Goal: Information Seeking & Learning: Learn about a topic

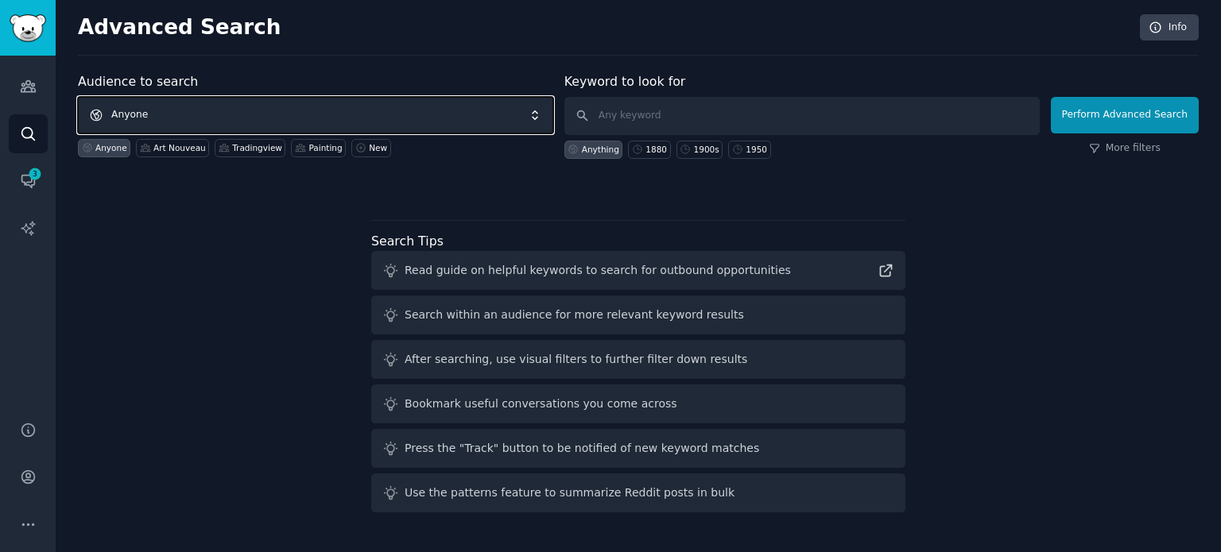
click at [326, 101] on span "Anyone" at bounding box center [315, 115] width 475 height 37
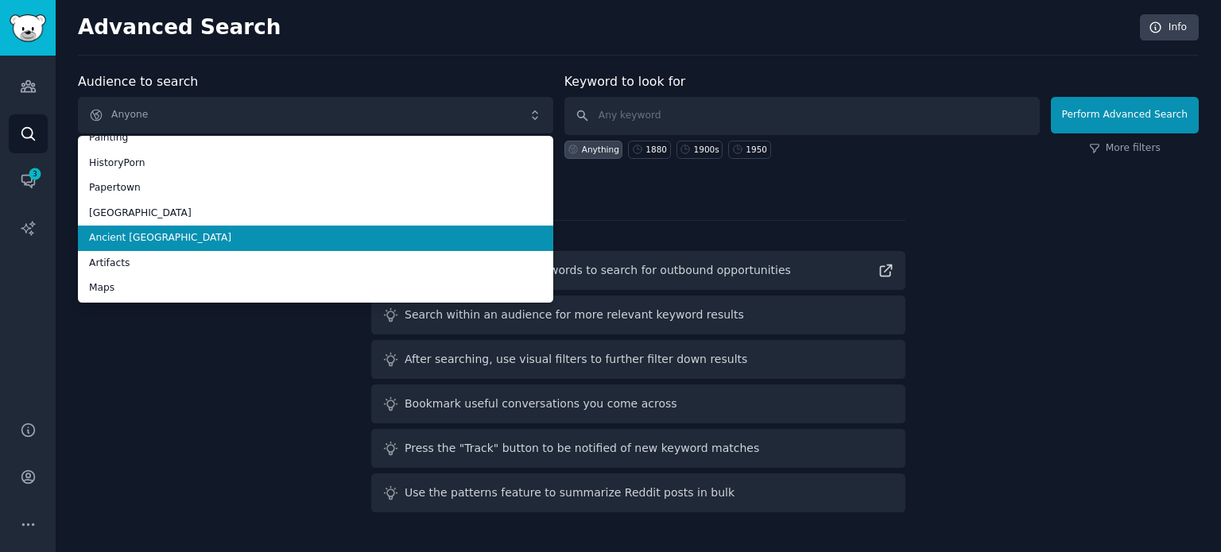
scroll to position [89, 0]
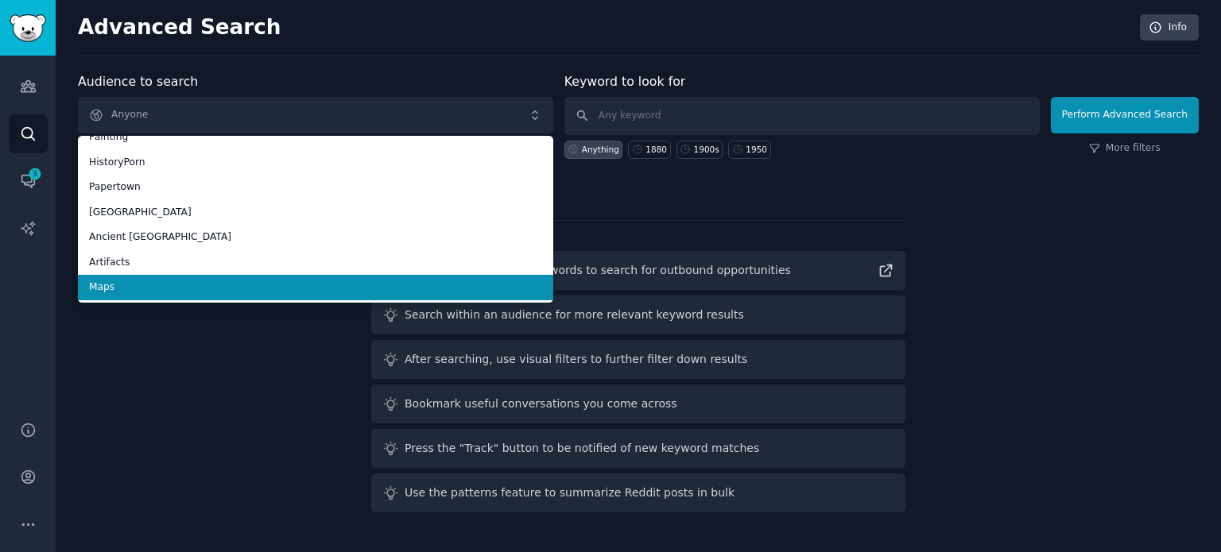
click at [213, 287] on span "Maps" at bounding box center [315, 288] width 453 height 14
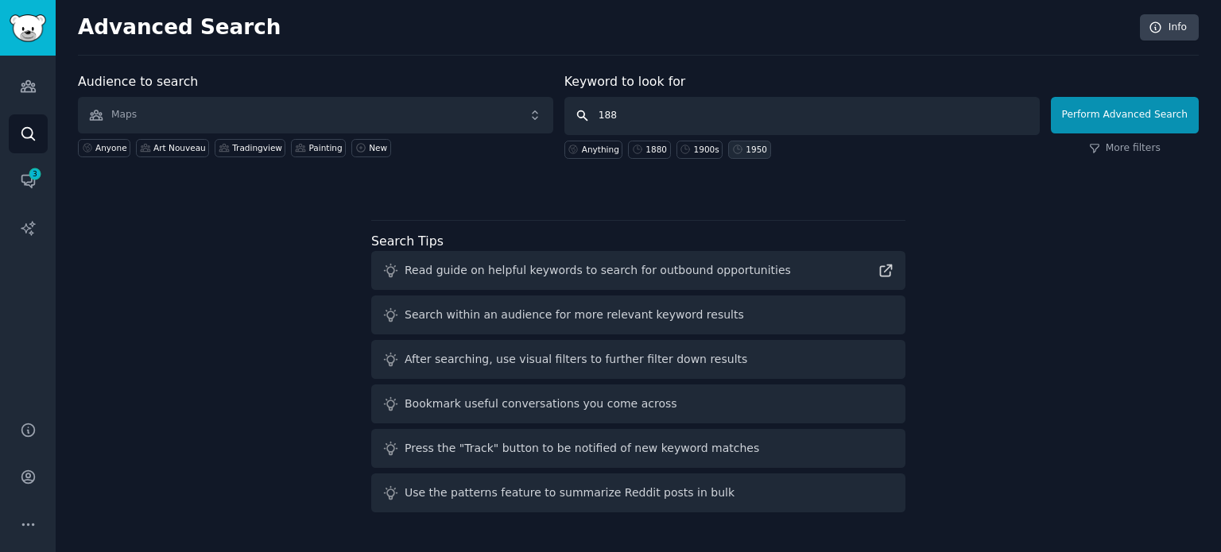
type input "1880"
click button "Perform Advanced Search" at bounding box center [1125, 115] width 148 height 37
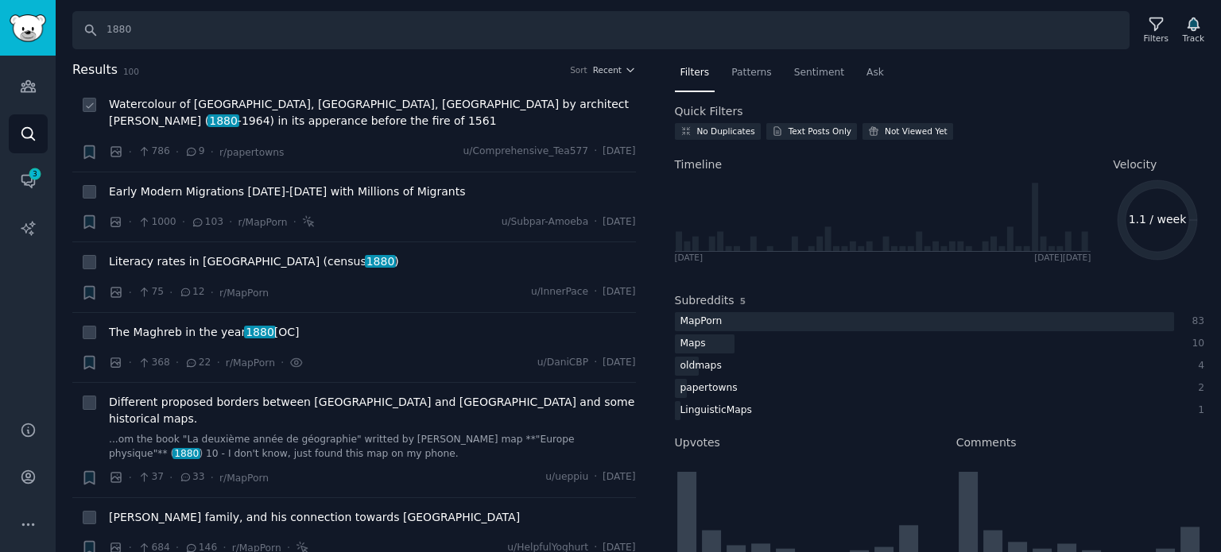
click at [258, 112] on span "Watercolour of [GEOGRAPHIC_DATA], [GEOGRAPHIC_DATA], [GEOGRAPHIC_DATA] by archi…" at bounding box center [372, 112] width 527 height 33
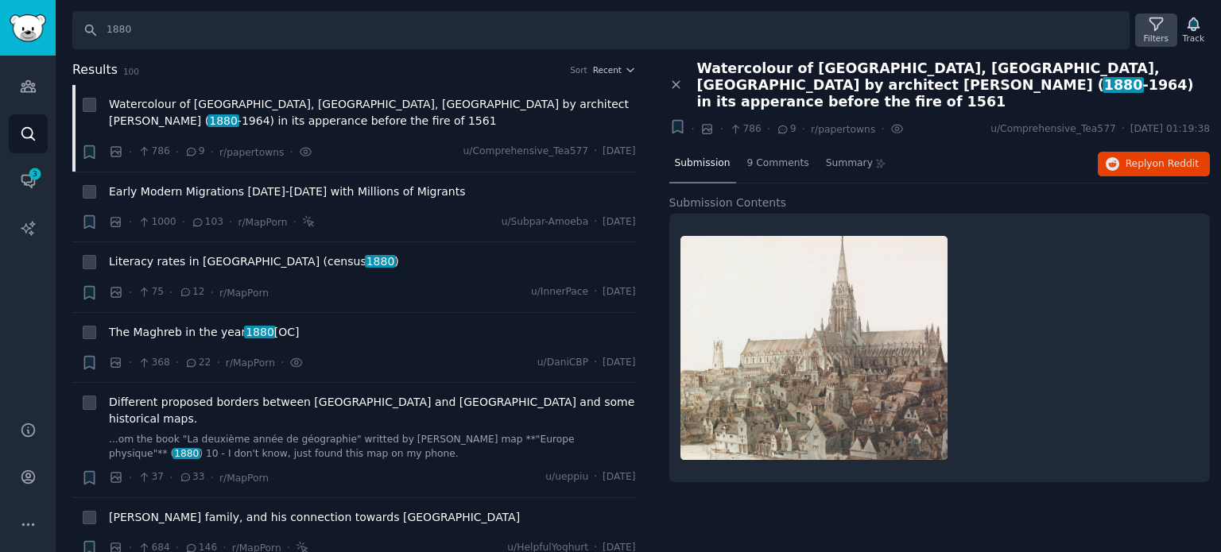
click at [1141, 31] on div "Filters" at bounding box center [1155, 30] width 41 height 33
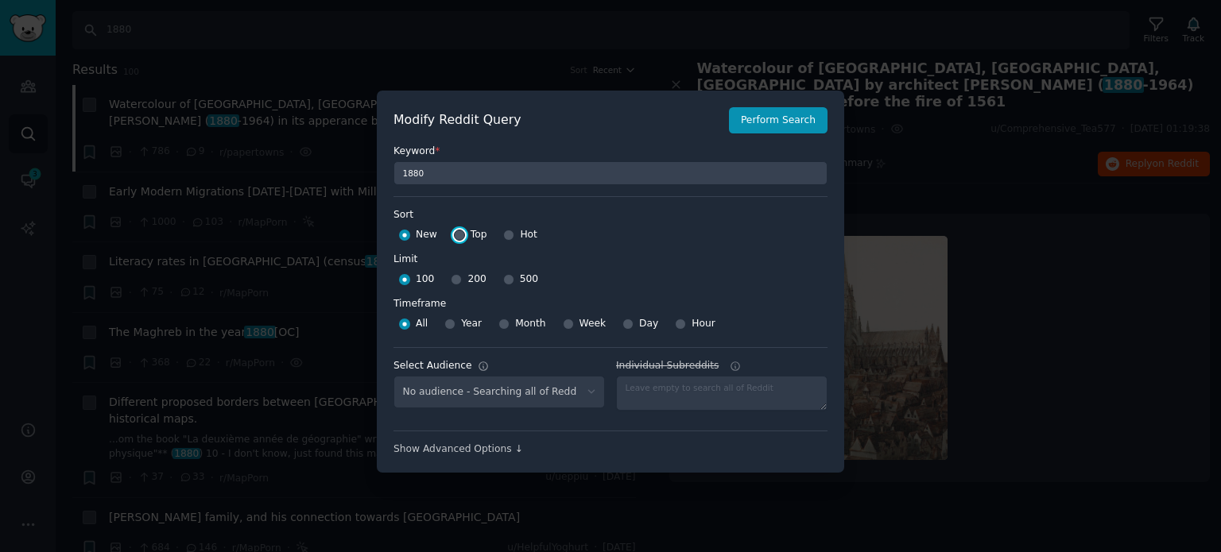
select select "f33d550f09"
click at [454, 234] on input "Top" at bounding box center [459, 235] width 11 height 11
radio input "true"
click at [503, 281] on input "500" at bounding box center [508, 279] width 11 height 11
radio input "true"
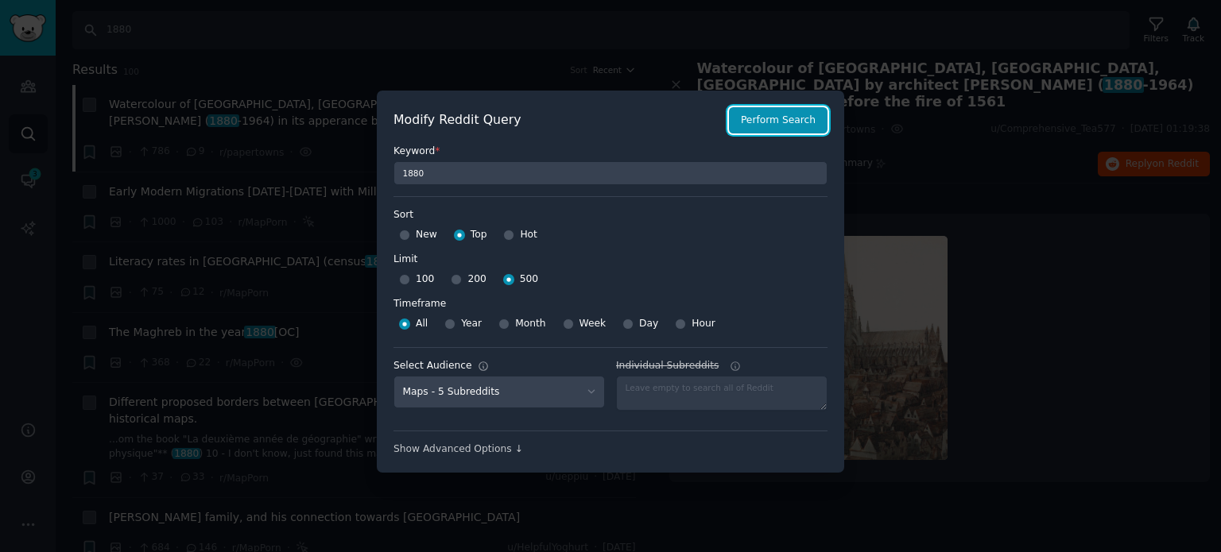
click at [776, 123] on button "Perform Search" at bounding box center [778, 120] width 99 height 27
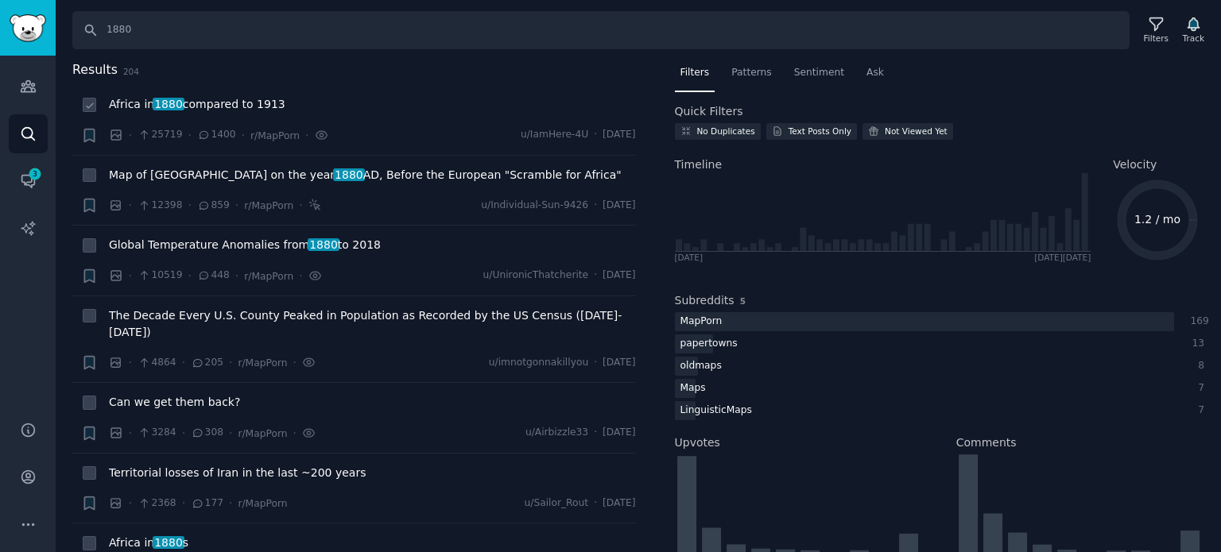
click at [176, 104] on span "1880" at bounding box center [168, 104] width 31 height 13
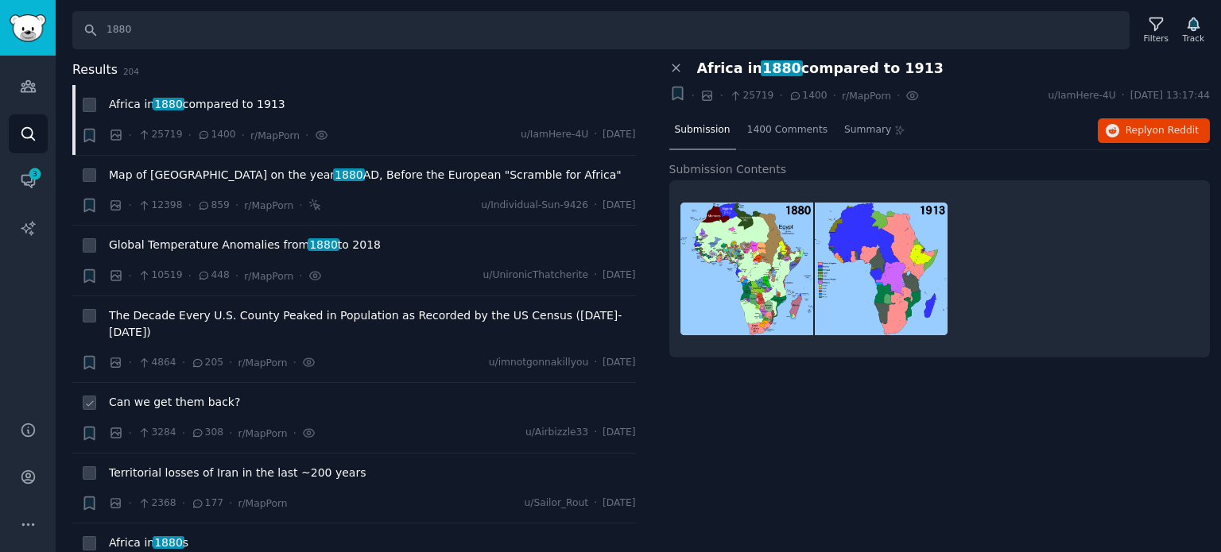
click at [137, 394] on span "Can we get them back?" at bounding box center [174, 402] width 131 height 17
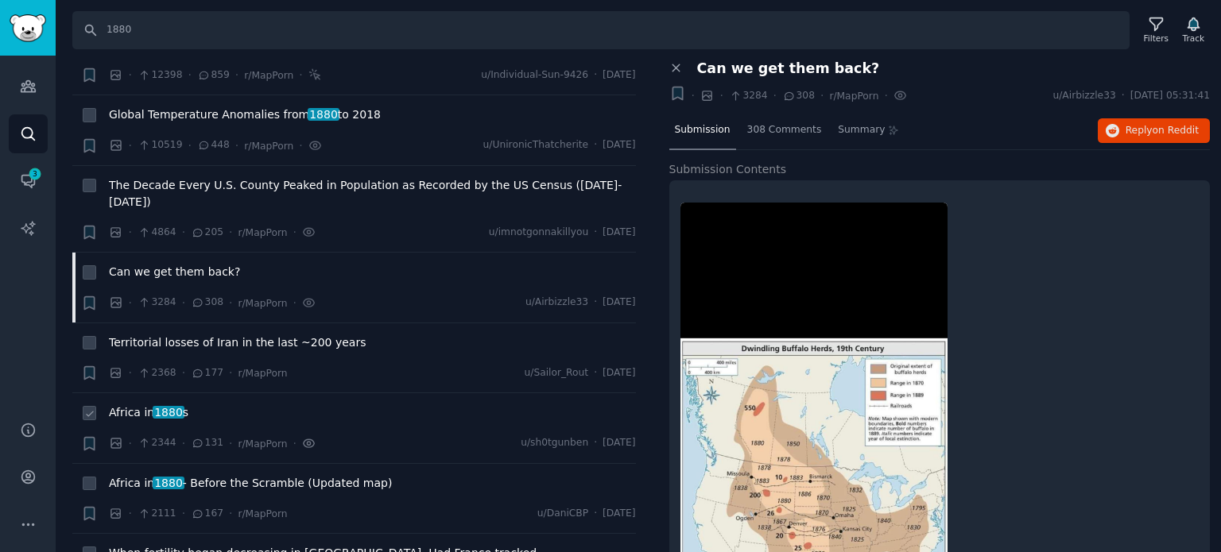
scroll to position [159, 0]
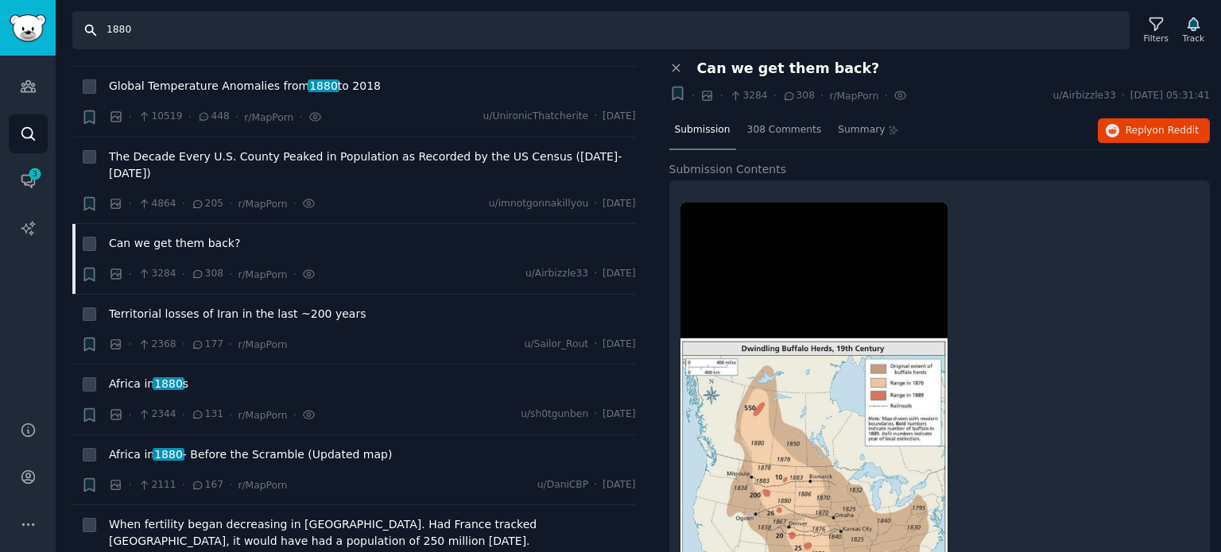
click at [122, 33] on input "1880" at bounding box center [600, 30] width 1057 height 38
type input "1890"
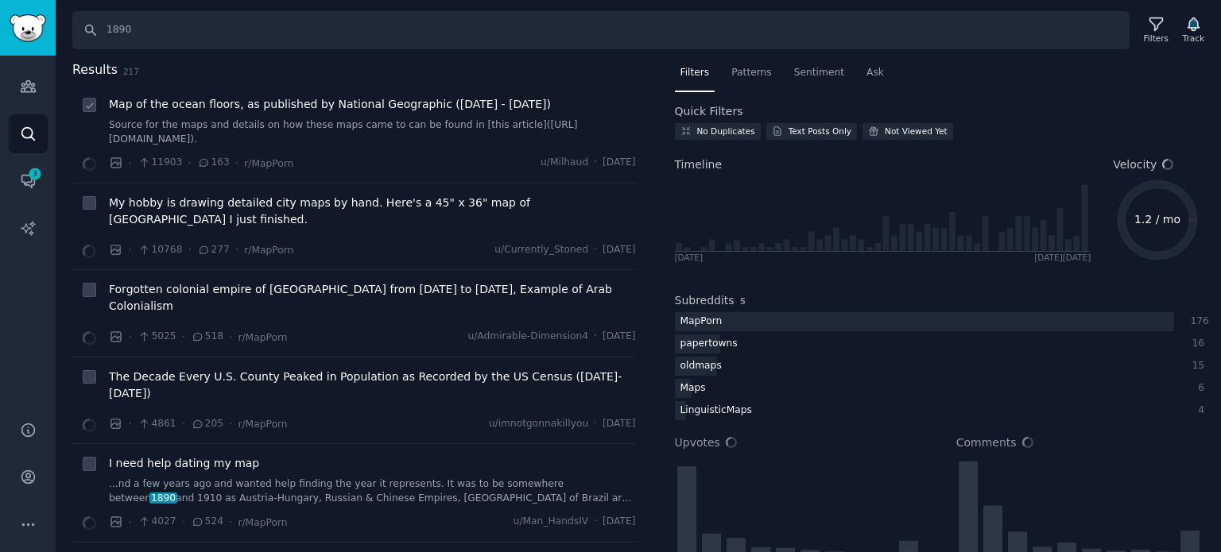
click at [351, 95] on li "Map of the ocean floors, as published by National Geographic ([DATE] - [DATE]) …" at bounding box center [353, 134] width 563 height 98
click at [352, 106] on span "Map of the ocean floors, as published by National Geographic ([DATE] - [DATE])" at bounding box center [330, 104] width 442 height 17
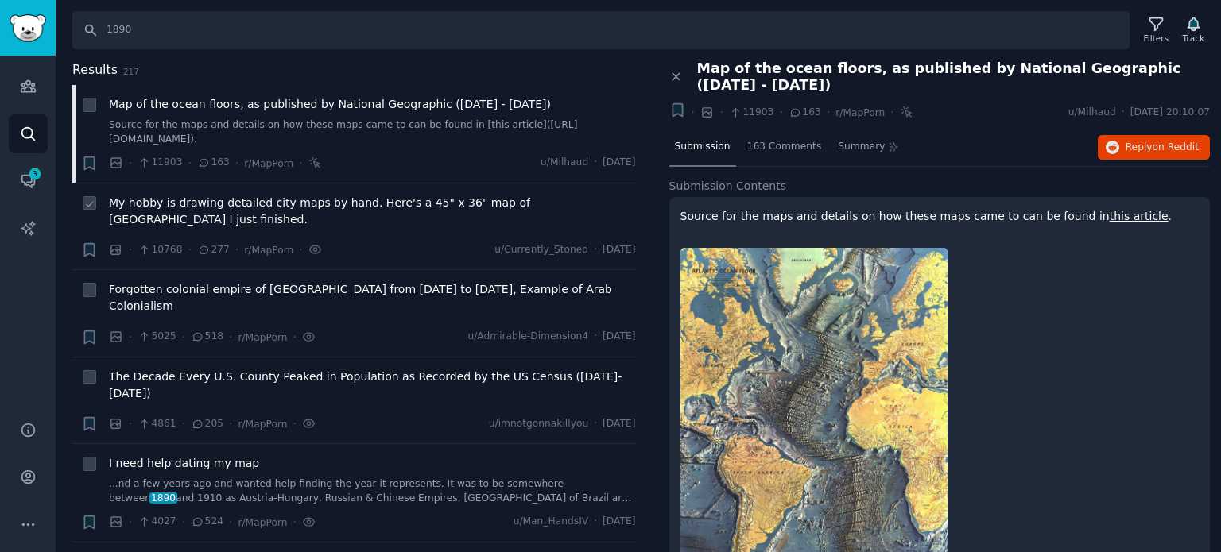
click at [391, 203] on span "My hobby is drawing detailed city maps by hand. Here's a 45" x 36" map of [GEOG…" at bounding box center [372, 211] width 527 height 33
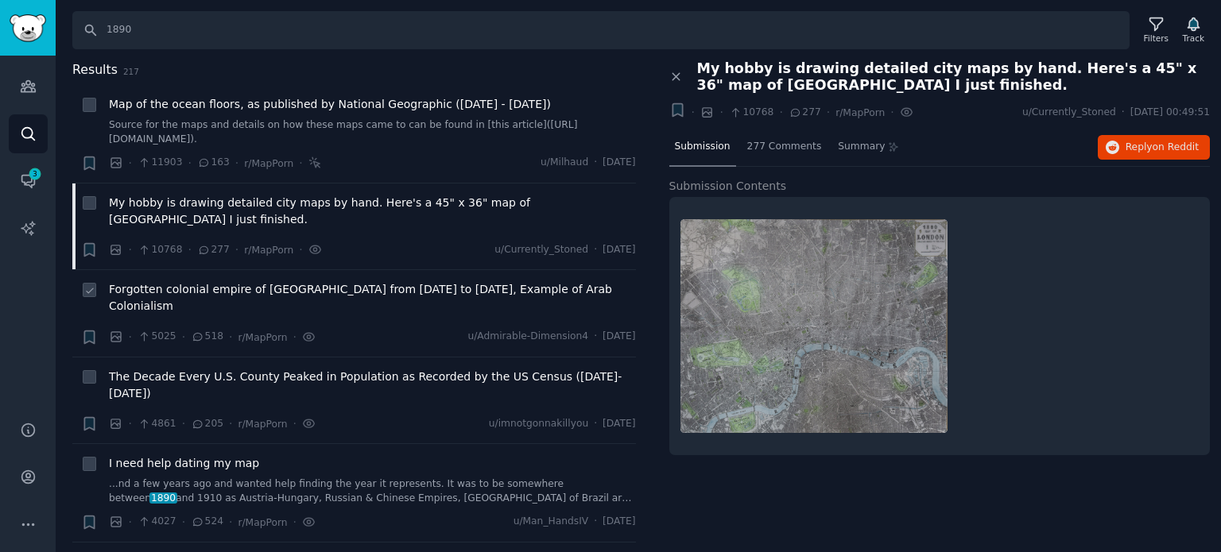
click at [377, 293] on span "Forgotten colonial empire of [GEOGRAPHIC_DATA] from [DATE] to [DATE], Example o…" at bounding box center [372, 297] width 527 height 33
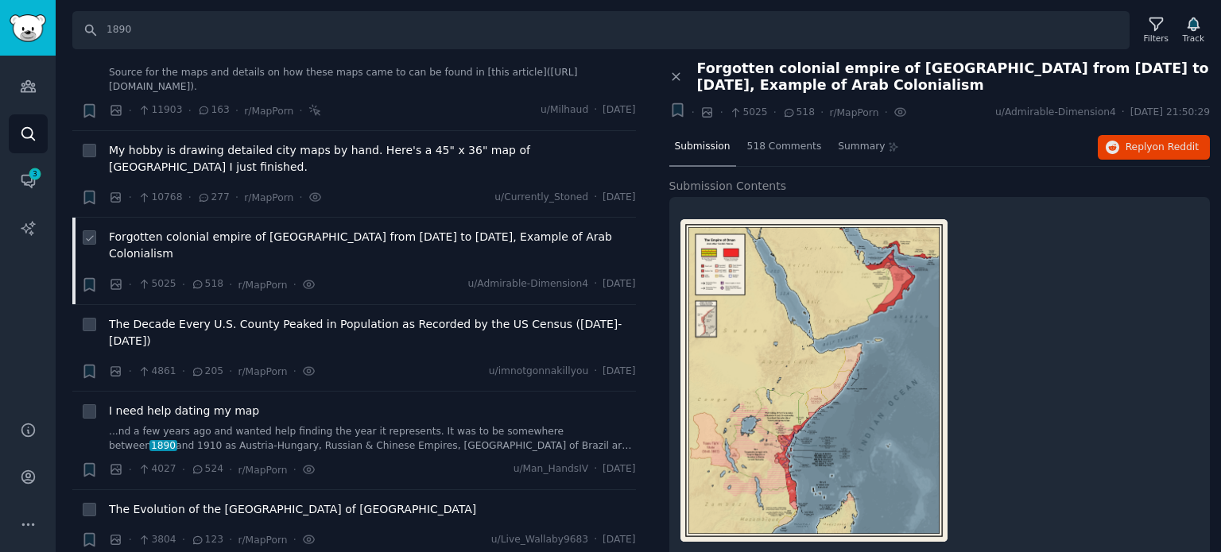
scroll to position [79, 0]
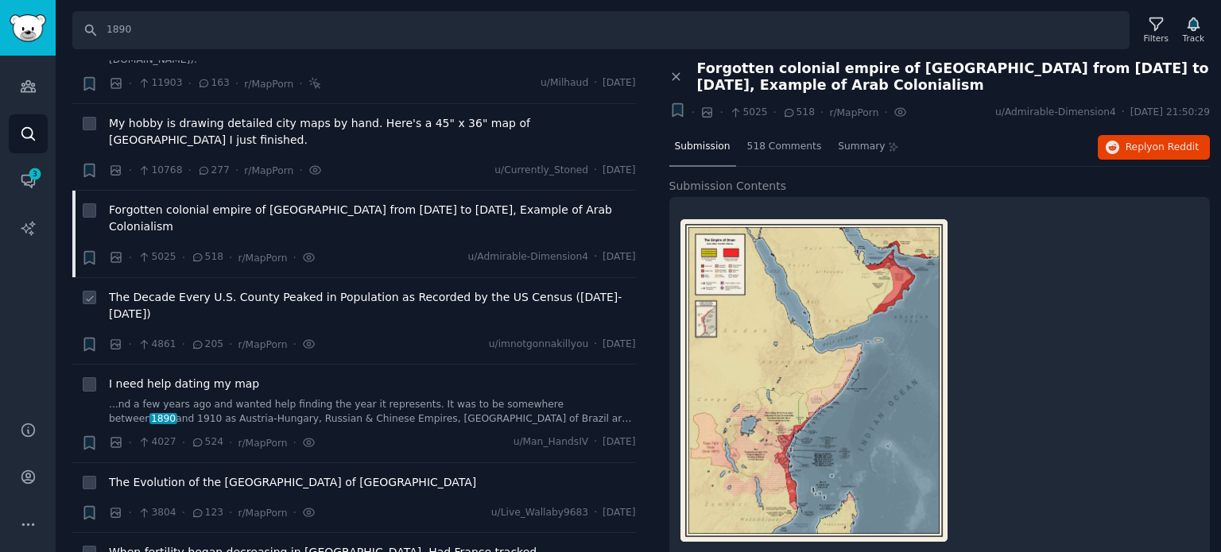
click at [210, 289] on span "The Decade Every U.S. County Peaked in Population as Recorded by the US Census …" at bounding box center [372, 305] width 527 height 33
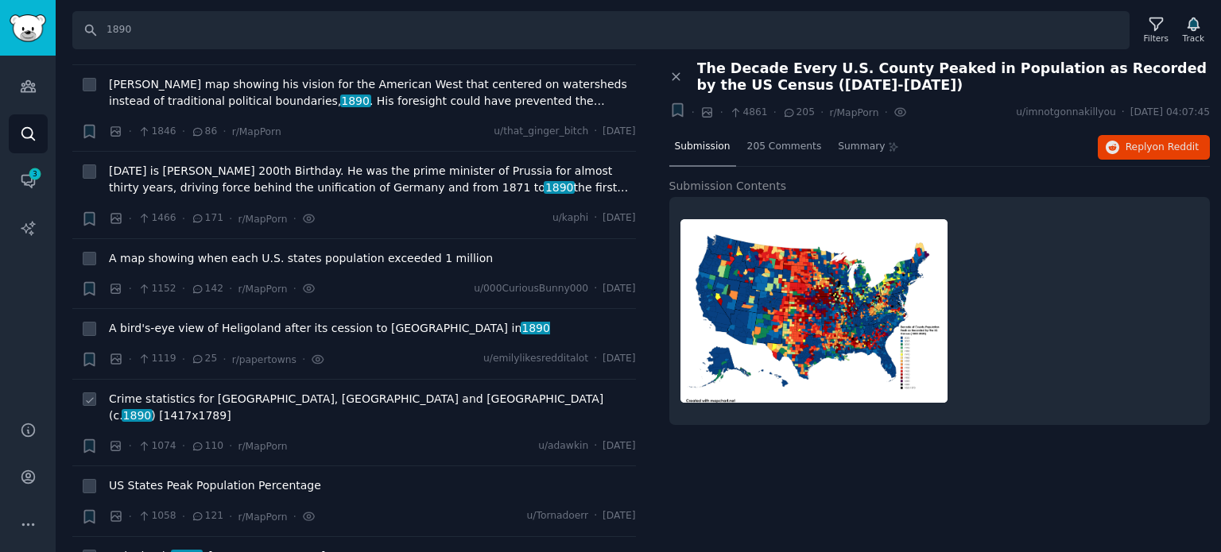
scroll to position [636, 0]
click at [176, 477] on span "US States Peak Population Percentage" at bounding box center [215, 485] width 212 height 17
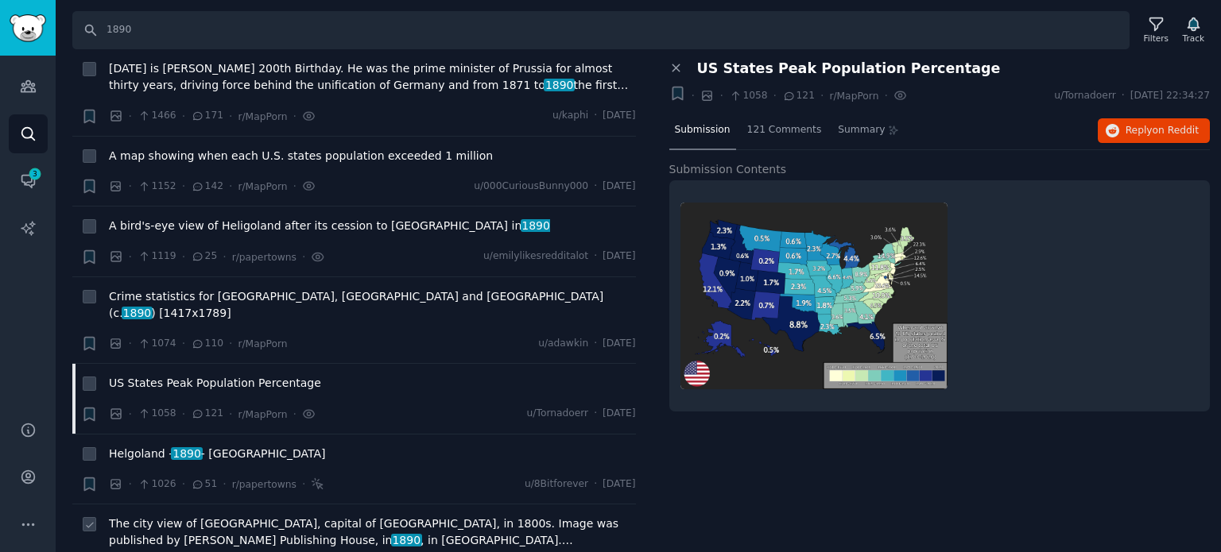
scroll to position [874, 0]
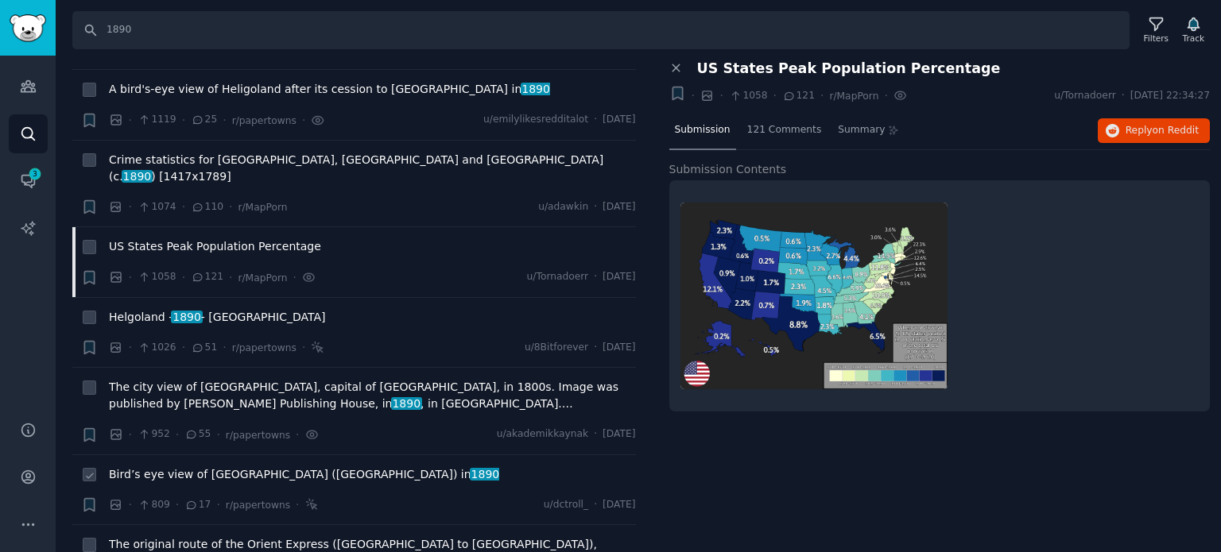
click at [228, 466] on span "Bird’s eye view of [GEOGRAPHIC_DATA] ([GEOGRAPHIC_DATA]) in [DATE]" at bounding box center [304, 474] width 390 height 17
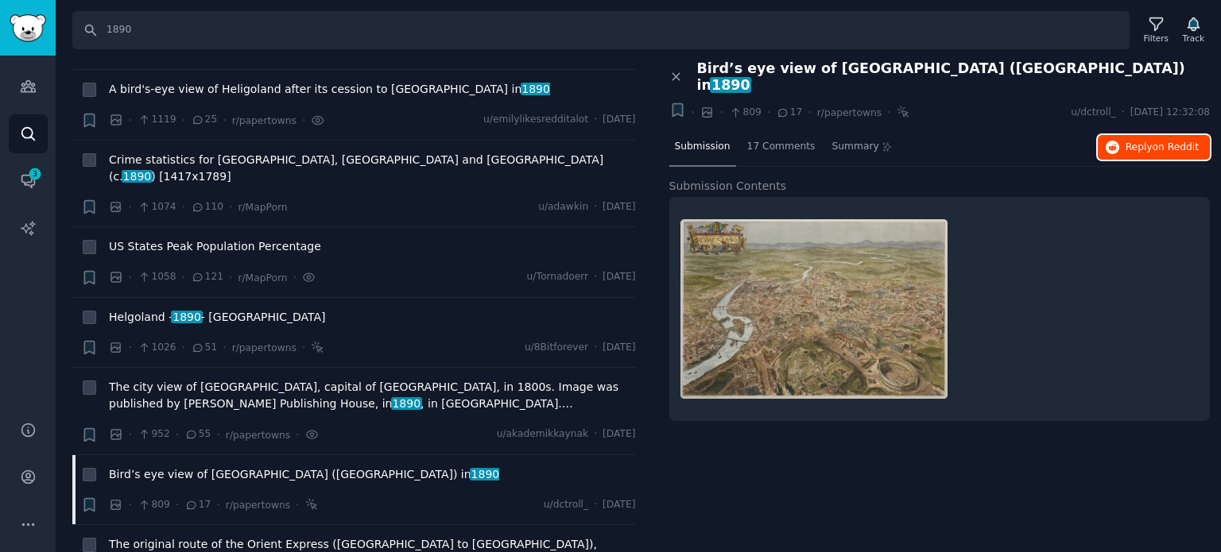
click at [1149, 141] on span "Reply on Reddit" at bounding box center [1161, 148] width 73 height 14
click at [195, 238] on span "US States Peak Population Percentage" at bounding box center [215, 246] width 212 height 17
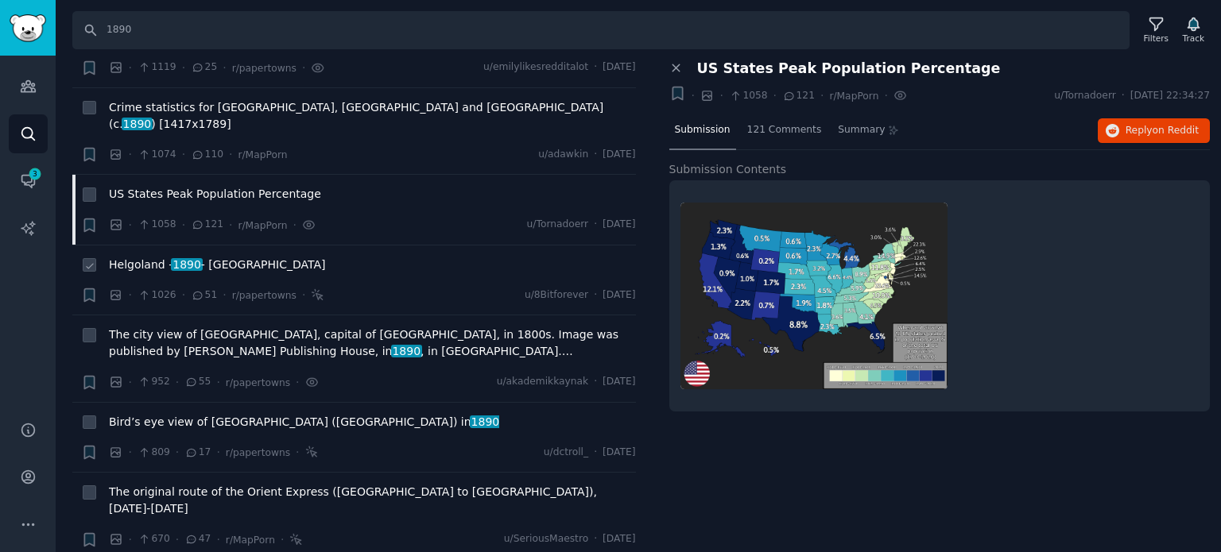
scroll to position [954, 0]
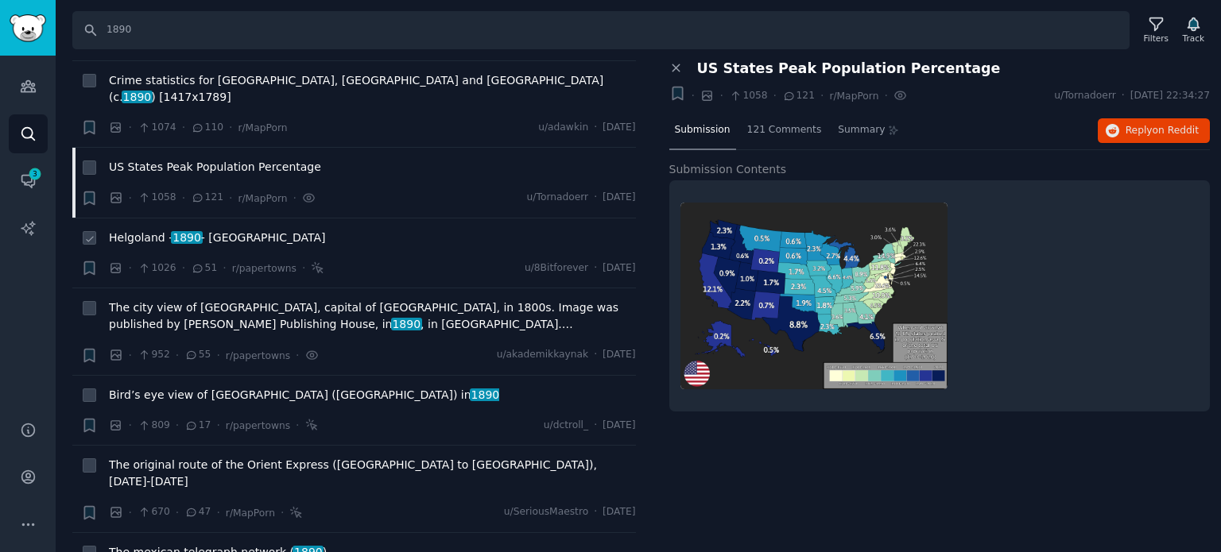
click at [160, 230] on span "Helgoland - 1890 - [GEOGRAPHIC_DATA]" at bounding box center [217, 238] width 217 height 17
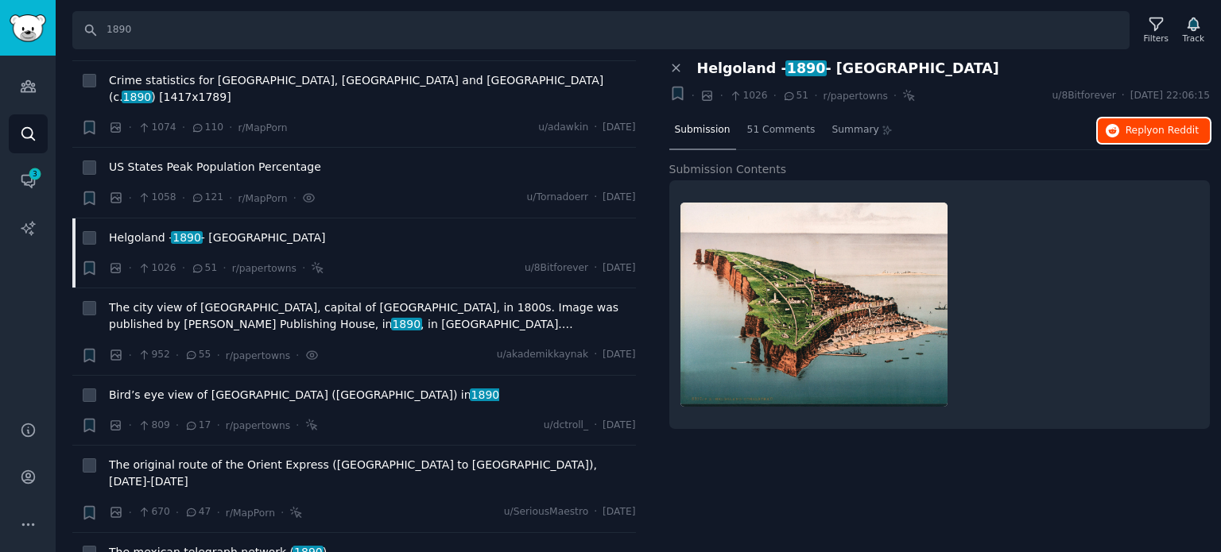
click at [1181, 132] on span "on Reddit" at bounding box center [1175, 130] width 46 height 11
click at [181, 300] on span "The city view of [GEOGRAPHIC_DATA], capital of [GEOGRAPHIC_DATA], in 1800s. Ima…" at bounding box center [372, 316] width 527 height 33
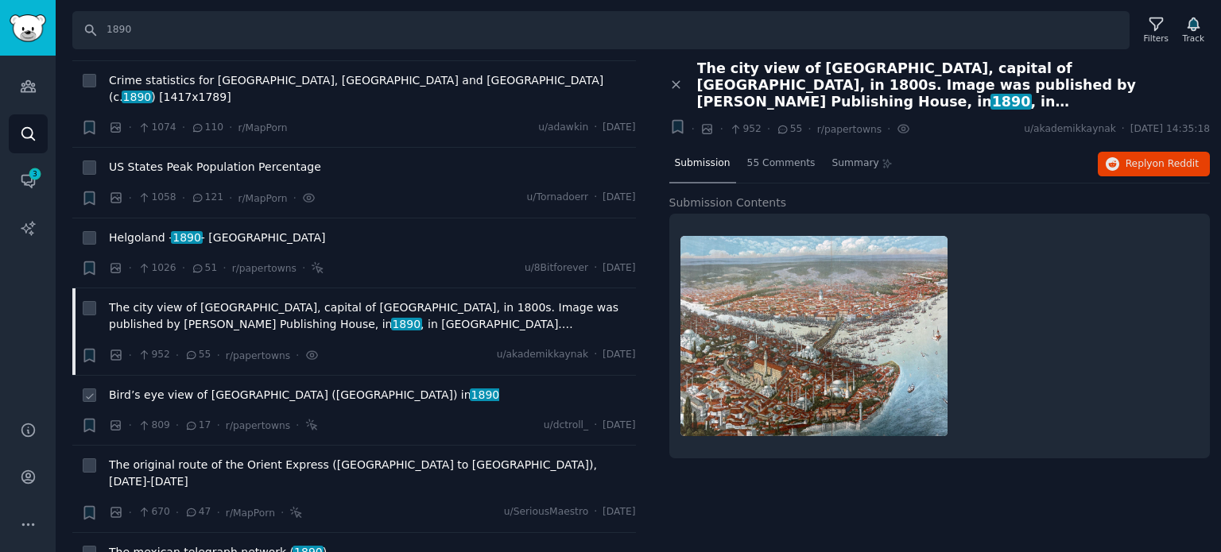
click at [149, 387] on span "Bird’s eye view of [GEOGRAPHIC_DATA] ([GEOGRAPHIC_DATA]) in [DATE]" at bounding box center [304, 395] width 390 height 17
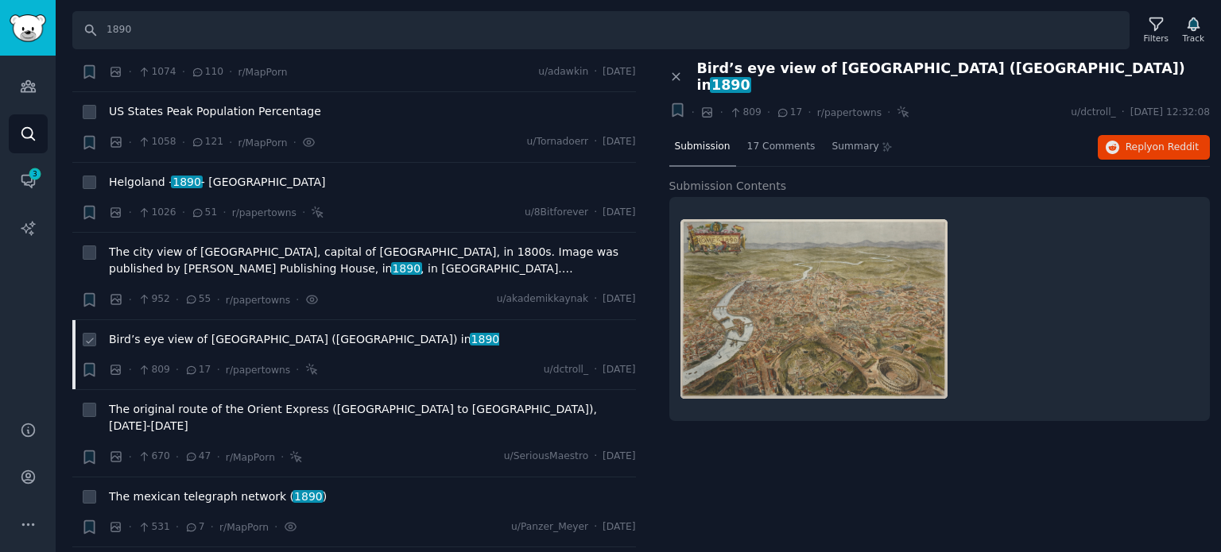
scroll to position [1033, 0]
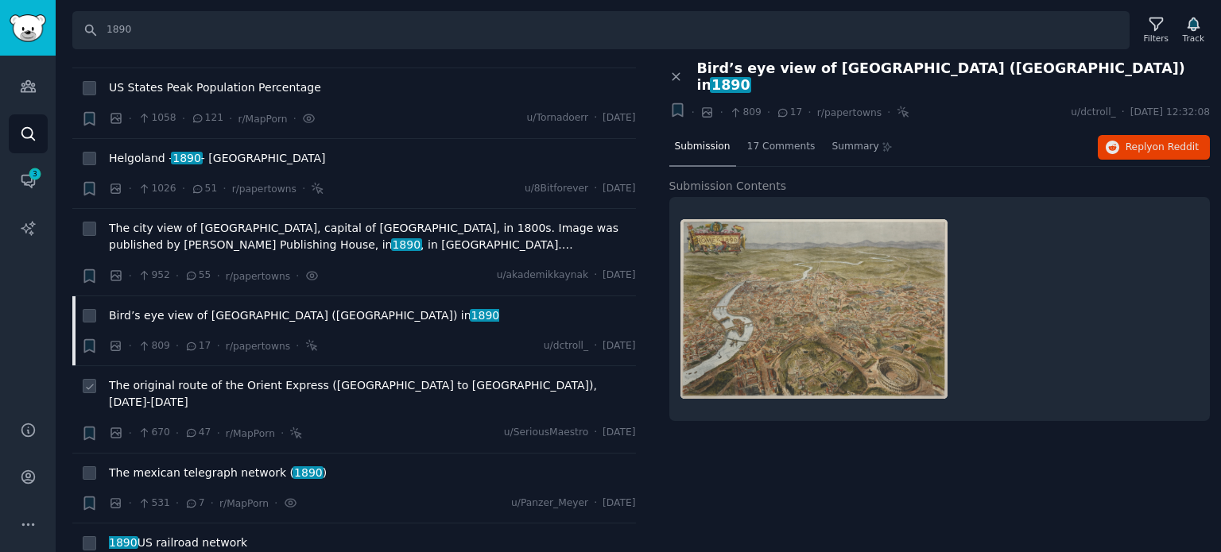
click at [153, 377] on span "The original route of the Orient Express ([GEOGRAPHIC_DATA] to [GEOGRAPHIC_DATA…" at bounding box center [372, 393] width 527 height 33
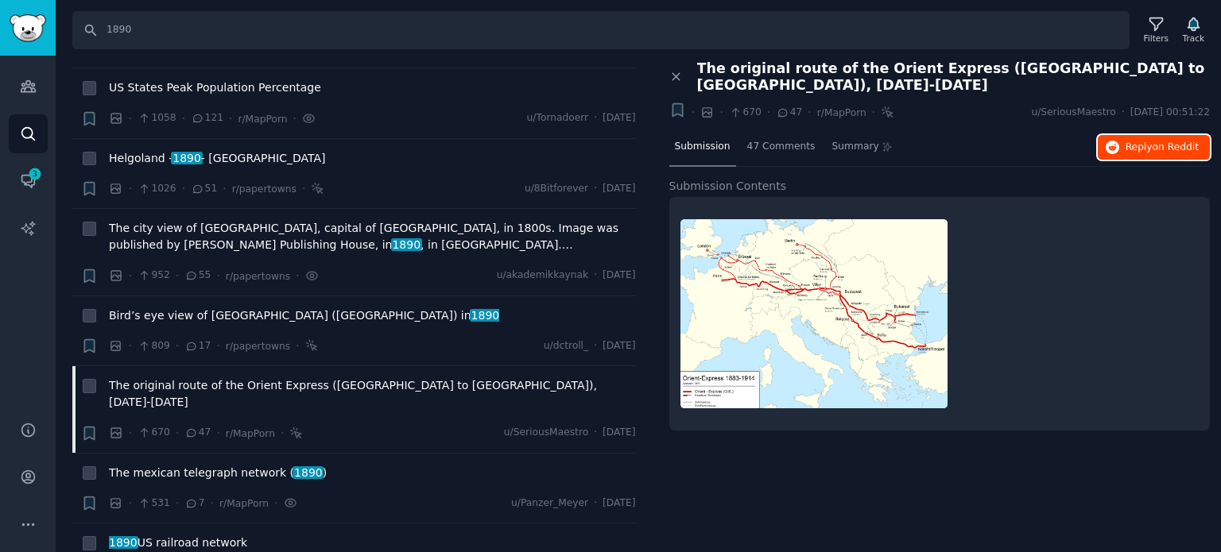
click at [1132, 141] on span "Reply on Reddit" at bounding box center [1161, 148] width 73 height 14
click at [160, 465] on span "The mexican telegraph network ( 1890 )" at bounding box center [218, 473] width 218 height 17
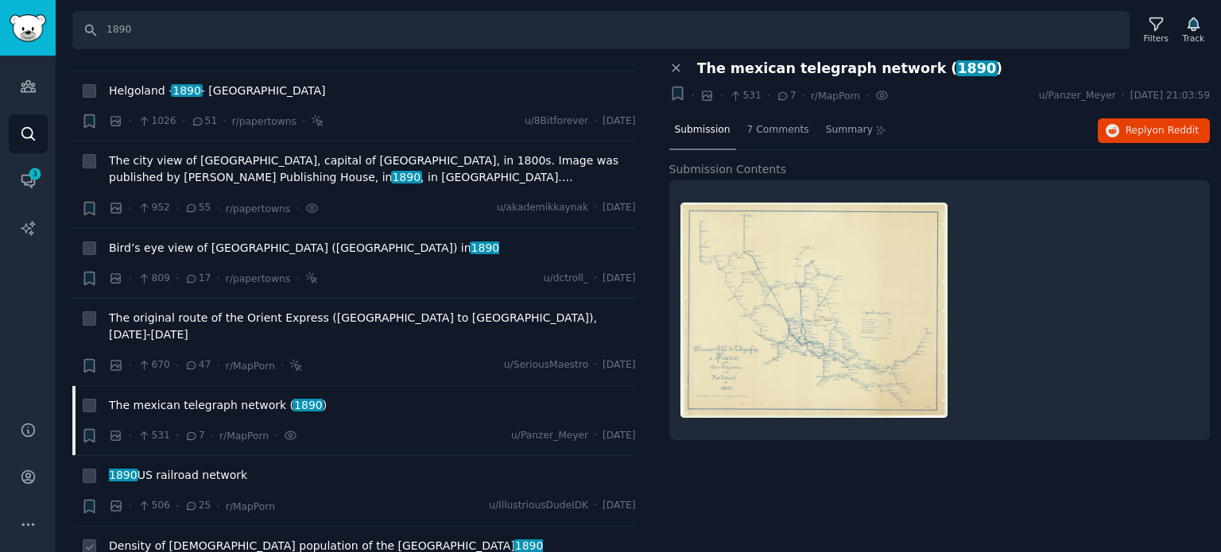
scroll to position [1192, 0]
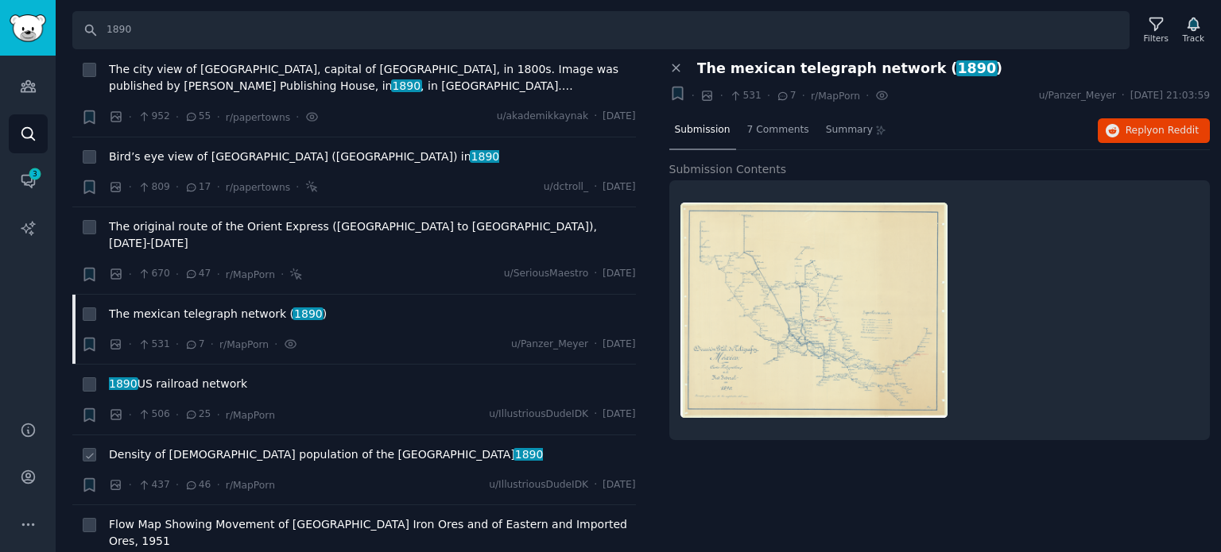
click at [172, 447] on span "Density of [DEMOGRAPHIC_DATA] population of the [GEOGRAPHIC_DATA] [DEMOGRAPHIC_…" at bounding box center [326, 455] width 434 height 17
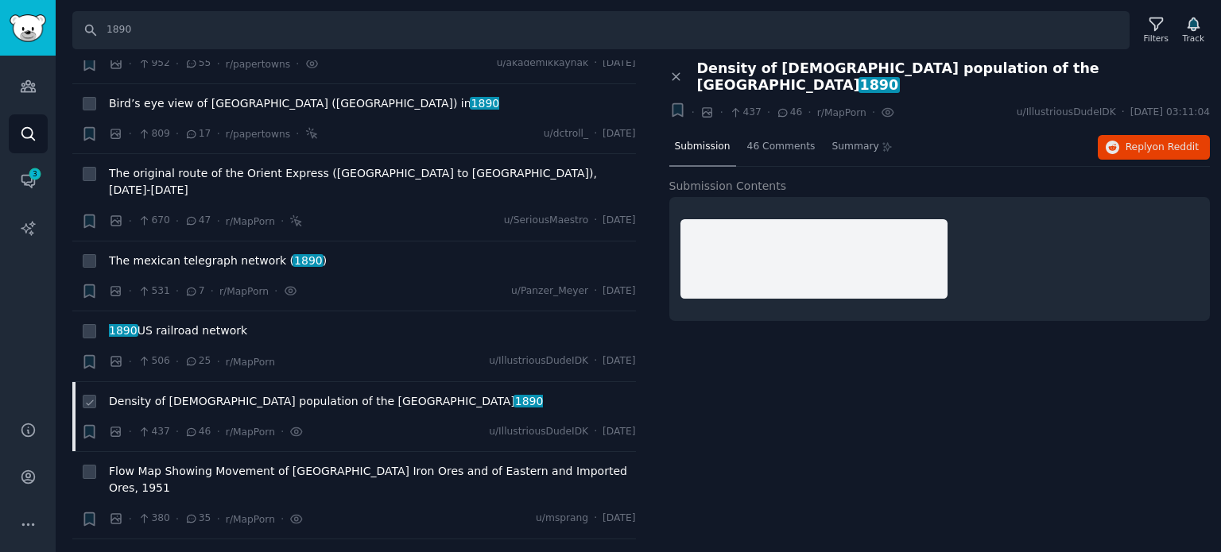
scroll to position [1351, 0]
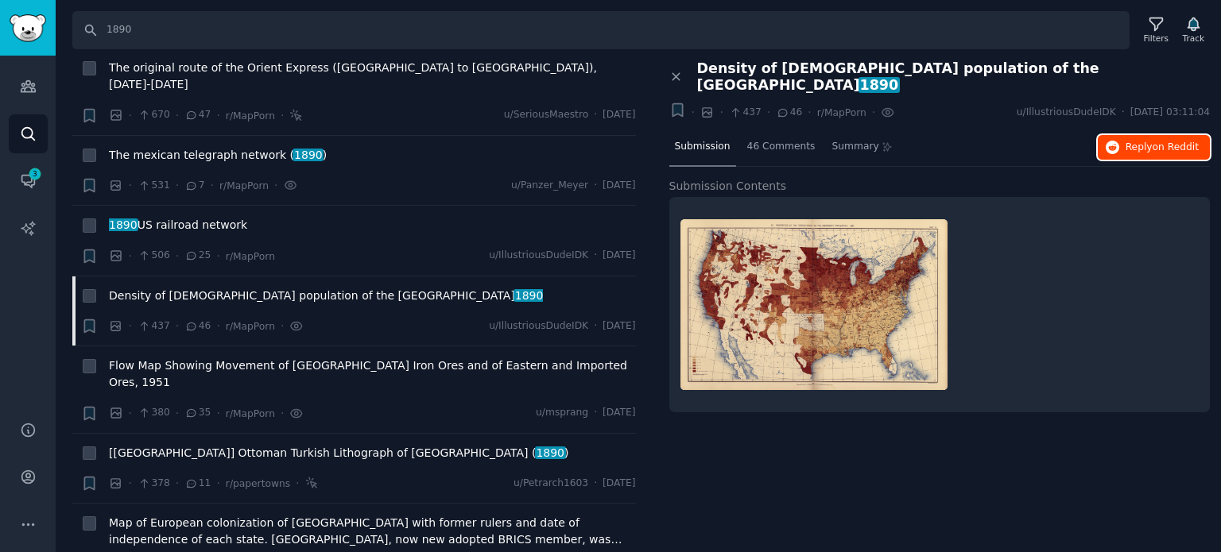
click at [1157, 141] on span "on Reddit" at bounding box center [1175, 146] width 46 height 11
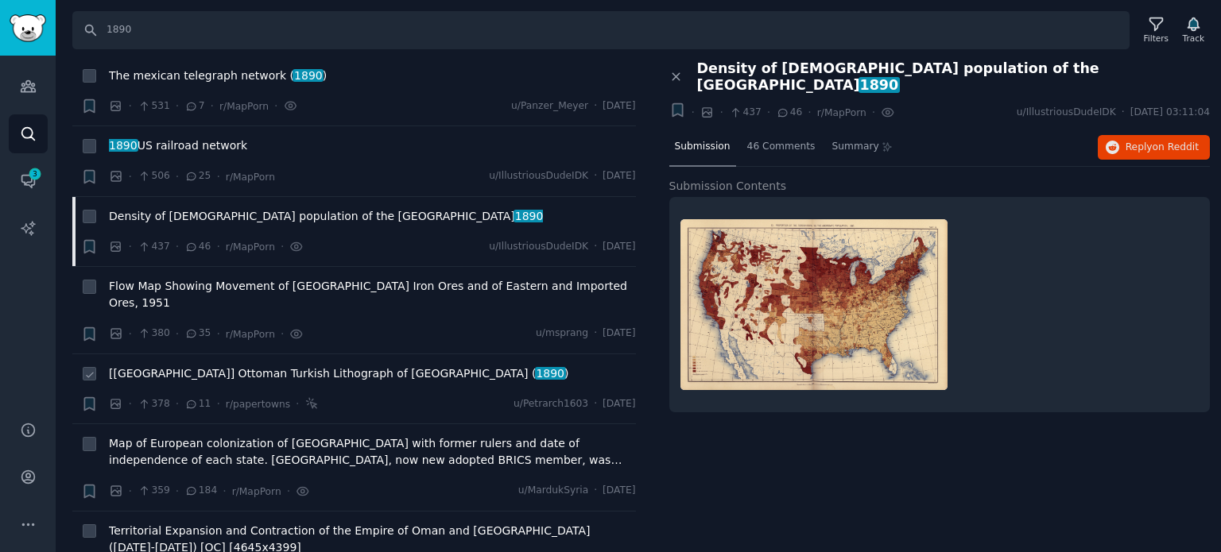
click at [237, 366] on span "[[GEOGRAPHIC_DATA]] Ottoman Turkish Lithograph of [GEOGRAPHIC_DATA] ( 1890 )" at bounding box center [339, 374] width 460 height 17
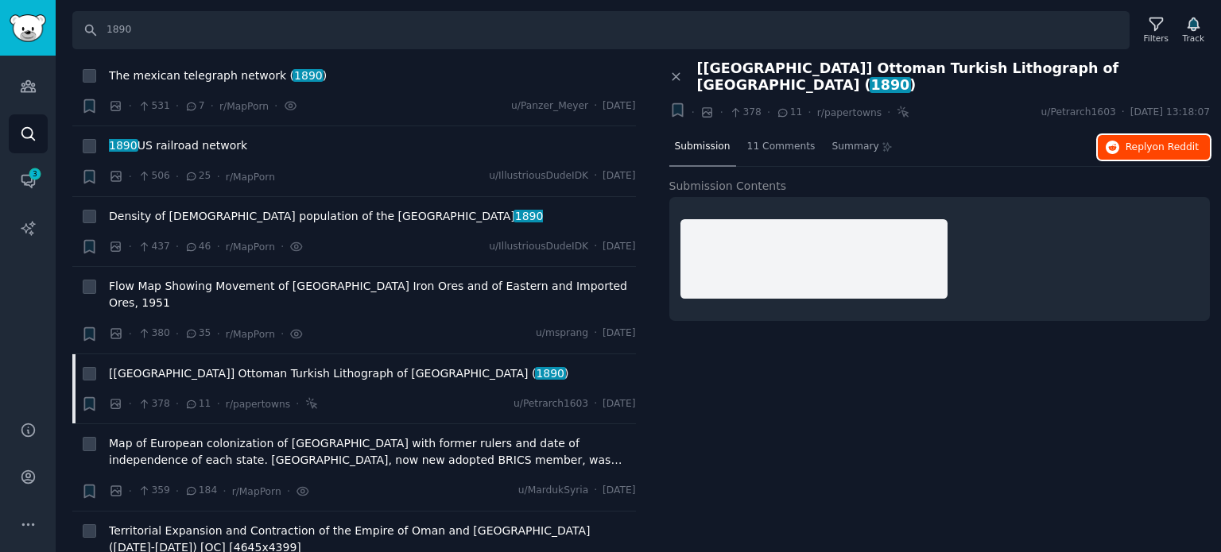
click at [1113, 141] on icon "button" at bounding box center [1112, 148] width 14 height 14
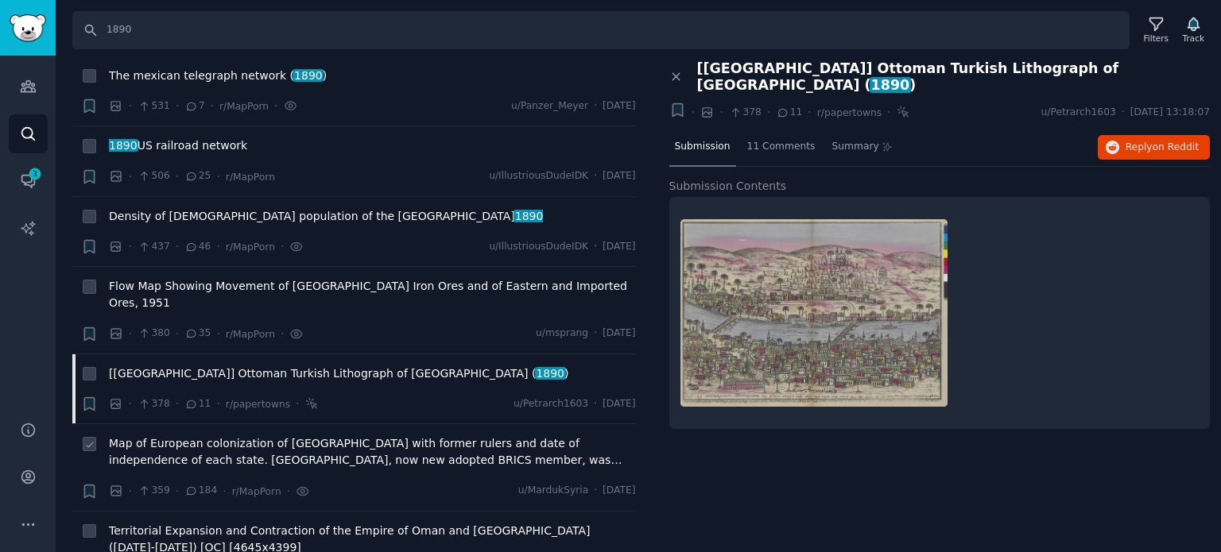
click at [227, 435] on span "Map of European colonization of [GEOGRAPHIC_DATA] with former rulers and date o…" at bounding box center [372, 451] width 527 height 33
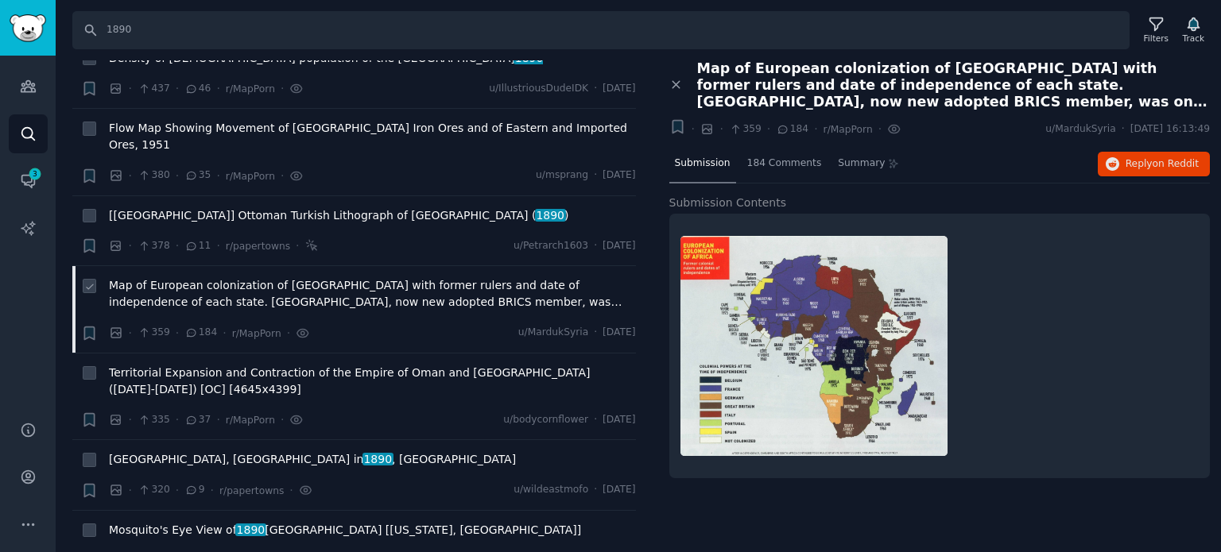
scroll to position [1589, 0]
click at [1141, 172] on button "Reply on Reddit" at bounding box center [1153, 164] width 112 height 25
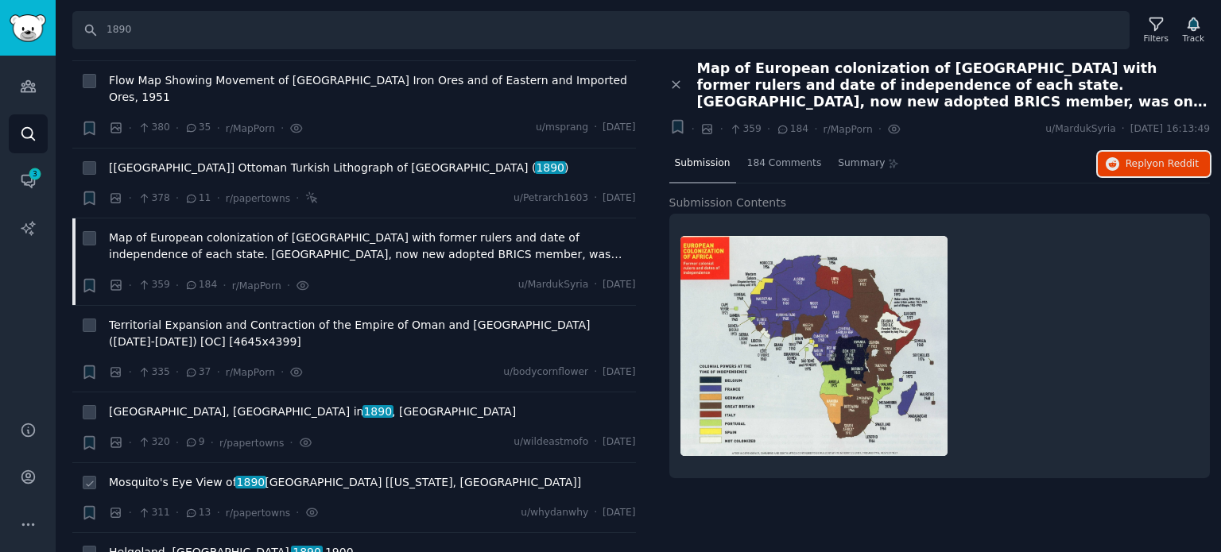
scroll to position [1669, 0]
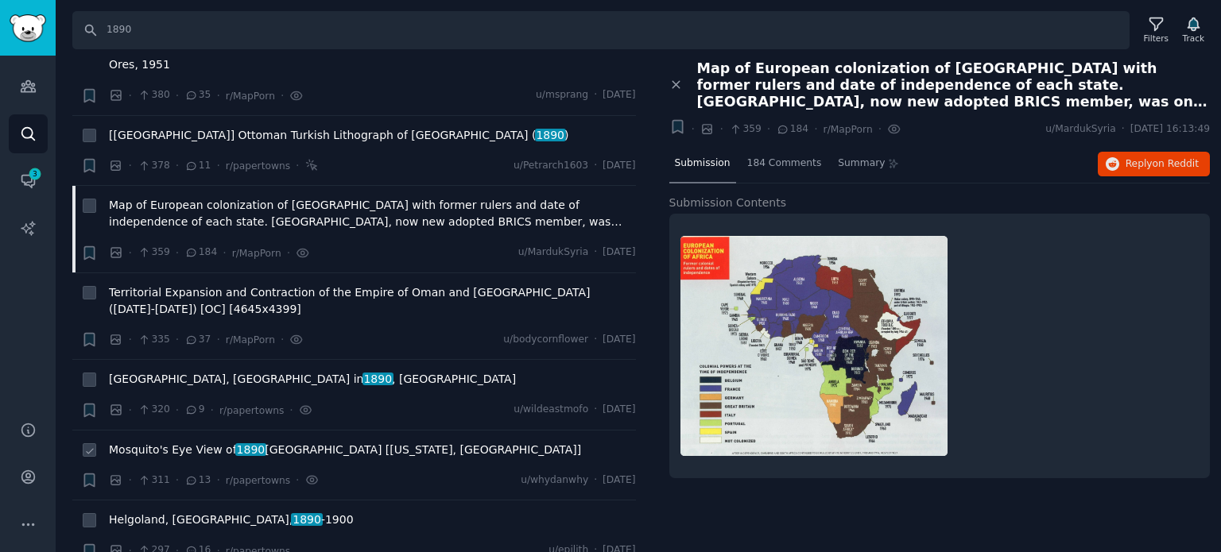
click at [161, 442] on span "Mosquito's Eye View of 1890 [GEOGRAPHIC_DATA] [[US_STATE], [GEOGRAPHIC_DATA]]" at bounding box center [345, 450] width 472 height 17
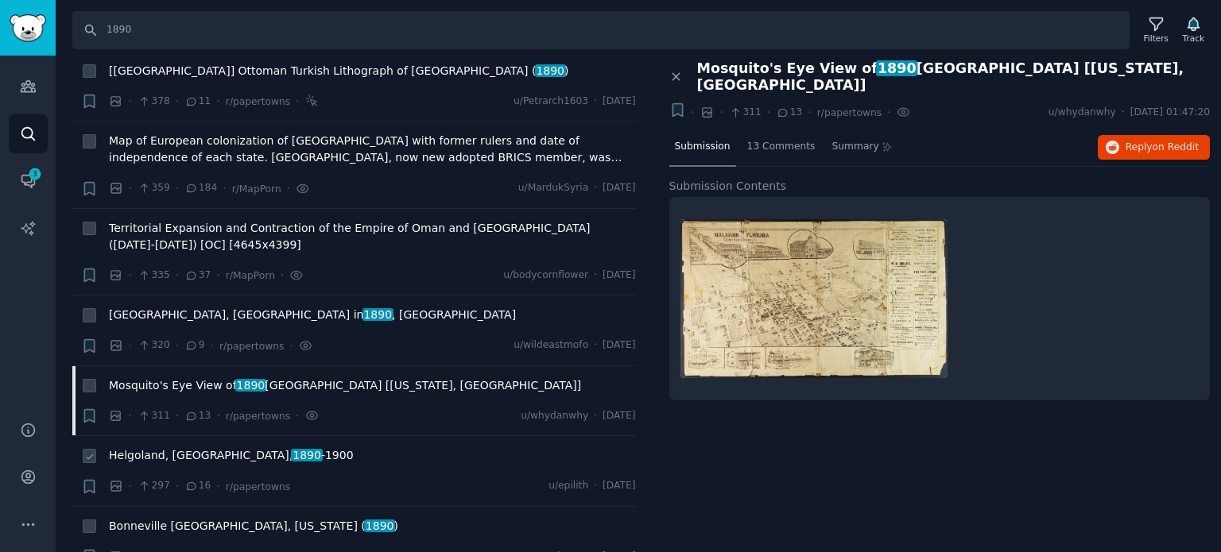
scroll to position [1828, 0]
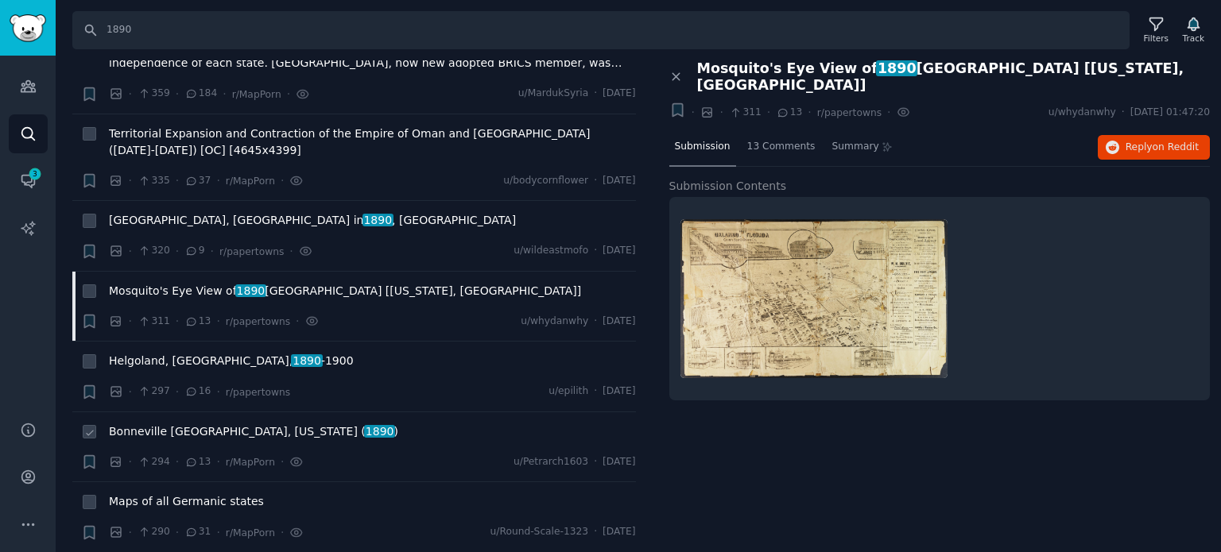
click at [154, 424] on span "Bonneville [GEOGRAPHIC_DATA], [US_STATE] ( 1890 )" at bounding box center [253, 432] width 289 height 17
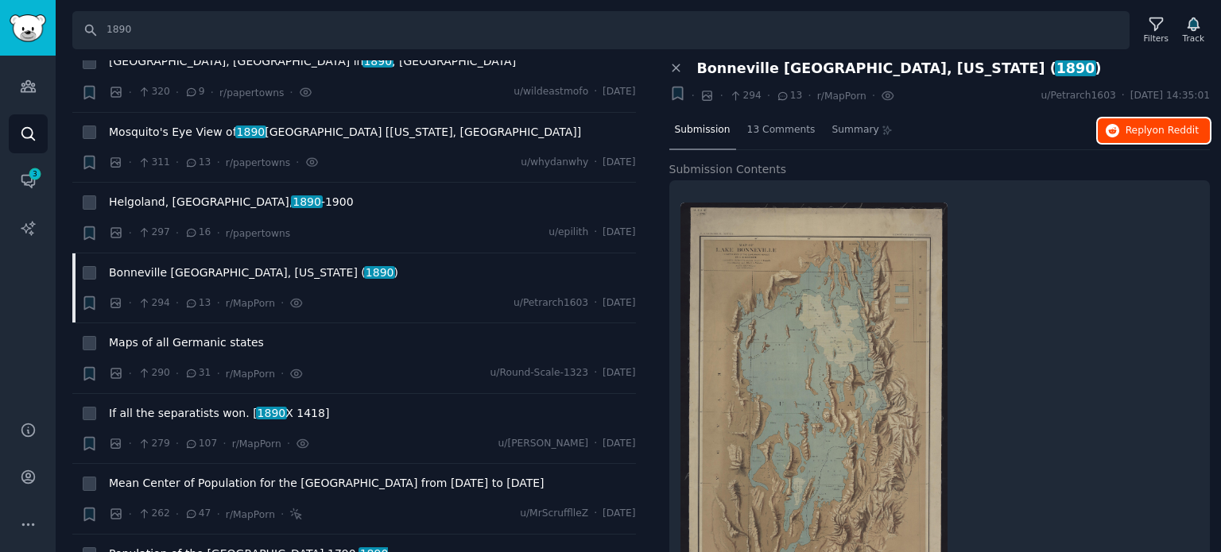
click at [1172, 130] on span "on Reddit" at bounding box center [1175, 130] width 46 height 11
click at [172, 335] on span "Maps of all Germanic states" at bounding box center [186, 343] width 155 height 17
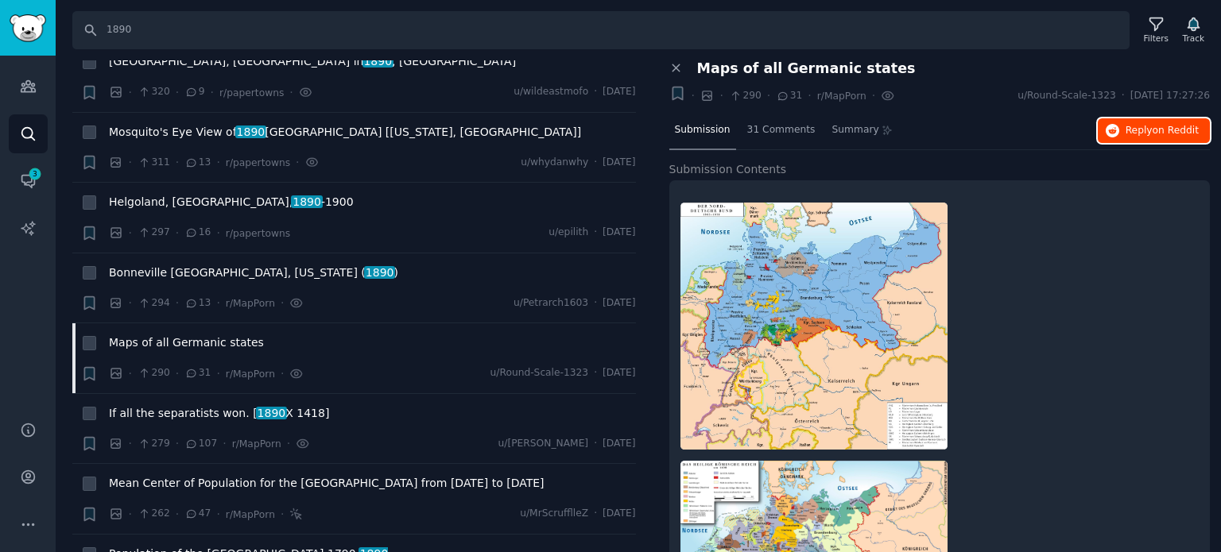
click at [1175, 141] on button "Reply on Reddit" at bounding box center [1153, 130] width 112 height 25
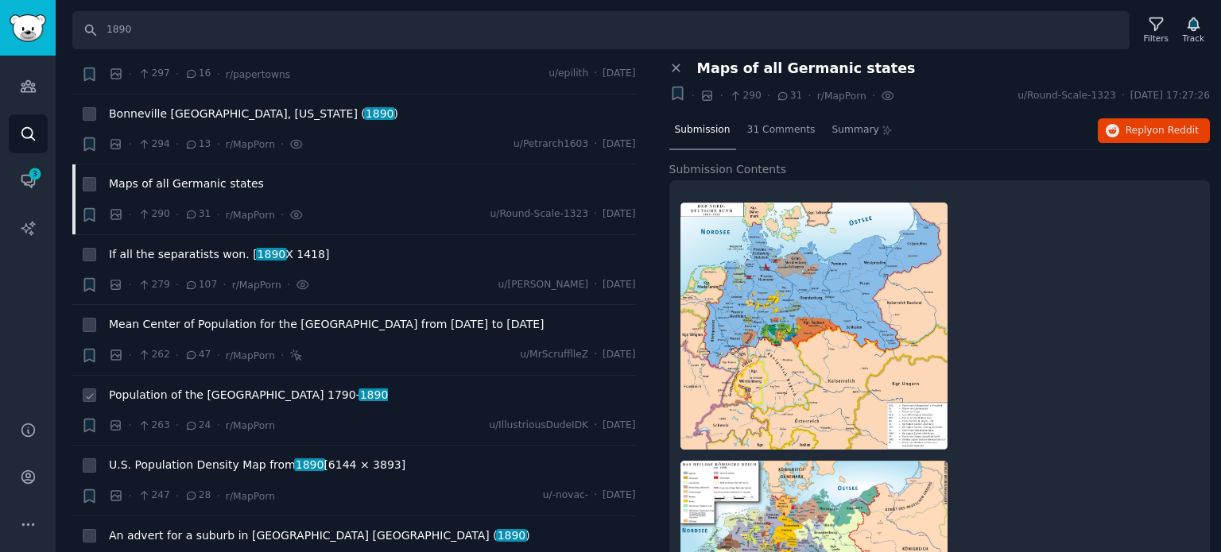
click at [222, 387] on span "Population of the [GEOGRAPHIC_DATA] [DATE]- [DATE]" at bounding box center [248, 395] width 279 height 17
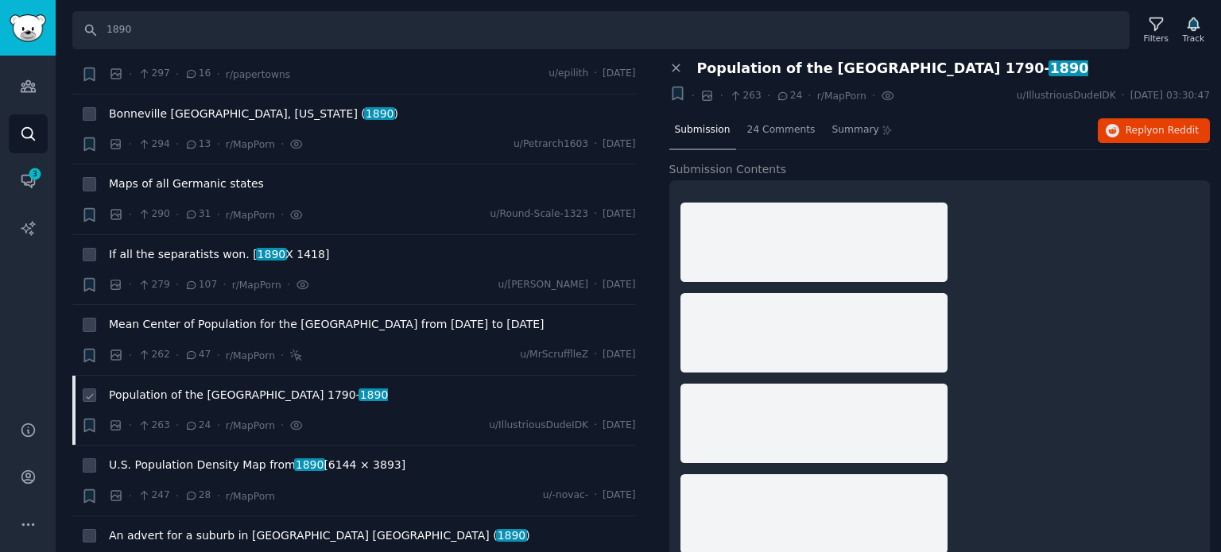
scroll to position [2225, 0]
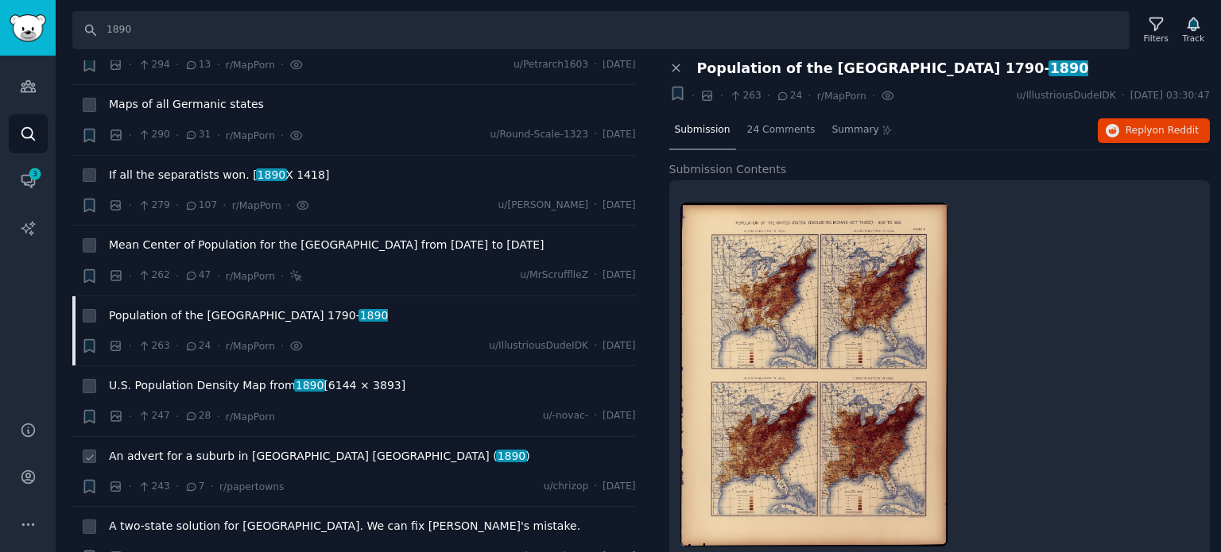
click at [266, 448] on span "An advert for a suburb in [GEOGRAPHIC_DATA] [GEOGRAPHIC_DATA] ( 1890 )" at bounding box center [319, 456] width 421 height 17
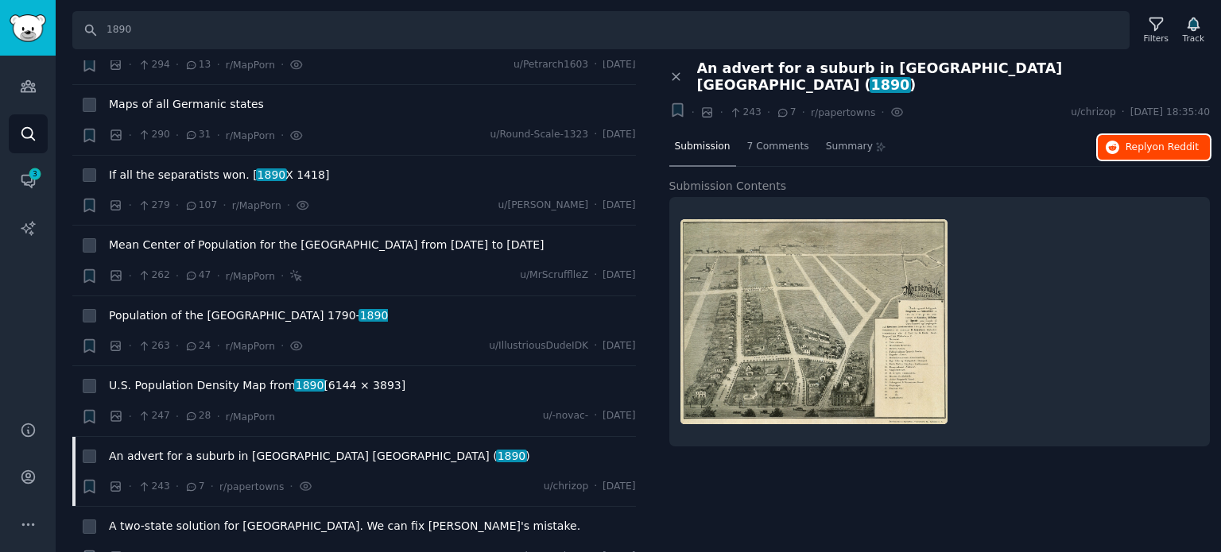
click at [1129, 141] on span "Reply on Reddit" at bounding box center [1161, 148] width 73 height 14
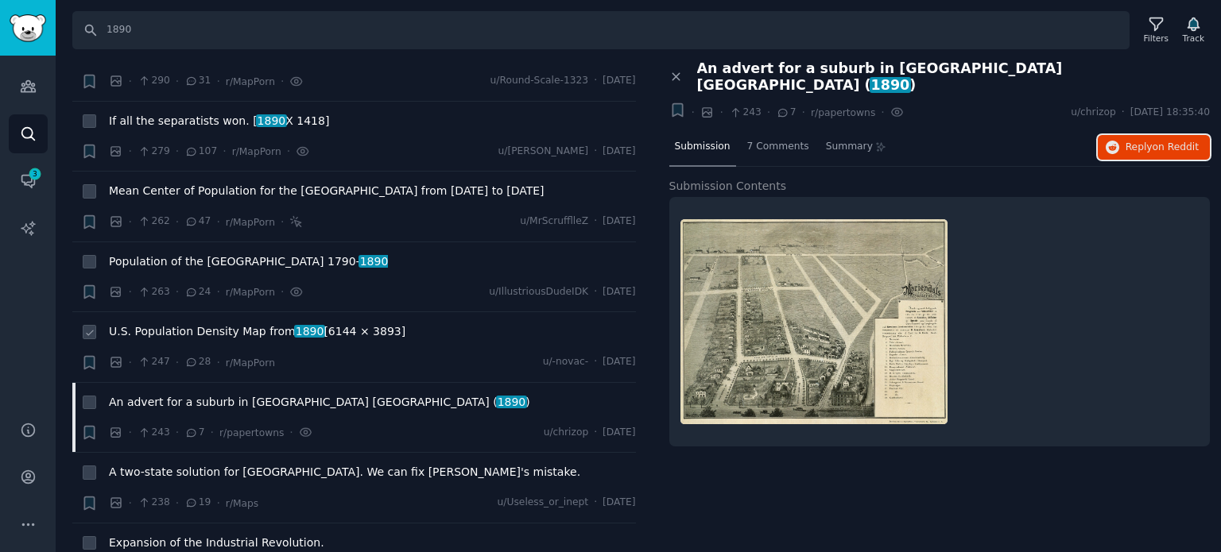
scroll to position [2305, 0]
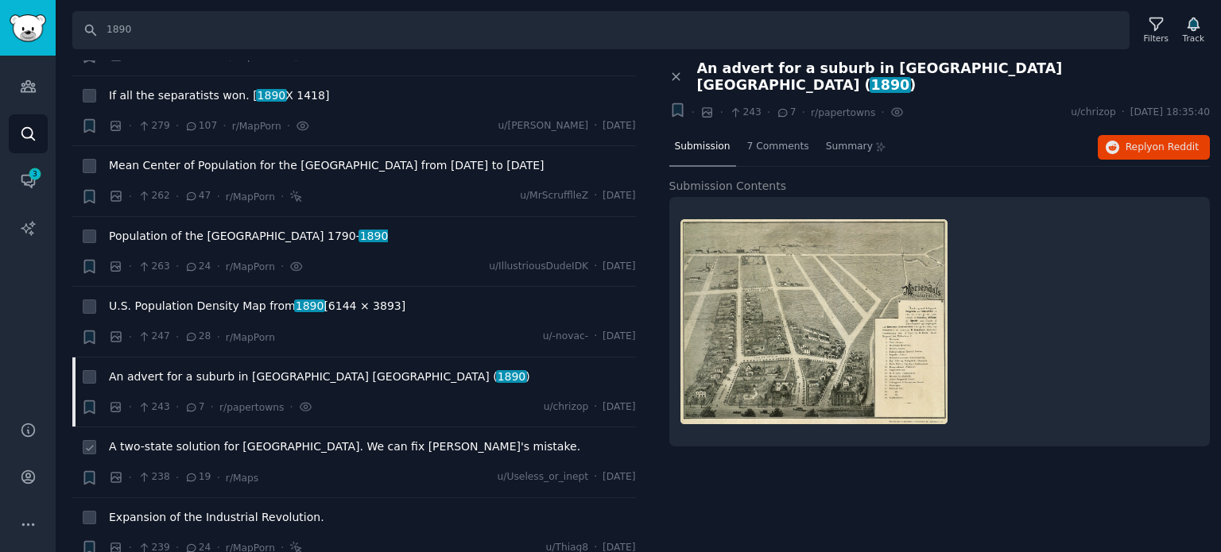
click at [180, 439] on span "A two-state solution for [GEOGRAPHIC_DATA]. We can fix [PERSON_NAME]'s mistake." at bounding box center [344, 447] width 471 height 17
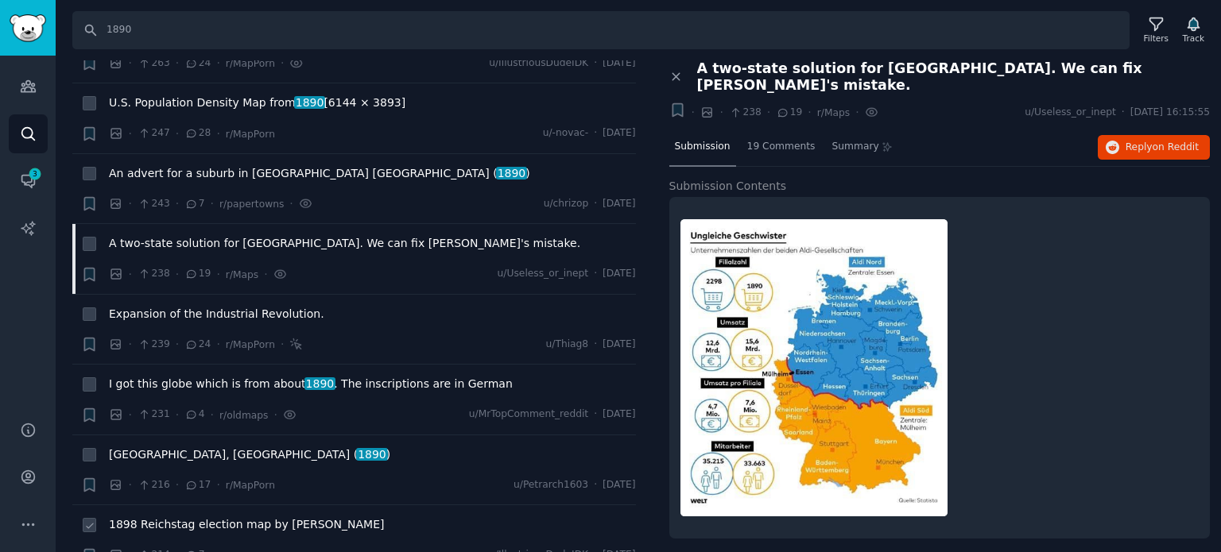
scroll to position [2623, 0]
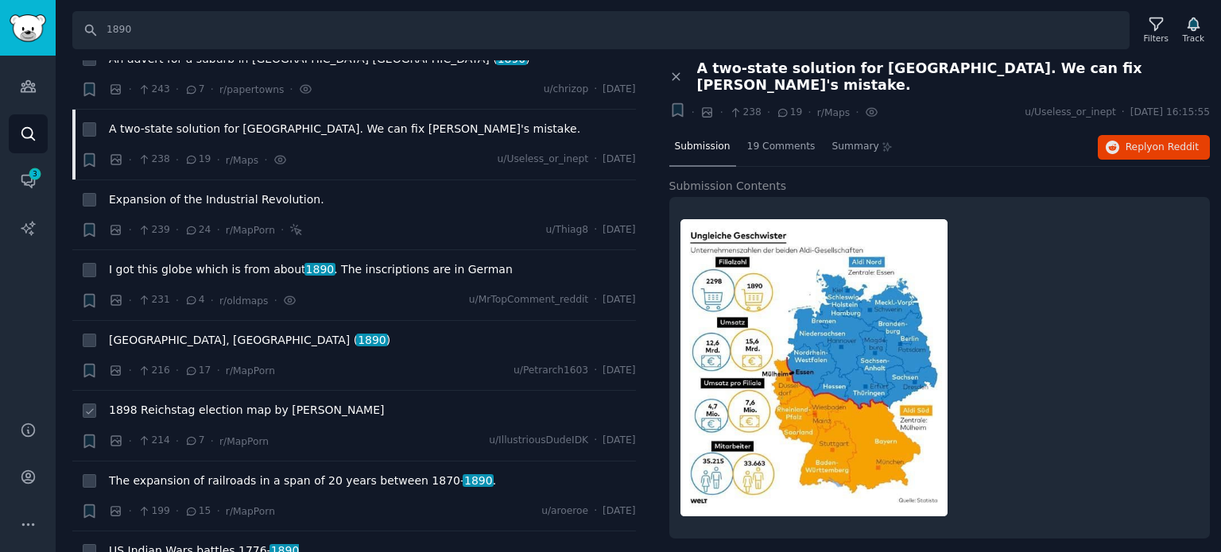
click at [250, 402] on div "1898 Reichstag election map by [PERSON_NAME]" at bounding box center [372, 413] width 527 height 22
click at [172, 332] on span "Heligoland, [GEOGRAPHIC_DATA] ( 1890 )" at bounding box center [249, 340] width 281 height 17
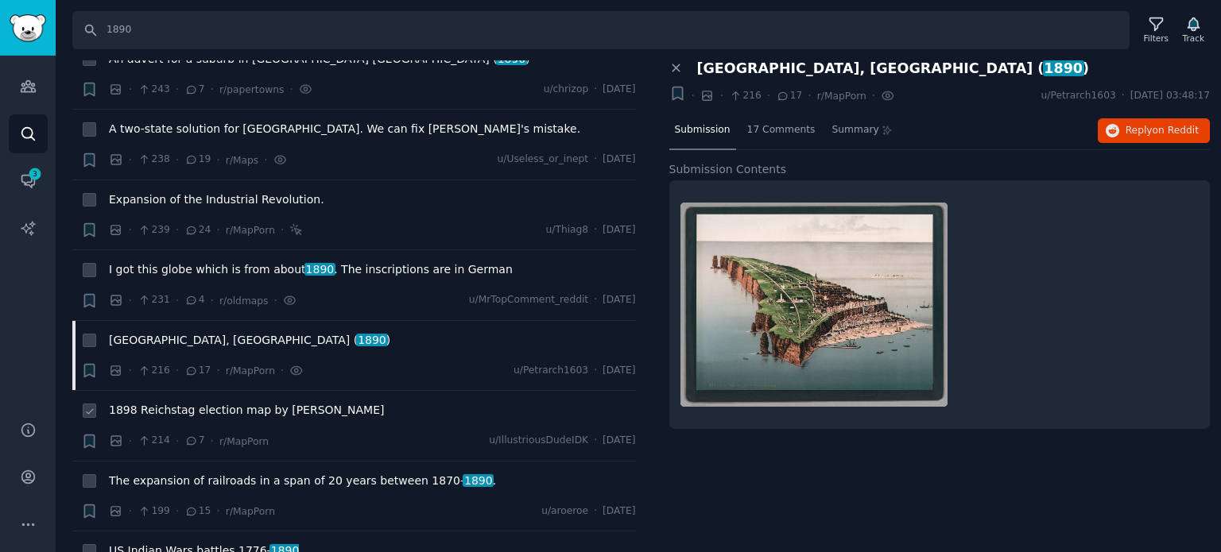
scroll to position [2781, 0]
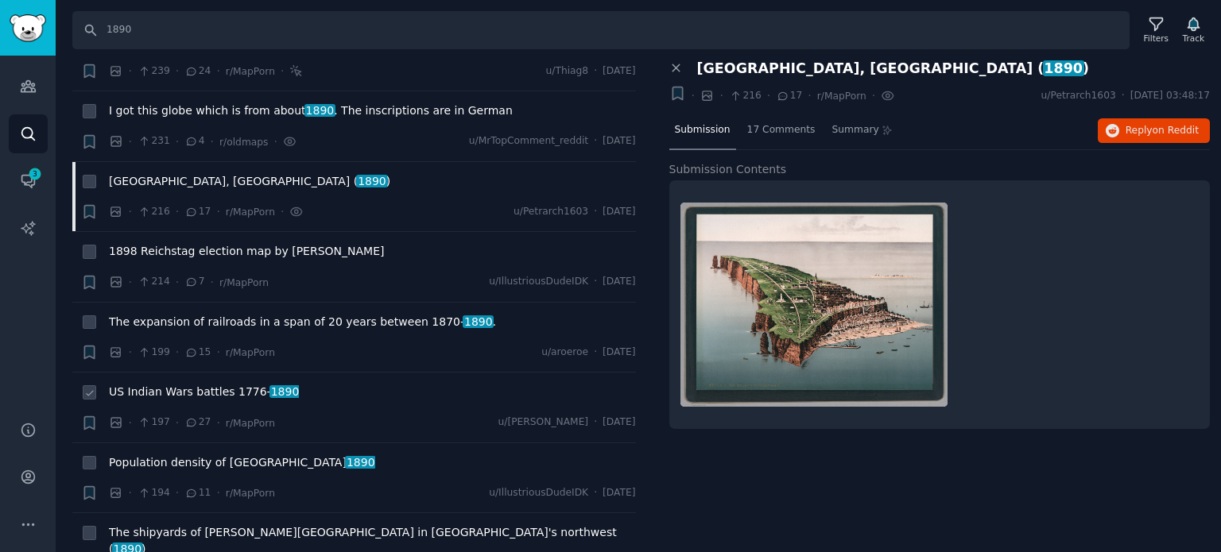
click at [175, 384] on span "US Indian Wars battles [DATE]- [DATE]" at bounding box center [204, 392] width 190 height 17
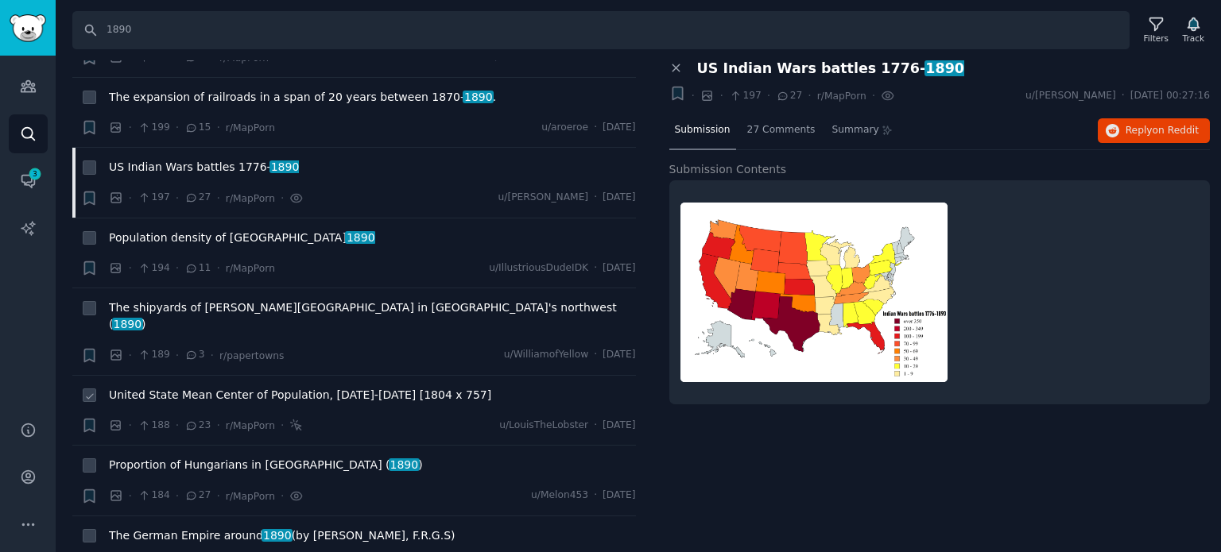
scroll to position [3020, 0]
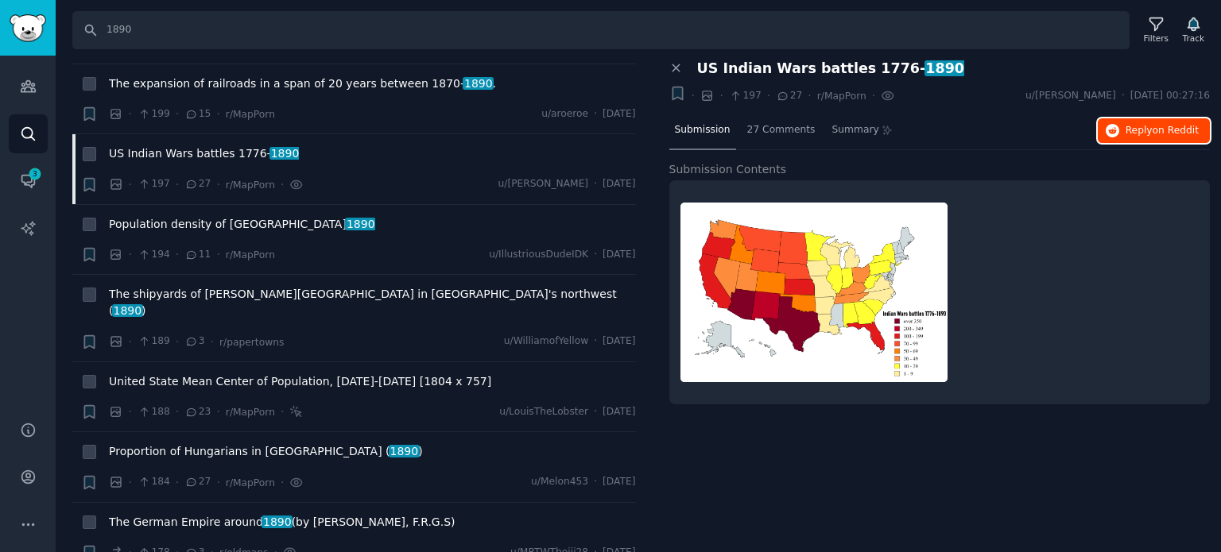
click at [1120, 128] on icon "button" at bounding box center [1112, 131] width 14 height 14
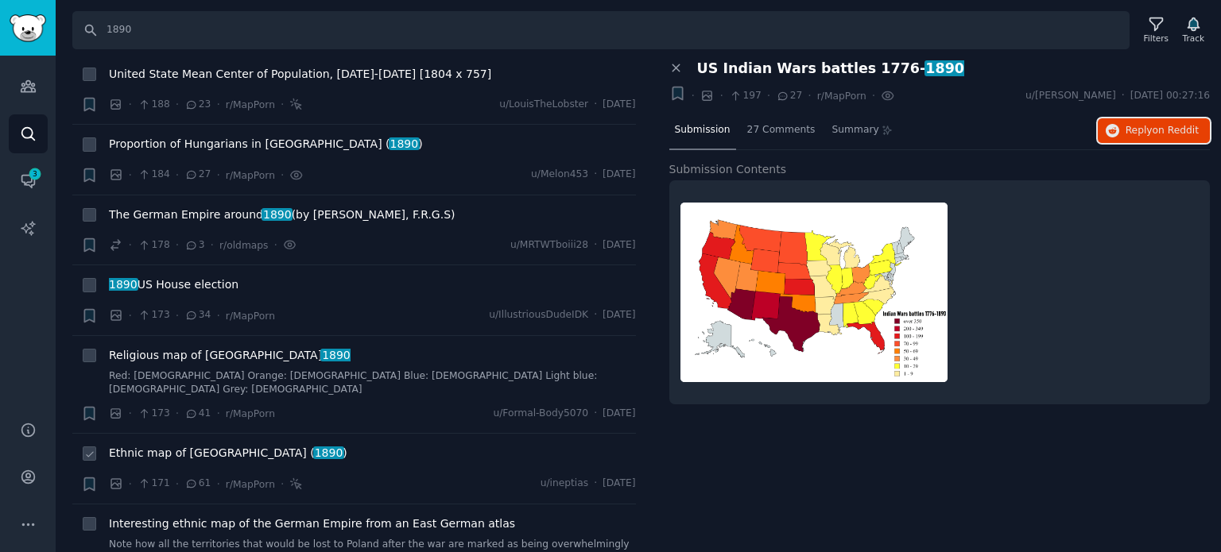
scroll to position [3338, 0]
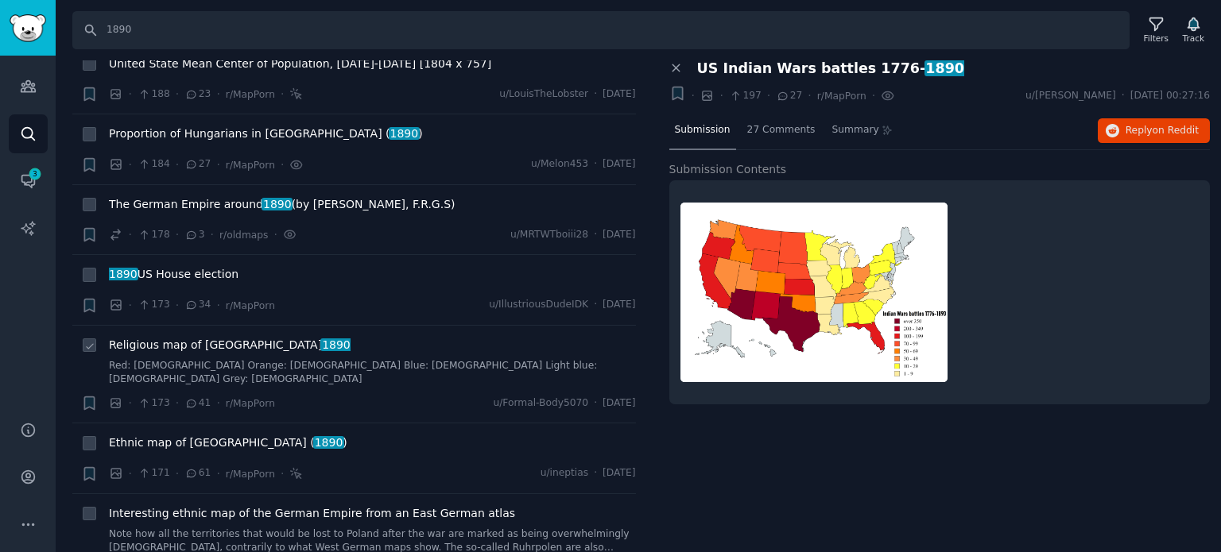
click at [170, 337] on span "Religious map of [GEOGRAPHIC_DATA] 1890" at bounding box center [230, 345] width 242 height 17
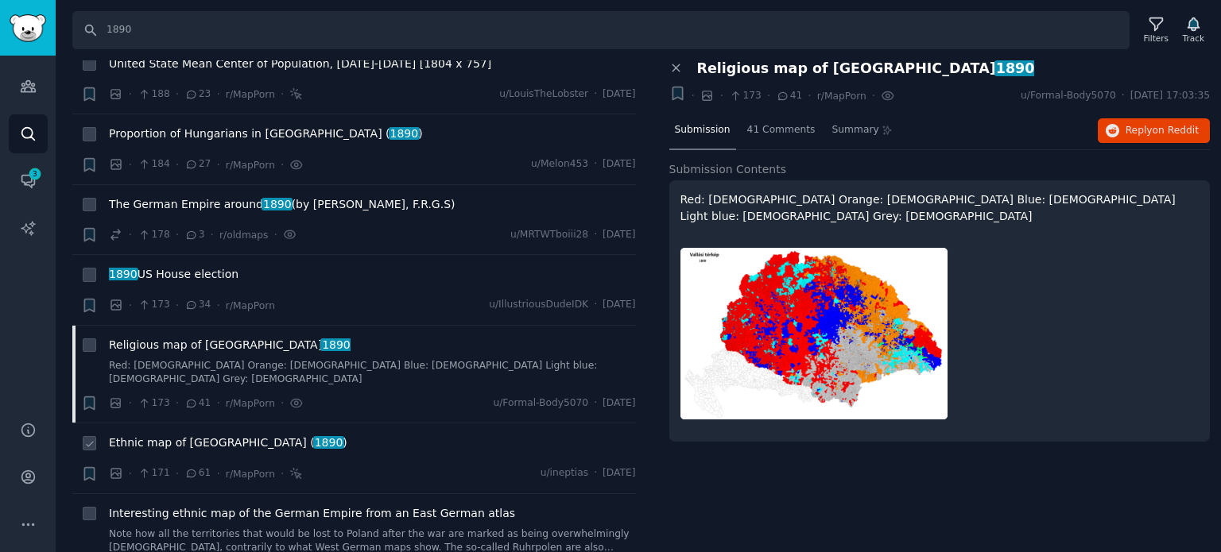
click at [192, 435] on span "Ethnic map of [GEOGRAPHIC_DATA] ( 1890 )" at bounding box center [228, 443] width 238 height 17
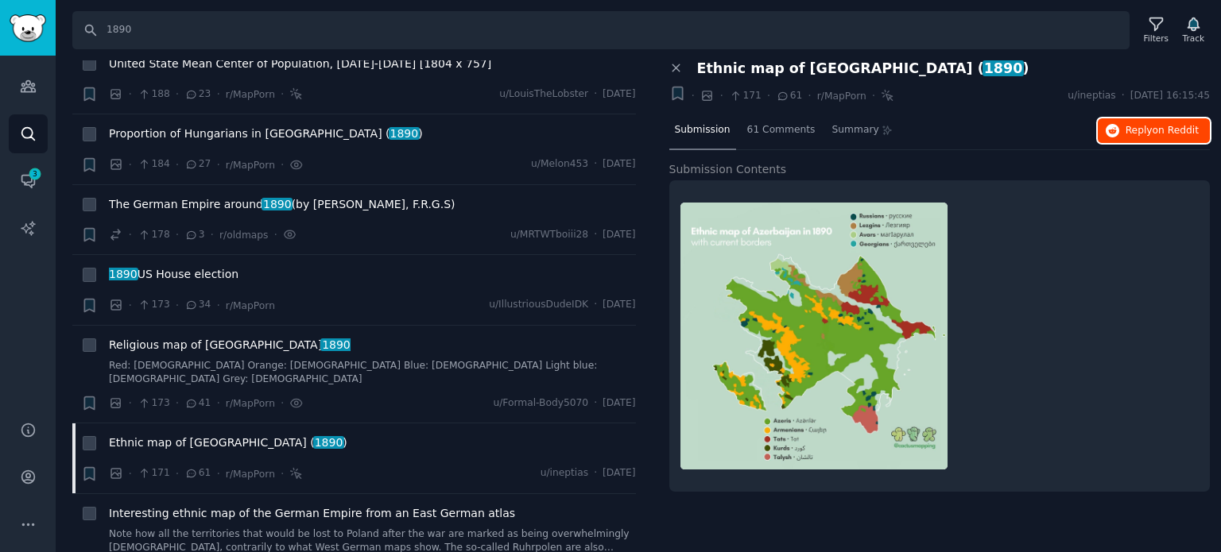
click at [1116, 139] on button "Reply on Reddit" at bounding box center [1153, 130] width 112 height 25
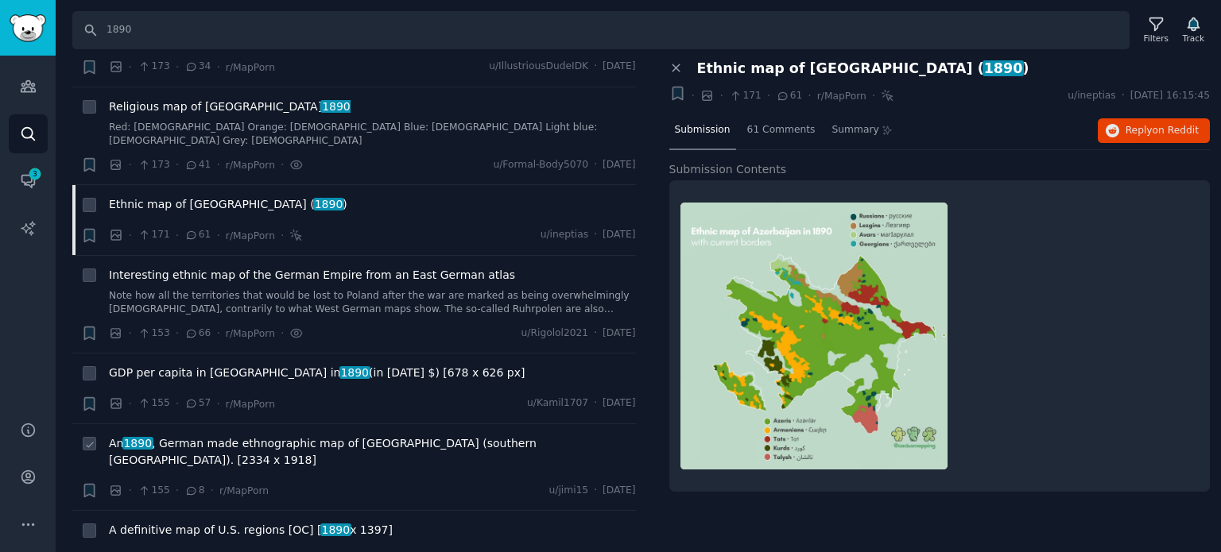
click at [192, 435] on span "An 1890 , German made ethnographic map of [GEOGRAPHIC_DATA] (southern [GEOGRAPH…" at bounding box center [372, 451] width 527 height 33
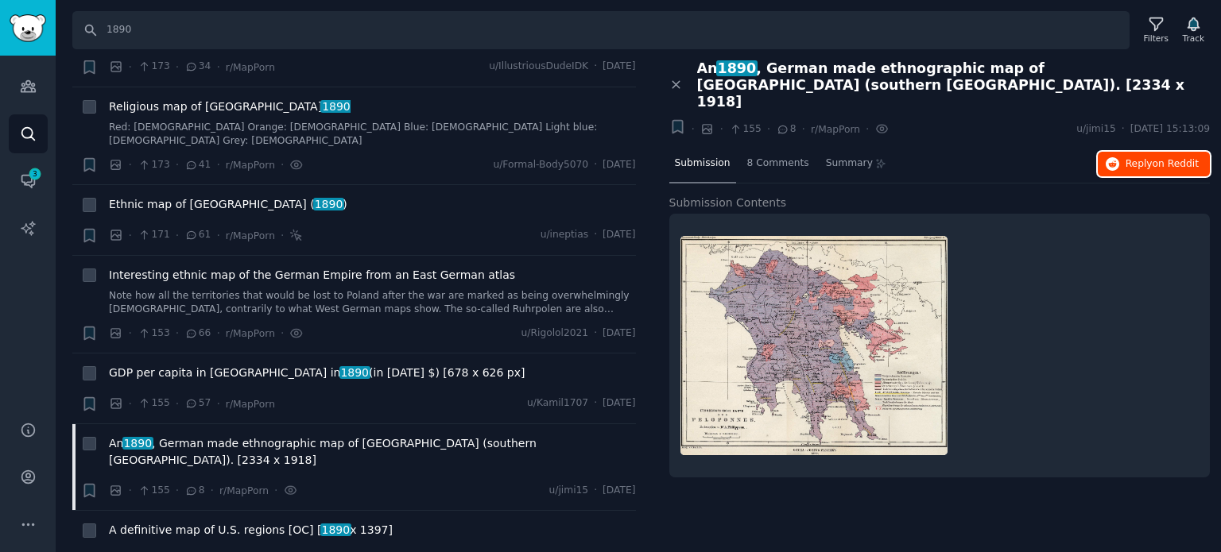
click at [1116, 157] on icon "button" at bounding box center [1112, 164] width 14 height 14
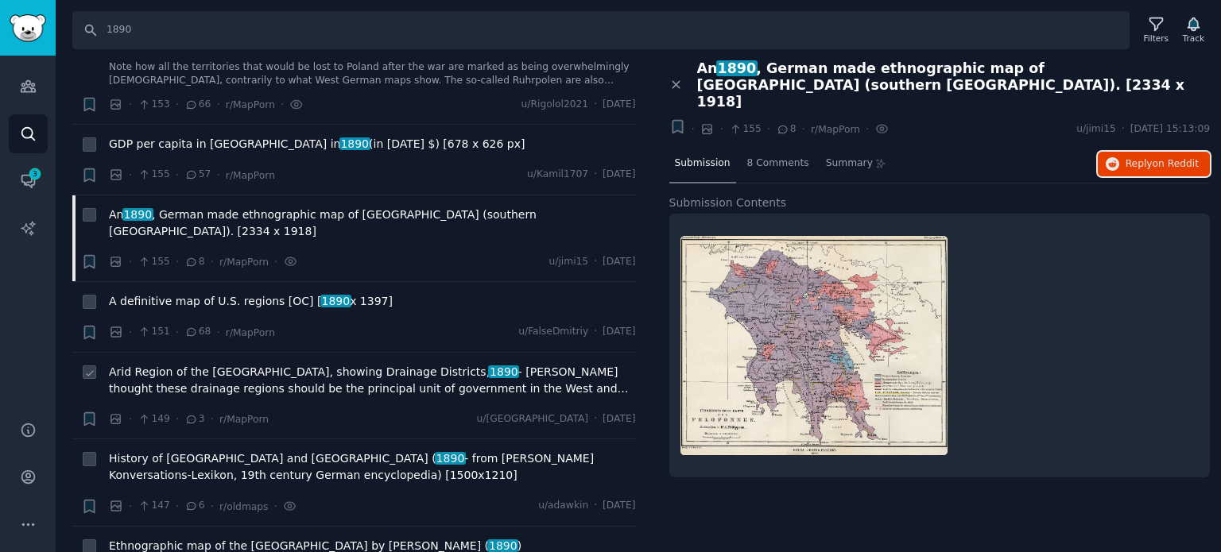
scroll to position [3815, 0]
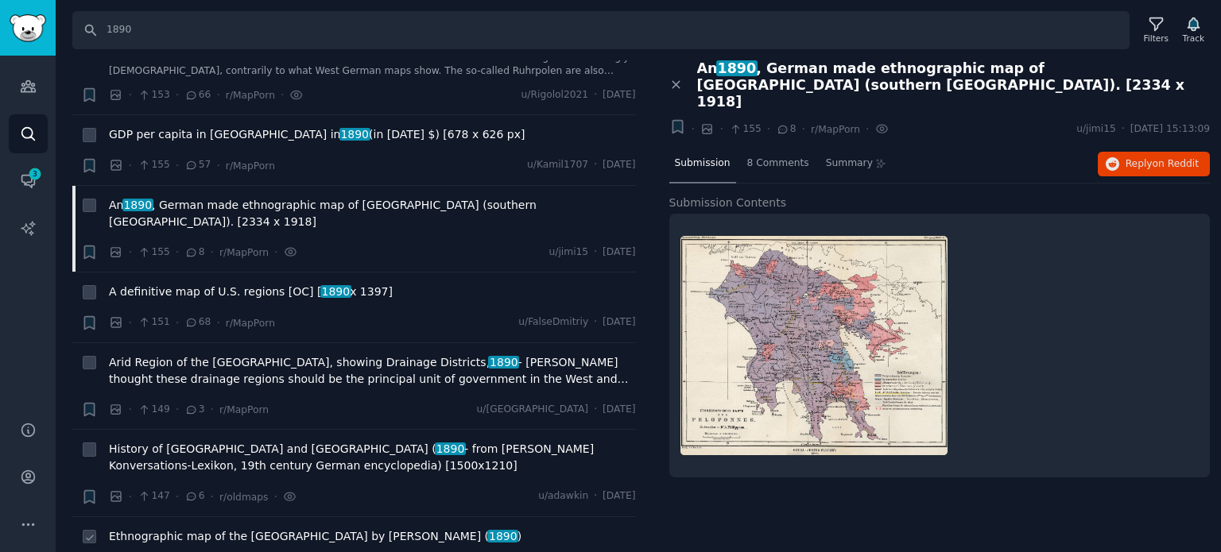
click at [167, 528] on span "Ethnographic map of the [GEOGRAPHIC_DATA] by [PERSON_NAME] ( 1890 )" at bounding box center [315, 536] width 412 height 17
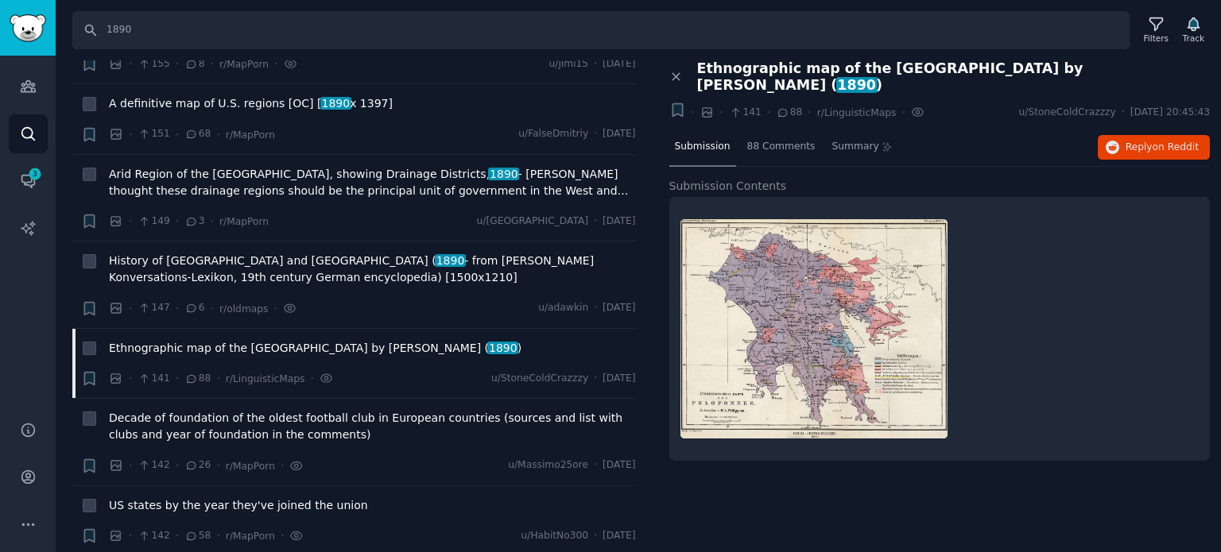
scroll to position [4053, 0]
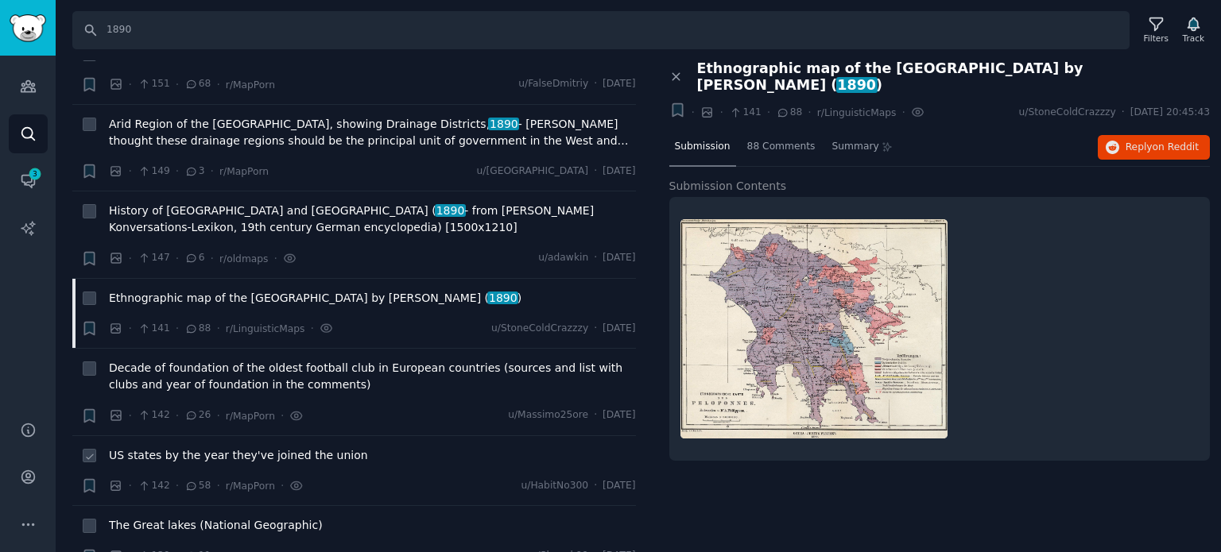
click at [178, 447] on span "US states by the year they've joined the union" at bounding box center [238, 455] width 259 height 17
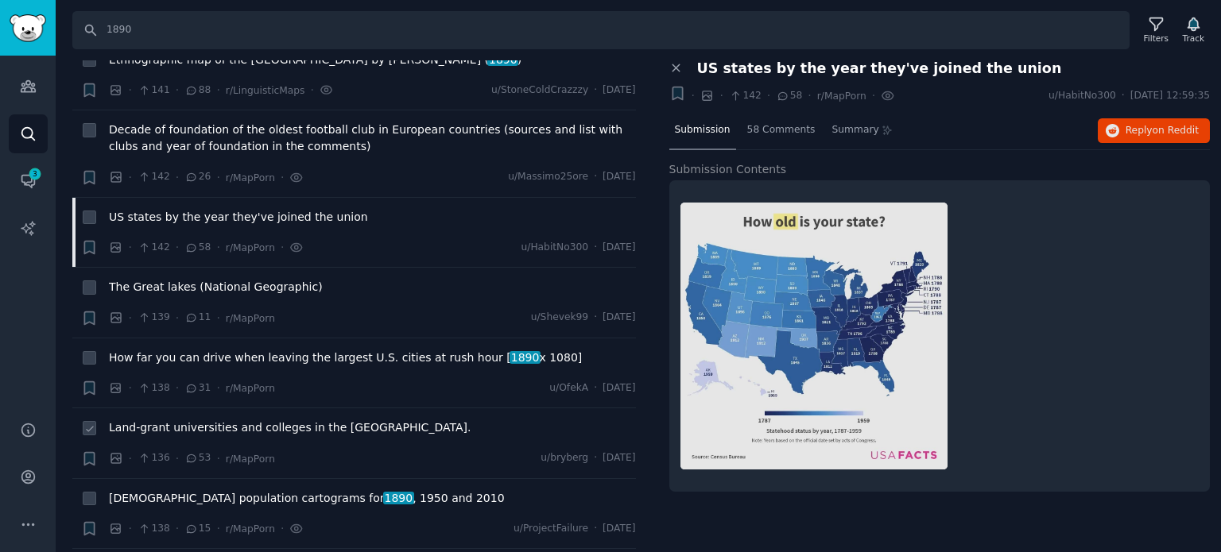
scroll to position [4371, 0]
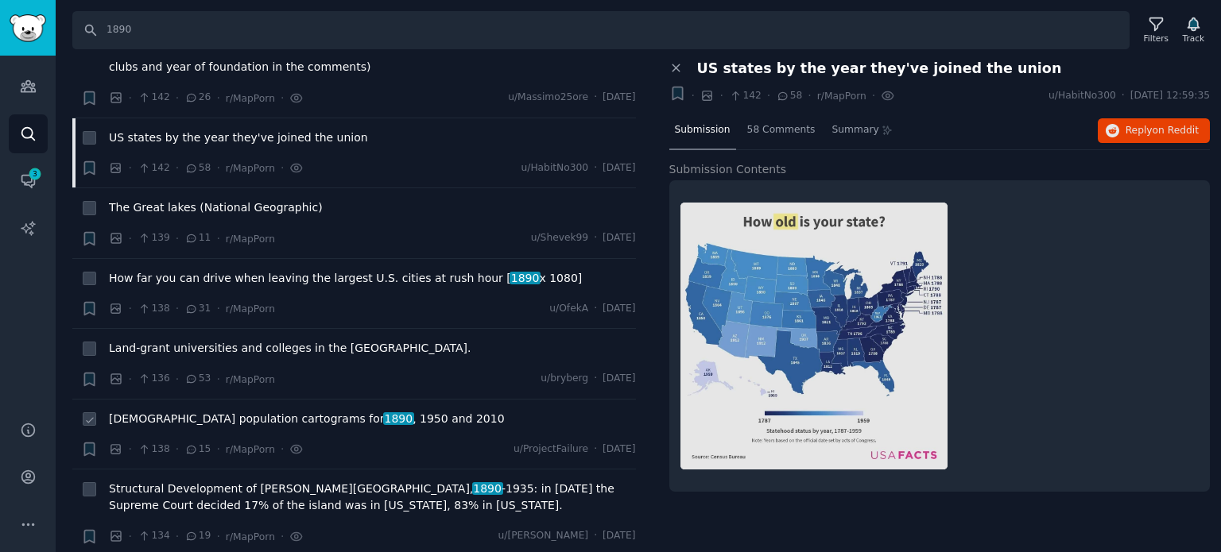
click at [175, 411] on span "[DEMOGRAPHIC_DATA] population cartograms for 1890 , 1950 and 2010" at bounding box center [307, 419] width 396 height 17
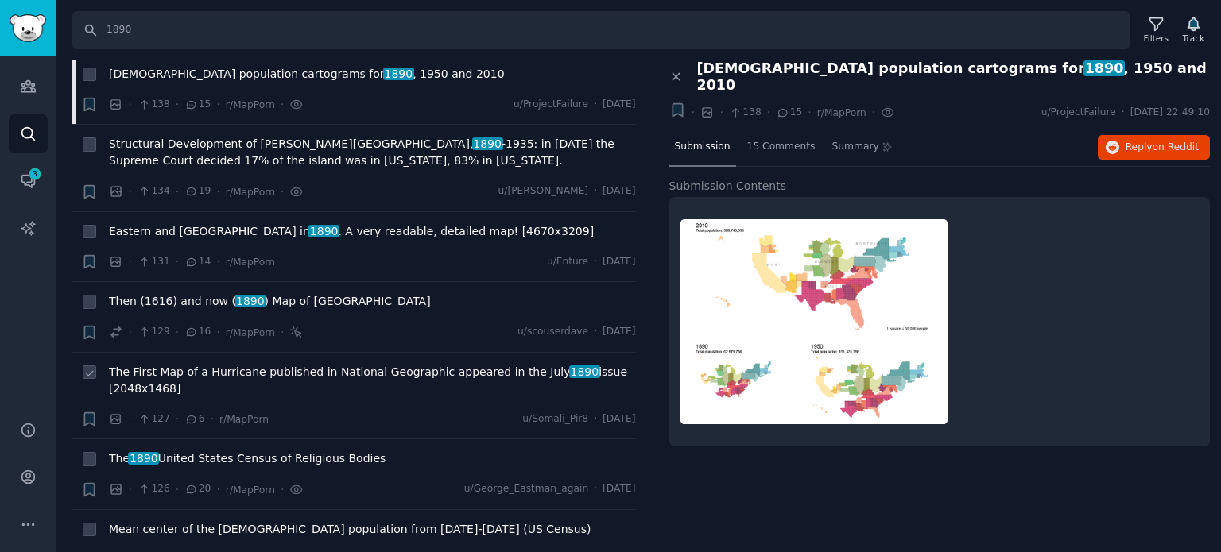
scroll to position [4768, 0]
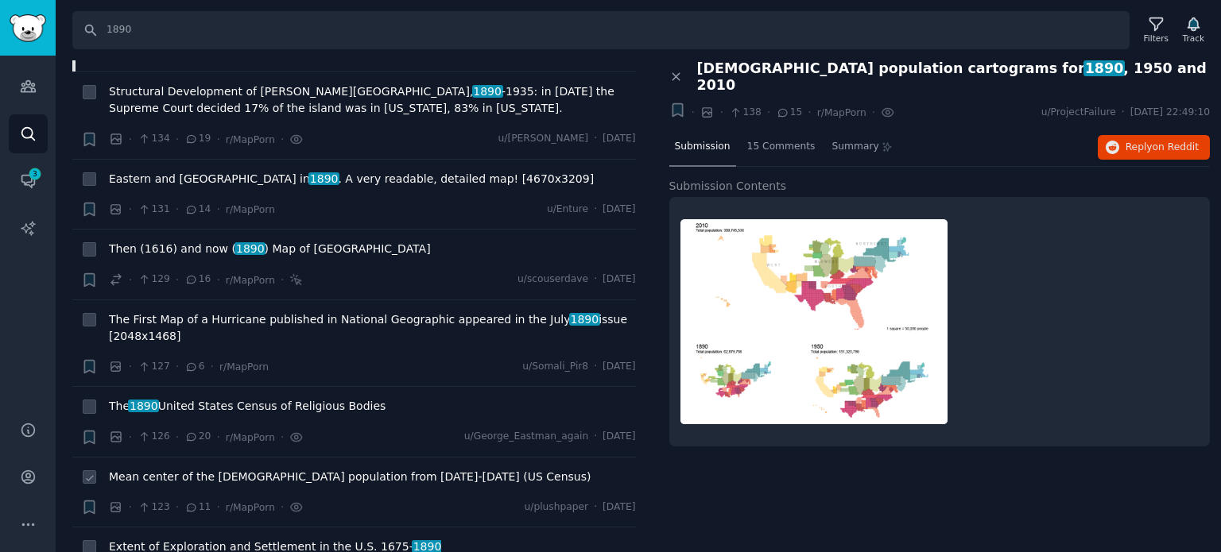
click at [184, 469] on span "Mean center of the [DEMOGRAPHIC_DATA] population from [DATE]-[DATE] (US Census)" at bounding box center [350, 477] width 482 height 17
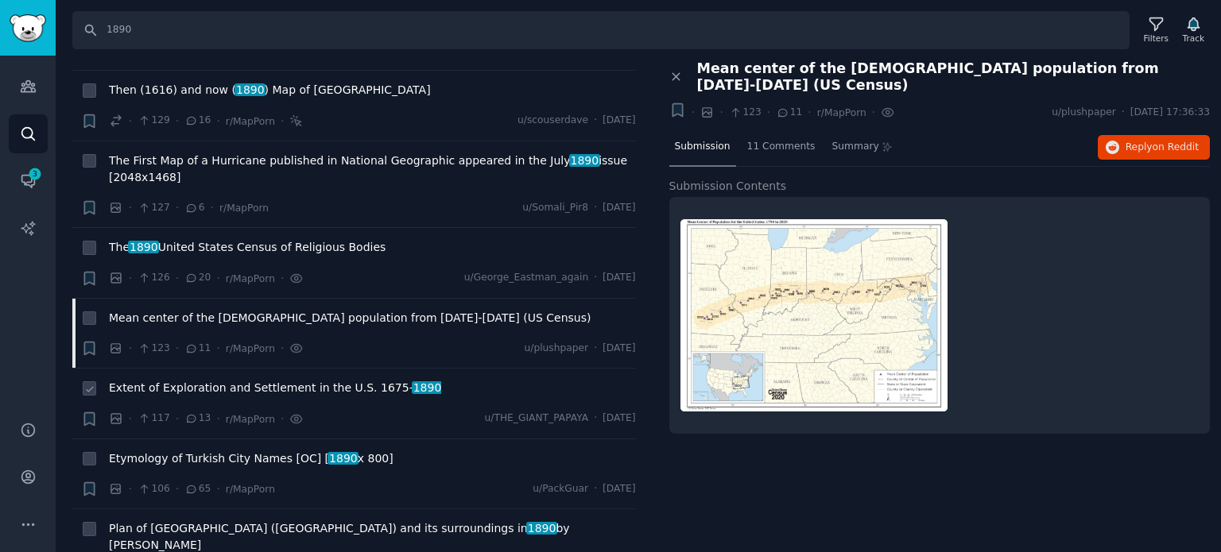
scroll to position [5007, 0]
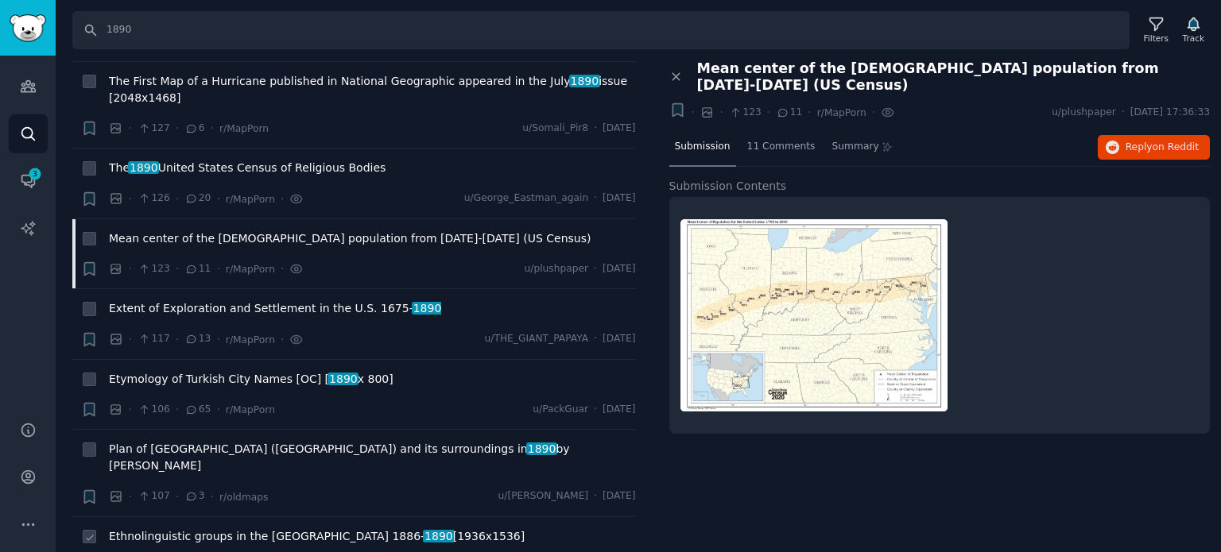
click at [179, 528] on span "Ethnolinguistic groups in the [GEOGRAPHIC_DATA] [DATE]- [DATE] [1936x1536]" at bounding box center [317, 536] width 416 height 17
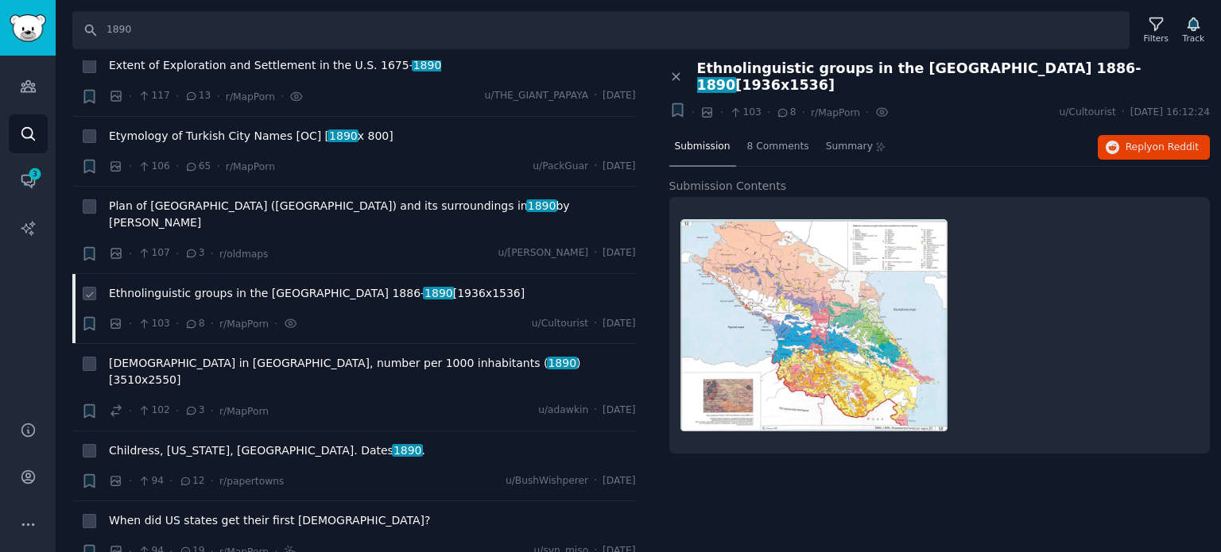
scroll to position [5325, 0]
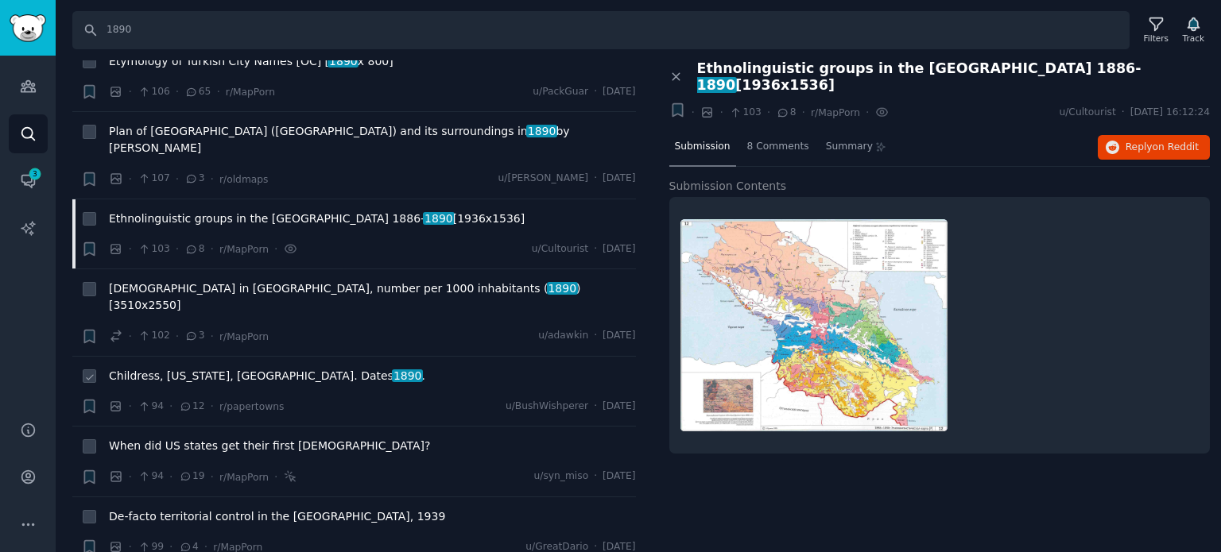
click at [210, 368] on span "Childress, [US_STATE], [GEOGRAPHIC_DATA]. Dates 1890 ." at bounding box center [267, 376] width 316 height 17
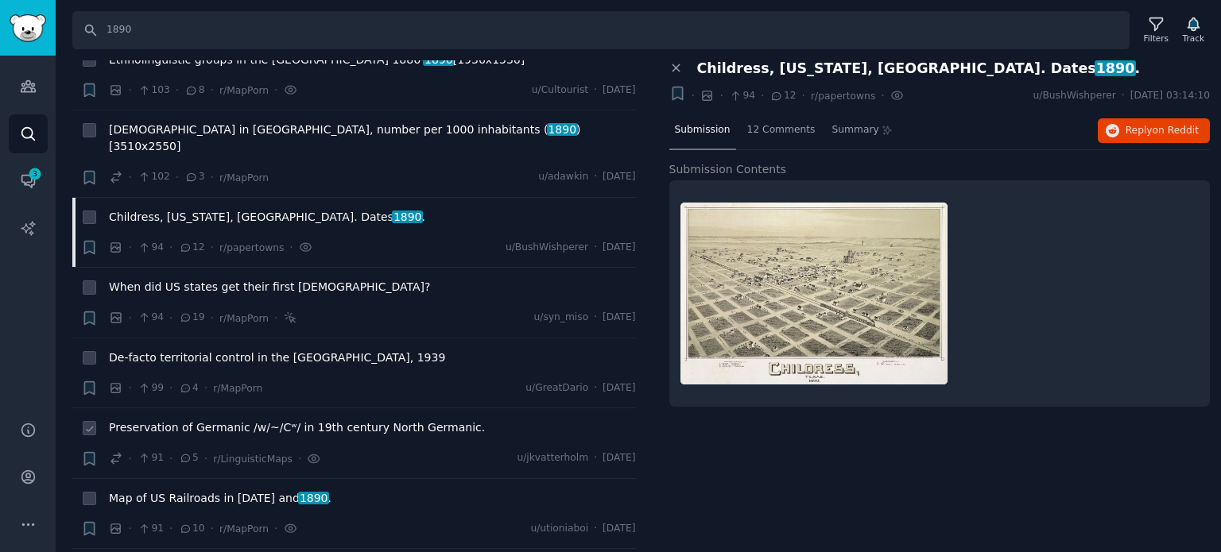
scroll to position [5563, 0]
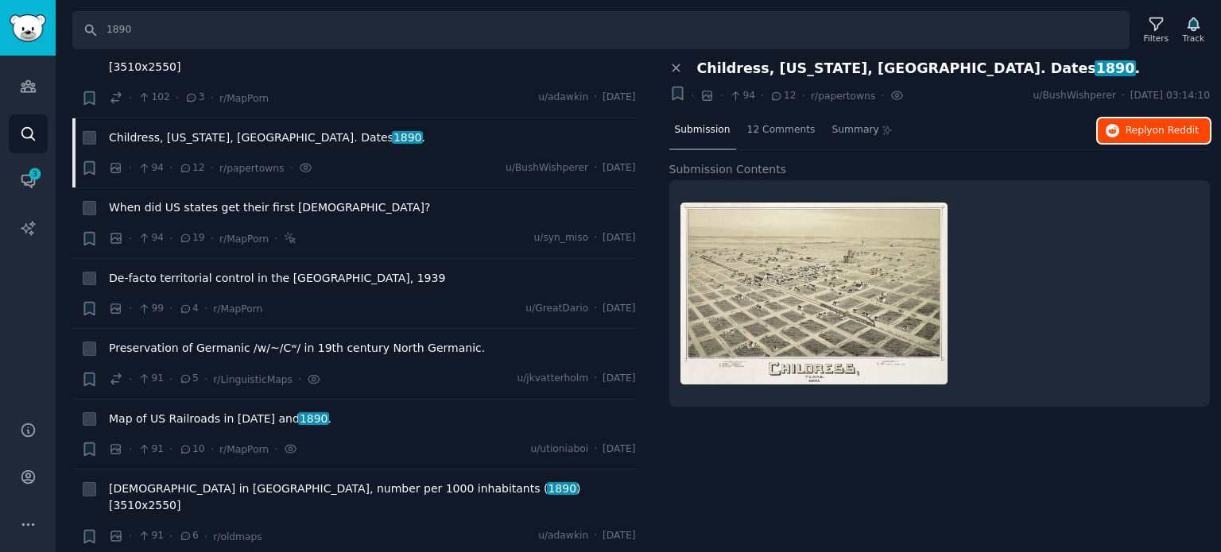
click at [1178, 138] on button "Reply on Reddit" at bounding box center [1153, 130] width 112 height 25
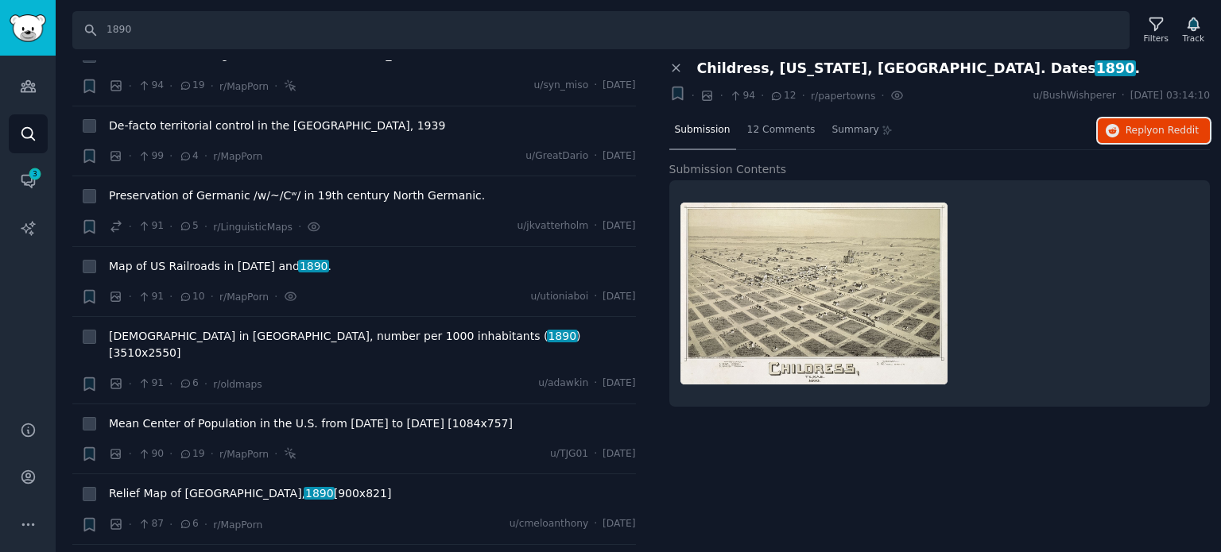
scroll to position [5722, 0]
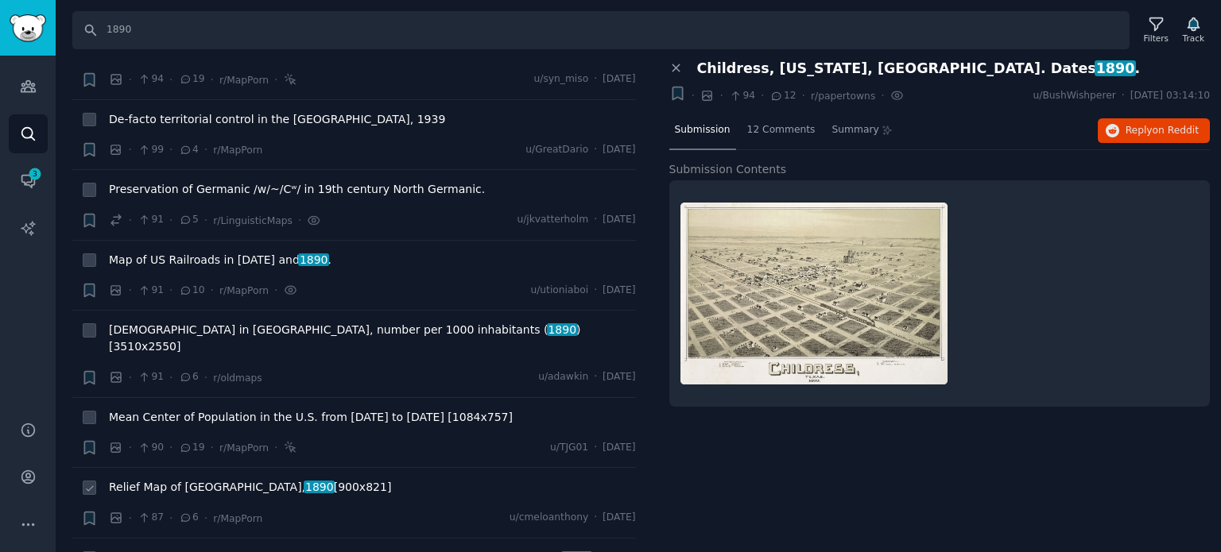
click at [175, 479] on span "Relief Map of [GEOGRAPHIC_DATA], 1890 [900x821]" at bounding box center [250, 487] width 282 height 17
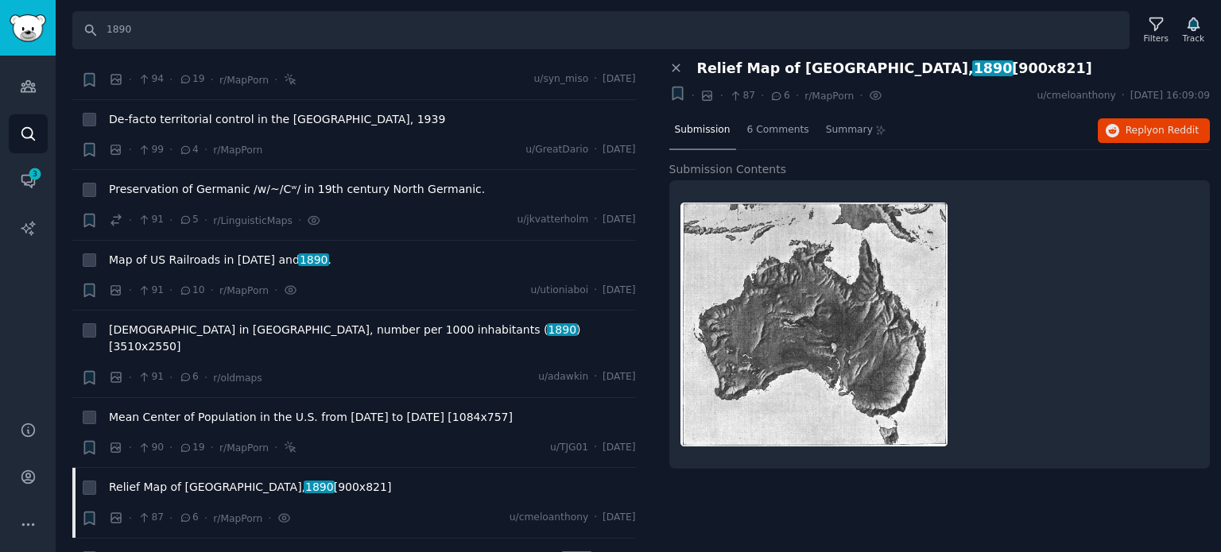
click at [206, 550] on span "Map of Australia-East Coast [GEOGRAPHIC_DATA][PERSON_NAME] from 1890 ." at bounding box center [352, 558] width 486 height 17
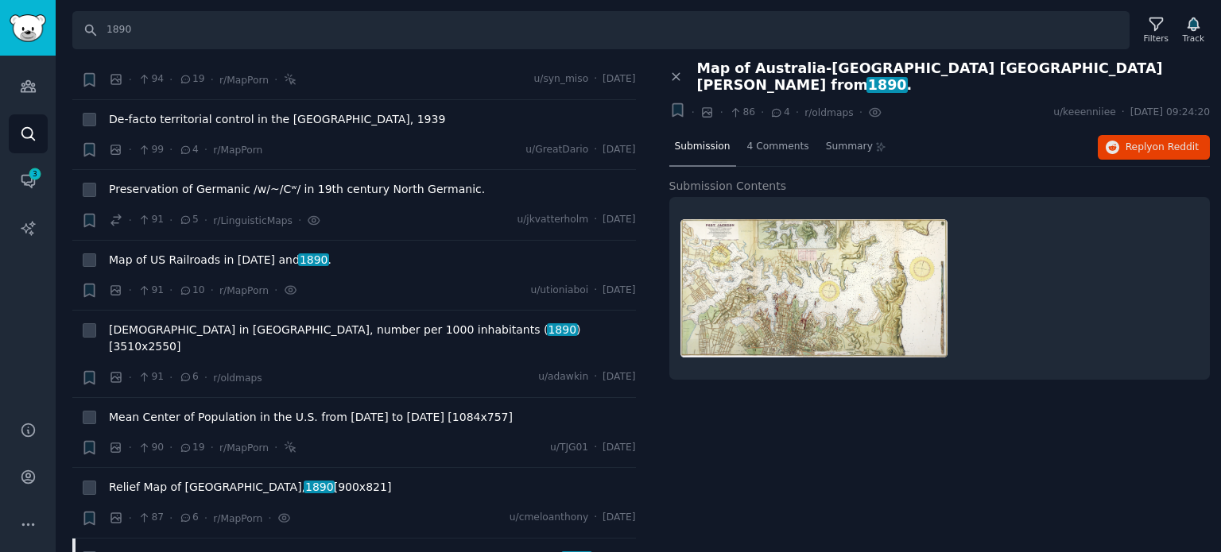
scroll to position [5960, 0]
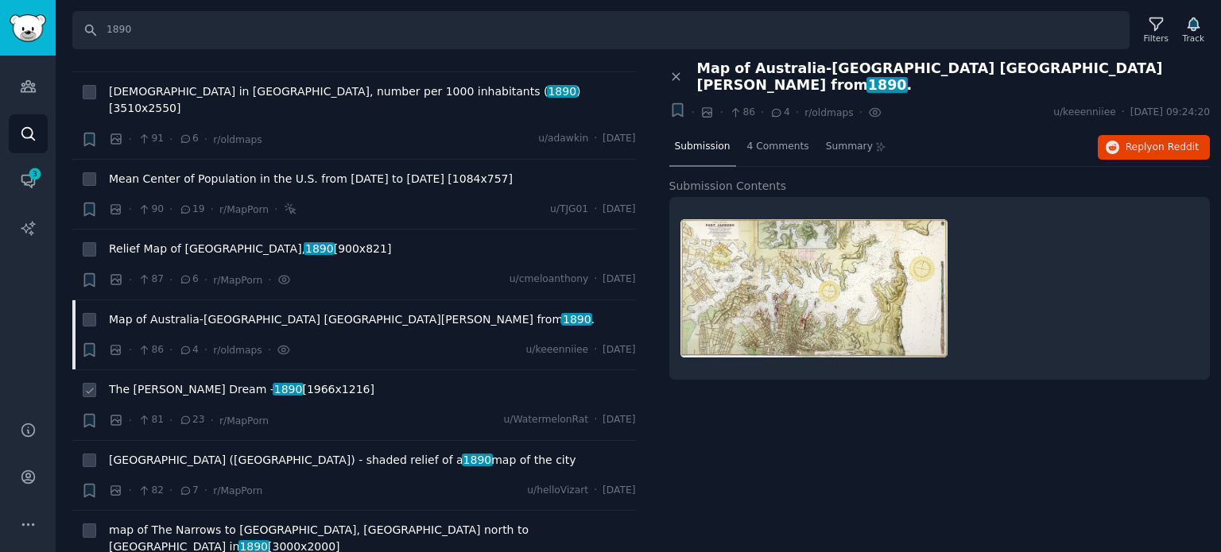
click at [194, 381] on span "The [PERSON_NAME] Dream - 1890 [1966x1216]" at bounding box center [241, 389] width 265 height 17
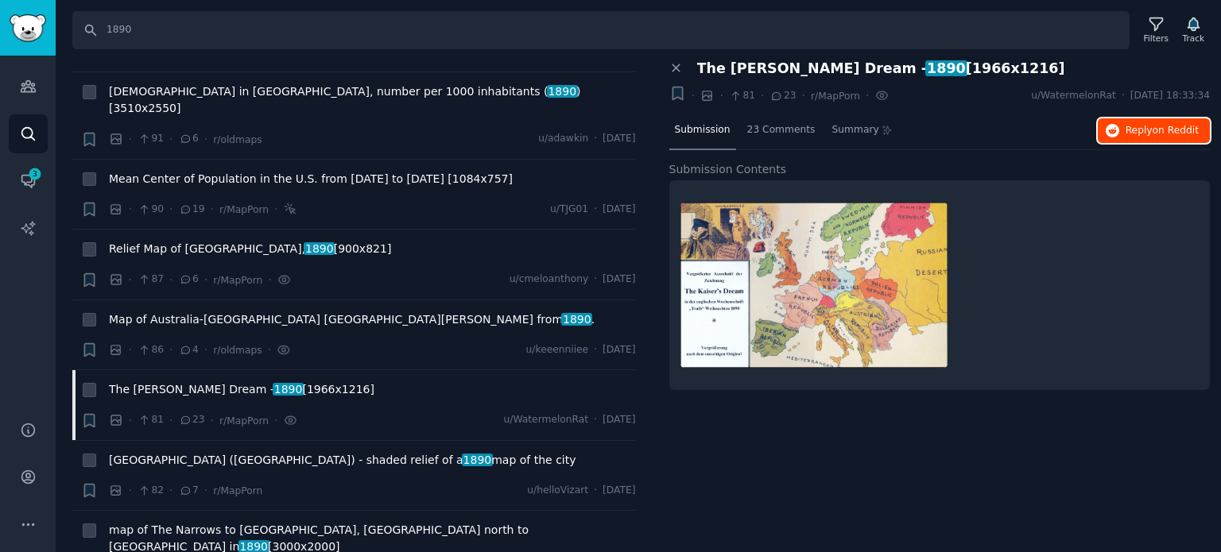
click at [1141, 137] on button "Reply on Reddit" at bounding box center [1153, 130] width 112 height 25
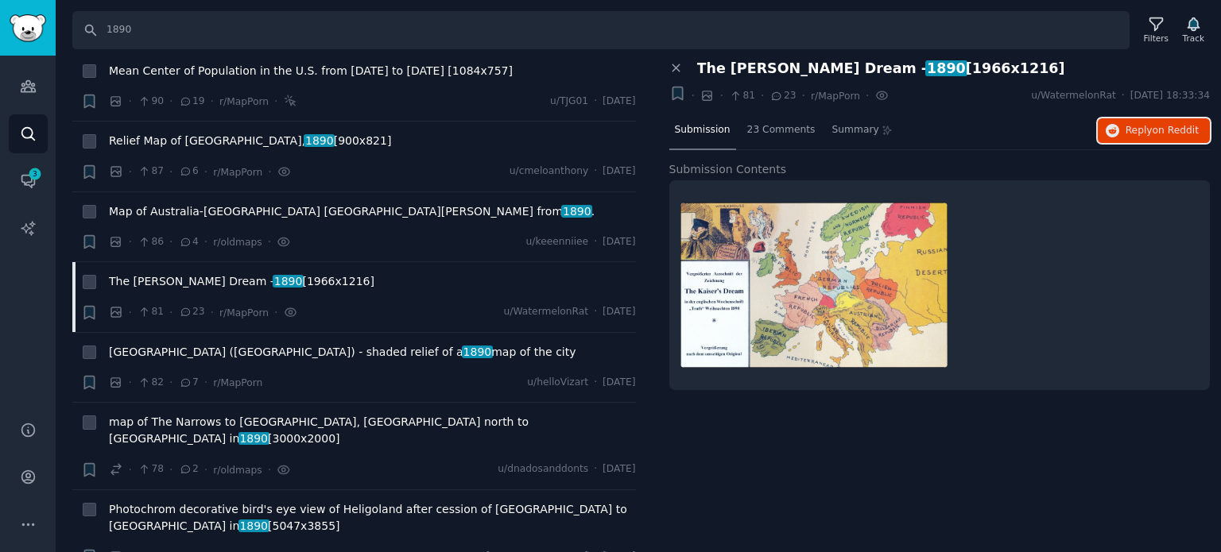
scroll to position [6199, 0]
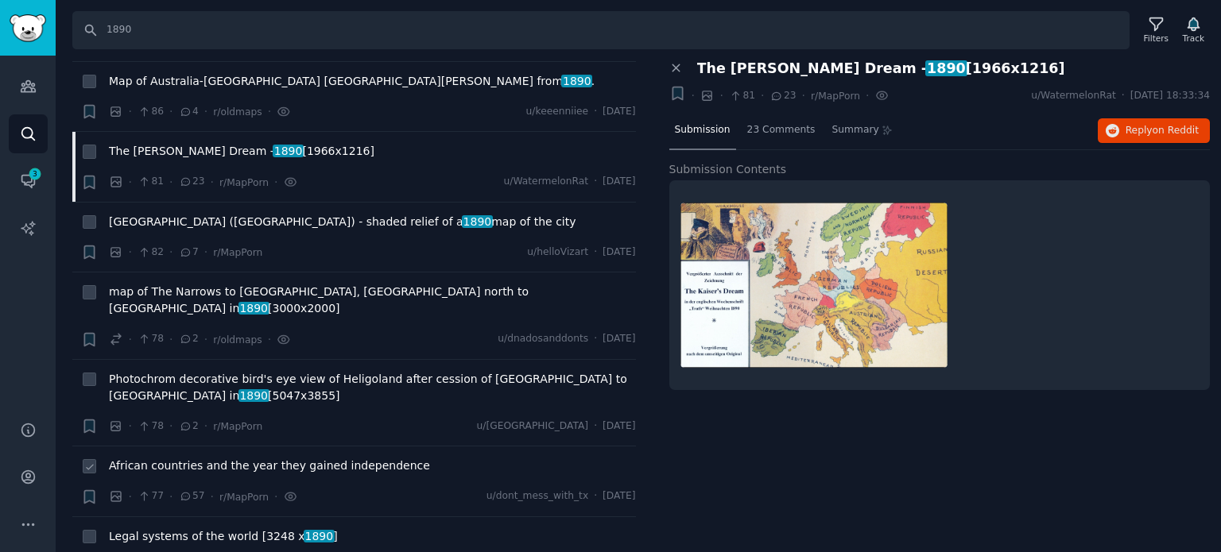
click at [199, 458] on span "African countries and the year they gained independence" at bounding box center [269, 466] width 321 height 17
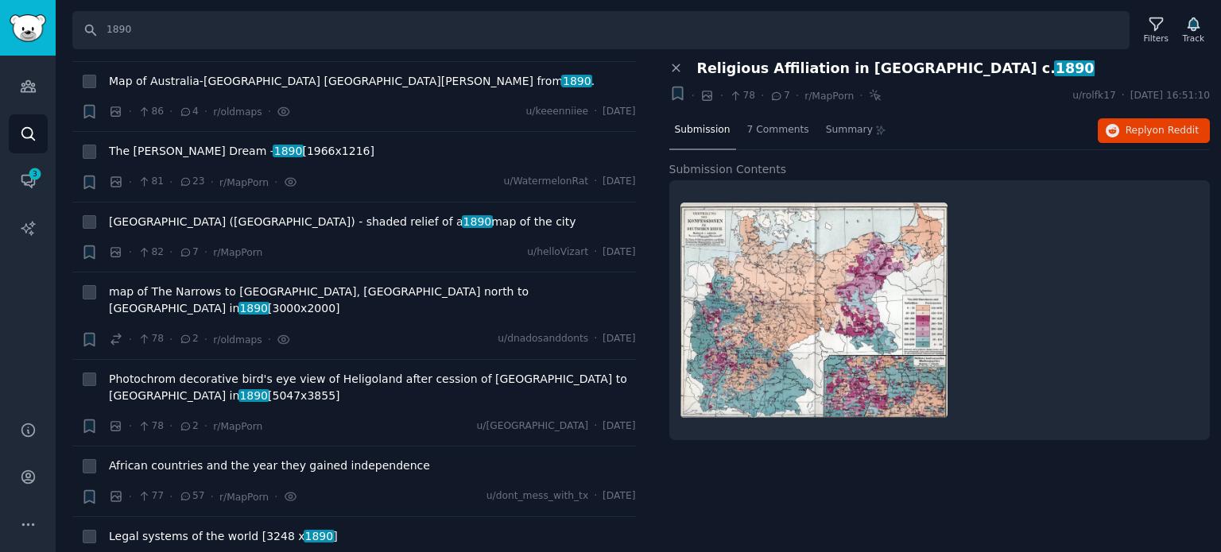
scroll to position [6437, 0]
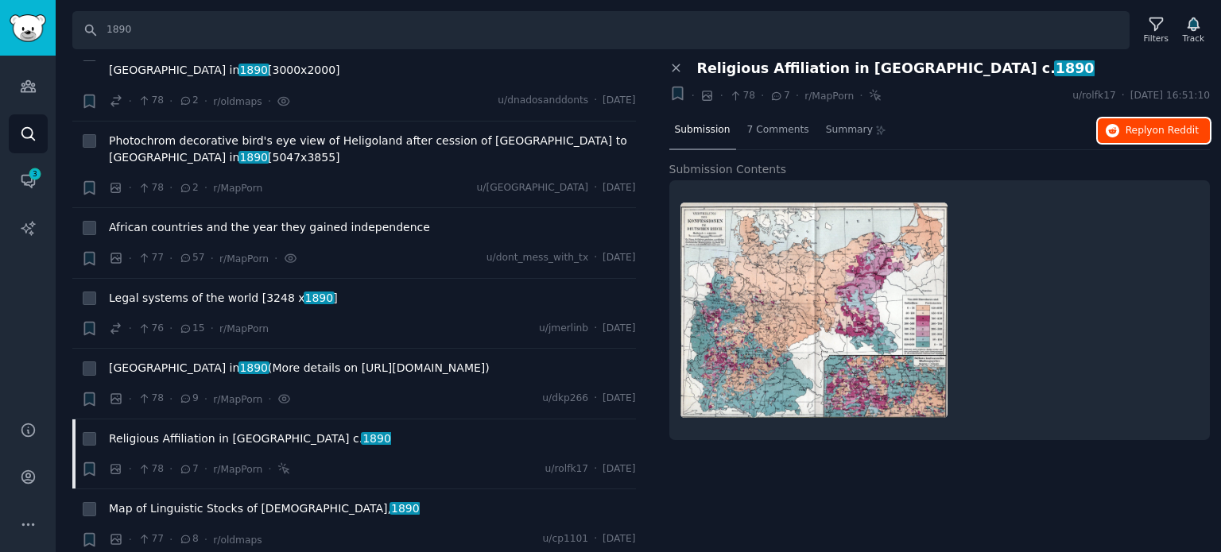
click at [1122, 121] on button "Reply on Reddit" at bounding box center [1153, 130] width 112 height 25
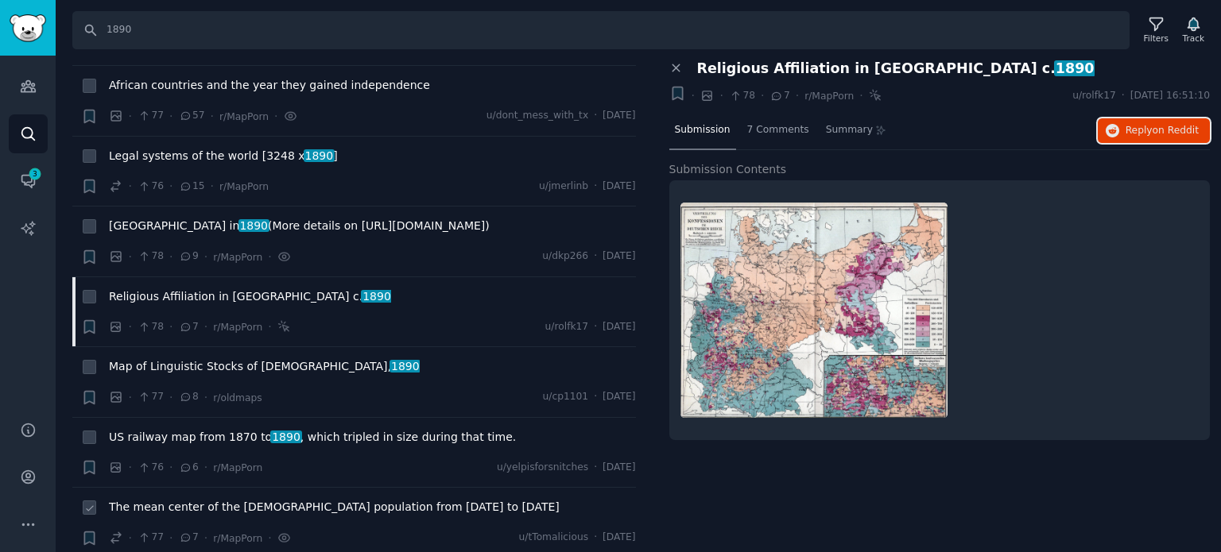
scroll to position [6596, 0]
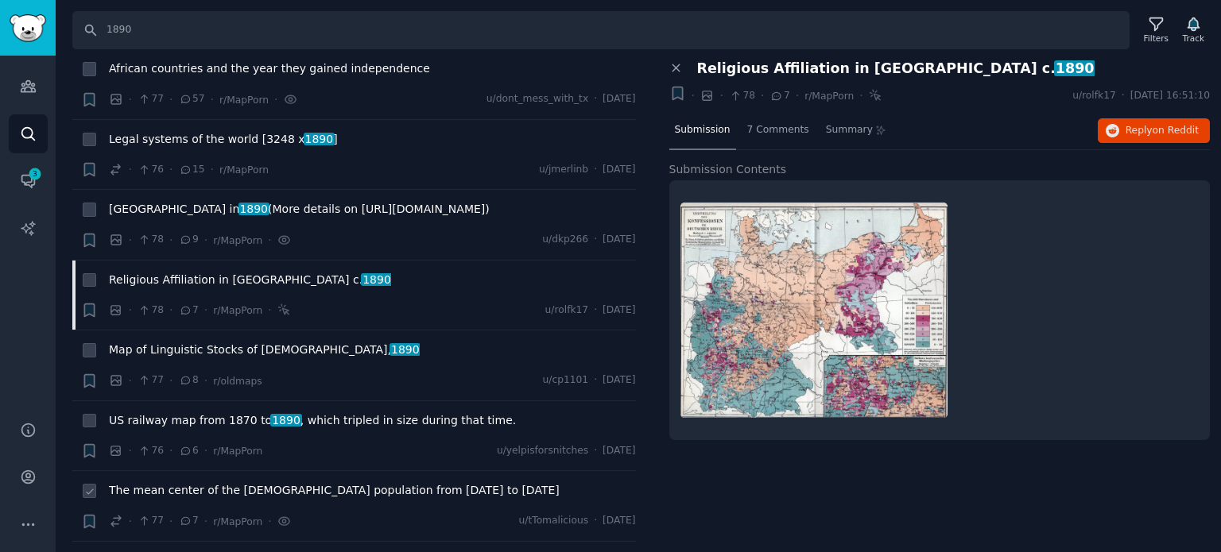
click at [194, 482] on span "The mean center of the [DEMOGRAPHIC_DATA] population from [DATE] to [DATE]" at bounding box center [334, 490] width 451 height 17
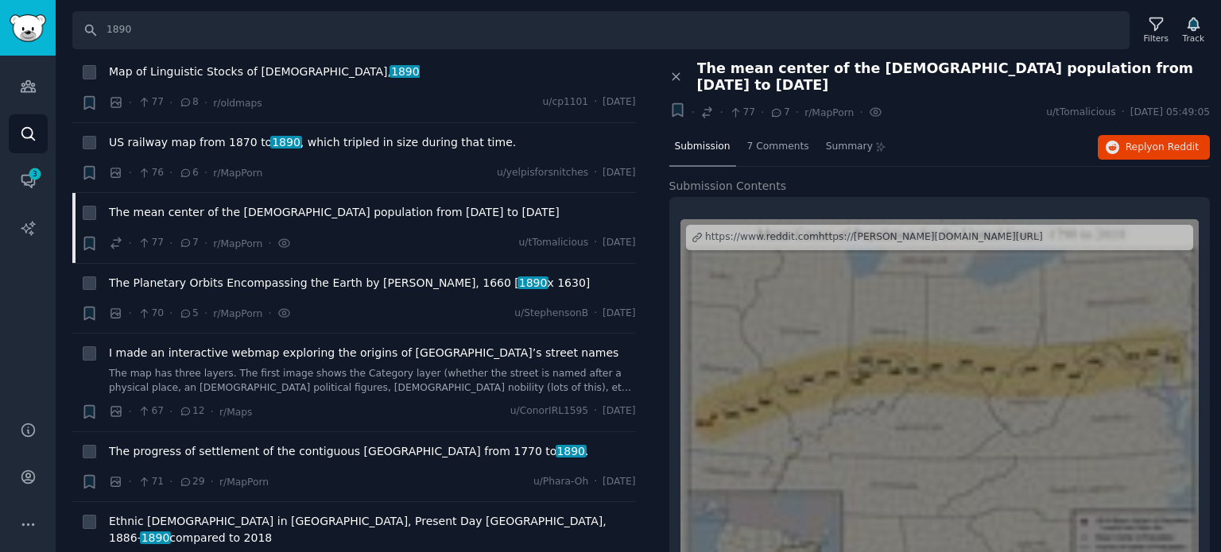
scroll to position [6914, 0]
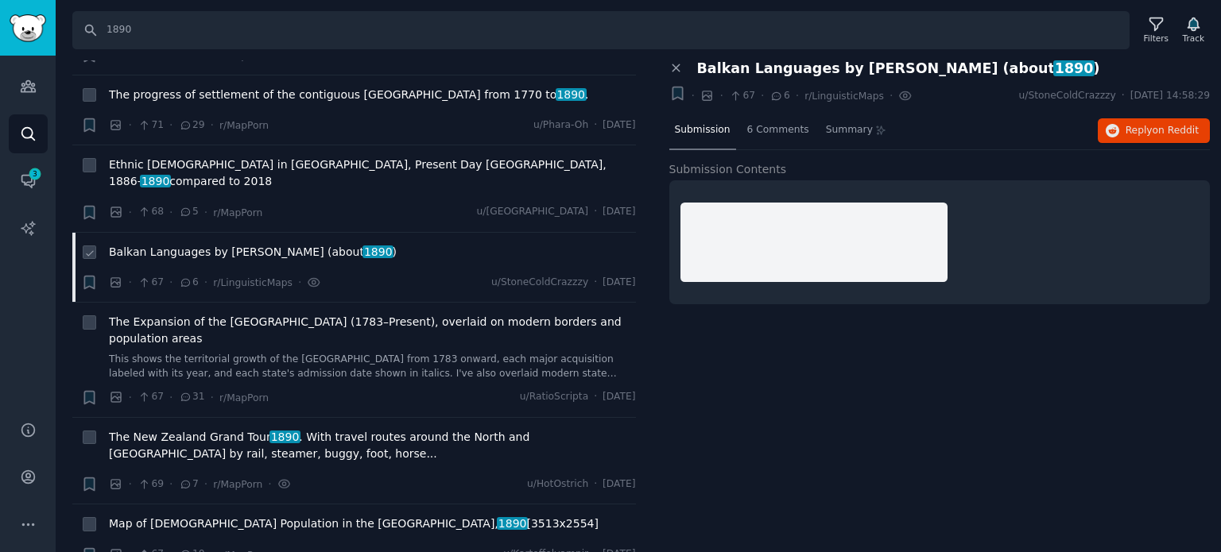
scroll to position [7232, 0]
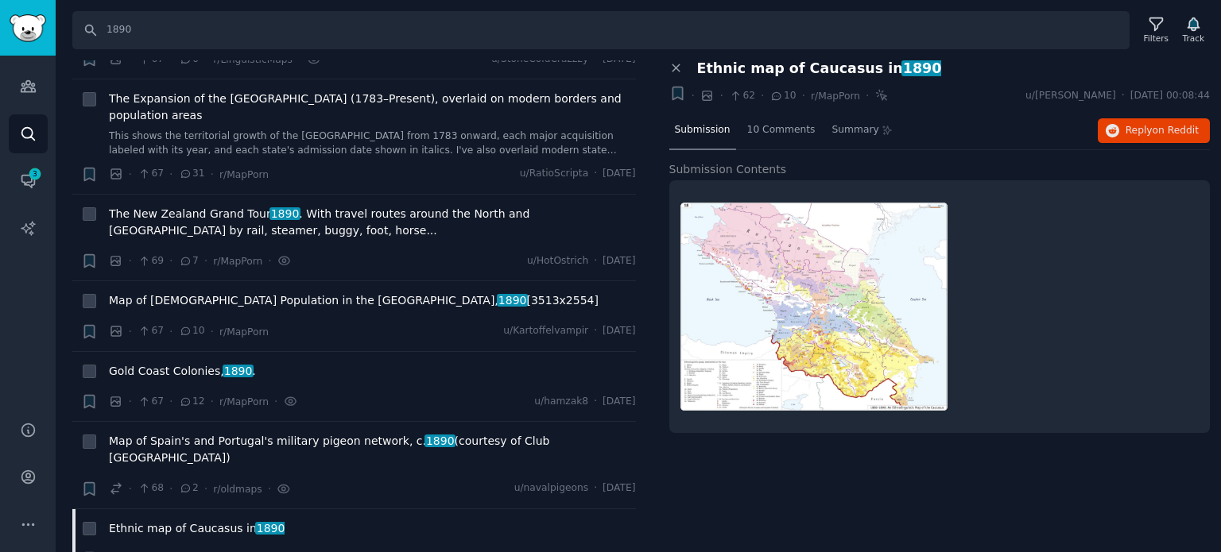
scroll to position [7550, 0]
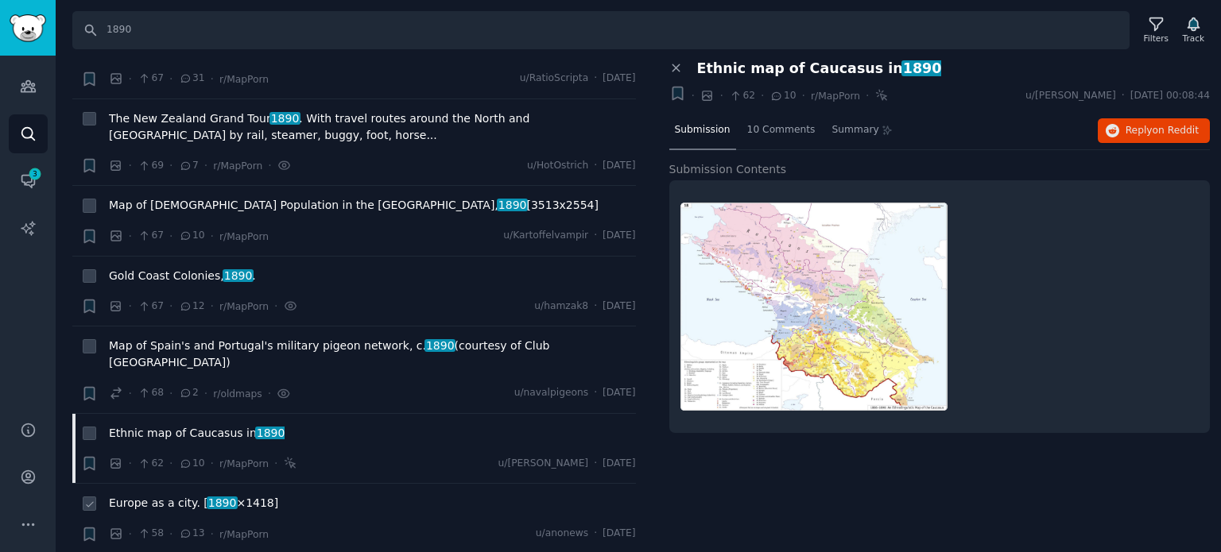
click at [169, 495] on span "Europe as a city. [ 1890 ×1418]" at bounding box center [193, 503] width 169 height 17
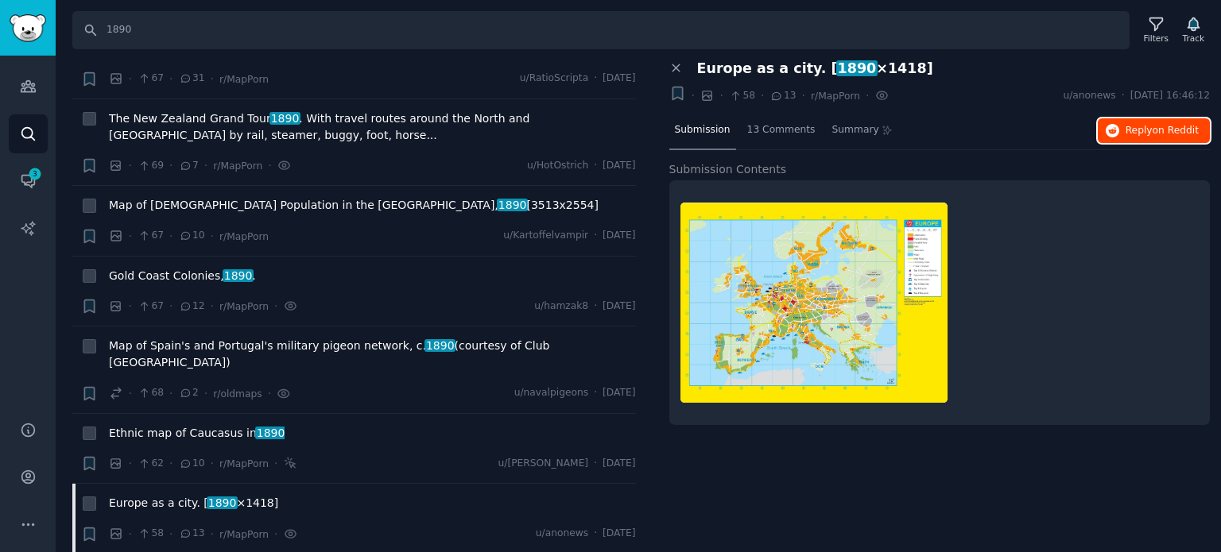
click at [1120, 126] on icon "button" at bounding box center [1112, 131] width 14 height 14
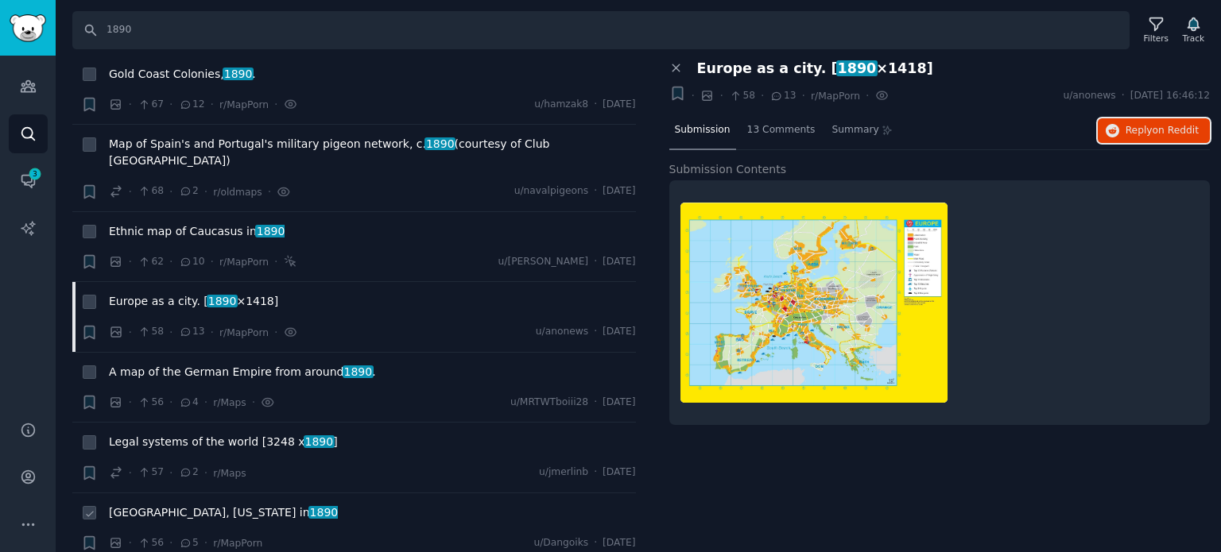
scroll to position [7788, 0]
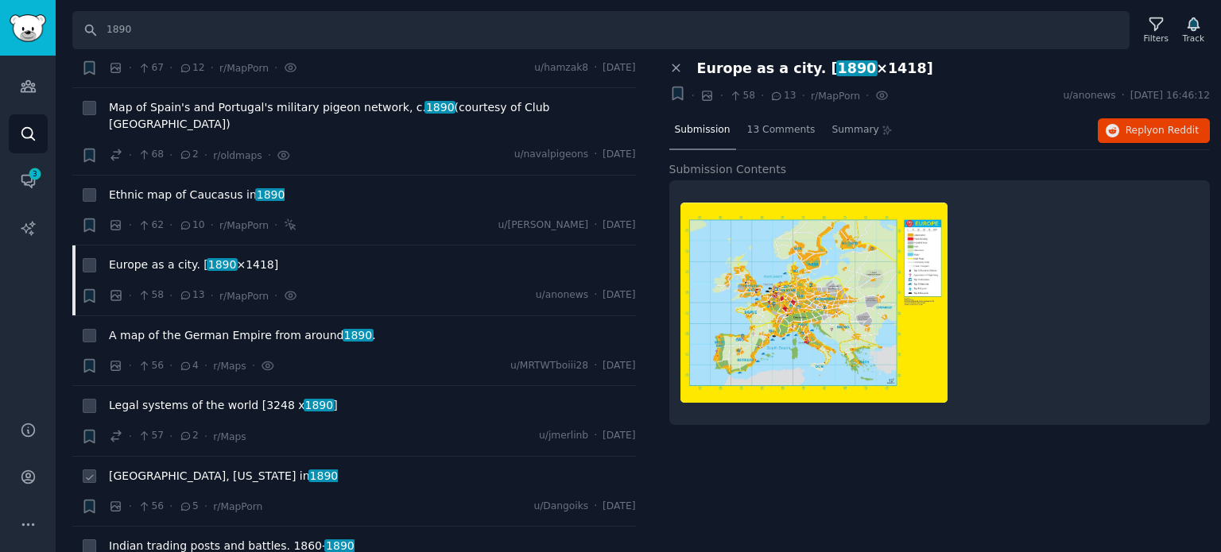
click at [171, 468] on span "[GEOGRAPHIC_DATA], [US_STATE] in [DATE]" at bounding box center [223, 476] width 229 height 17
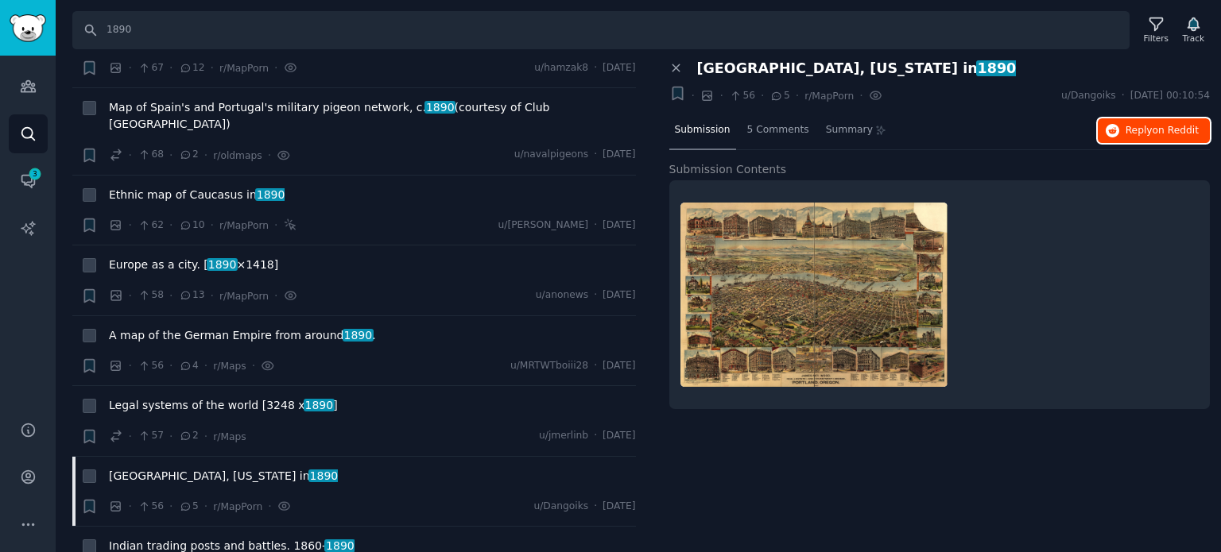
click at [1113, 127] on icon "button" at bounding box center [1112, 131] width 14 height 14
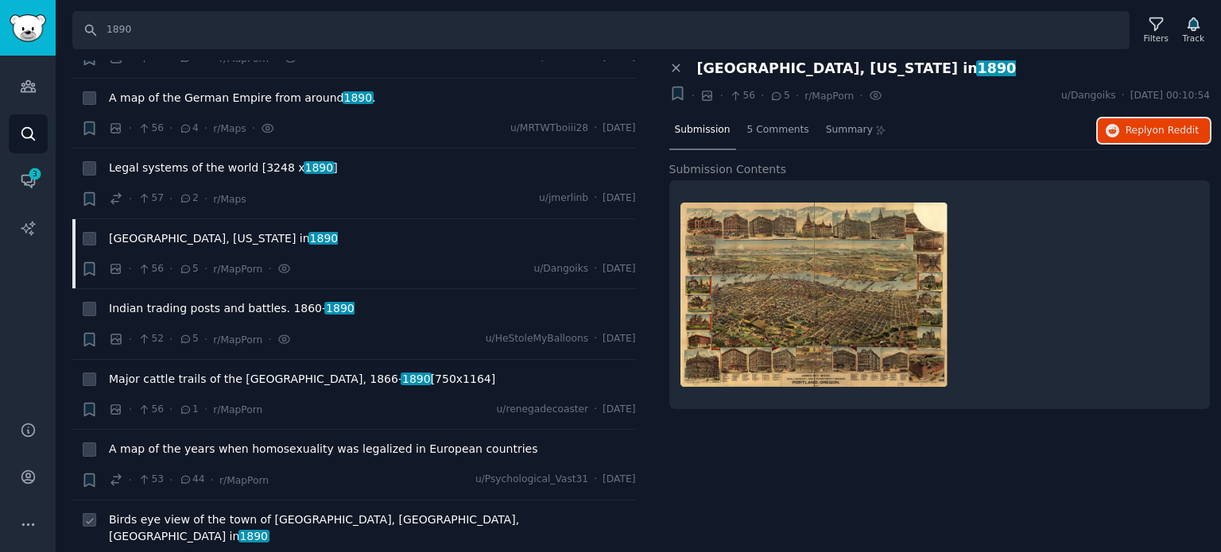
scroll to position [8026, 0]
click at [210, 440] on span "A map of the years when homosexuality was legalized in European countries" at bounding box center [323, 448] width 428 height 17
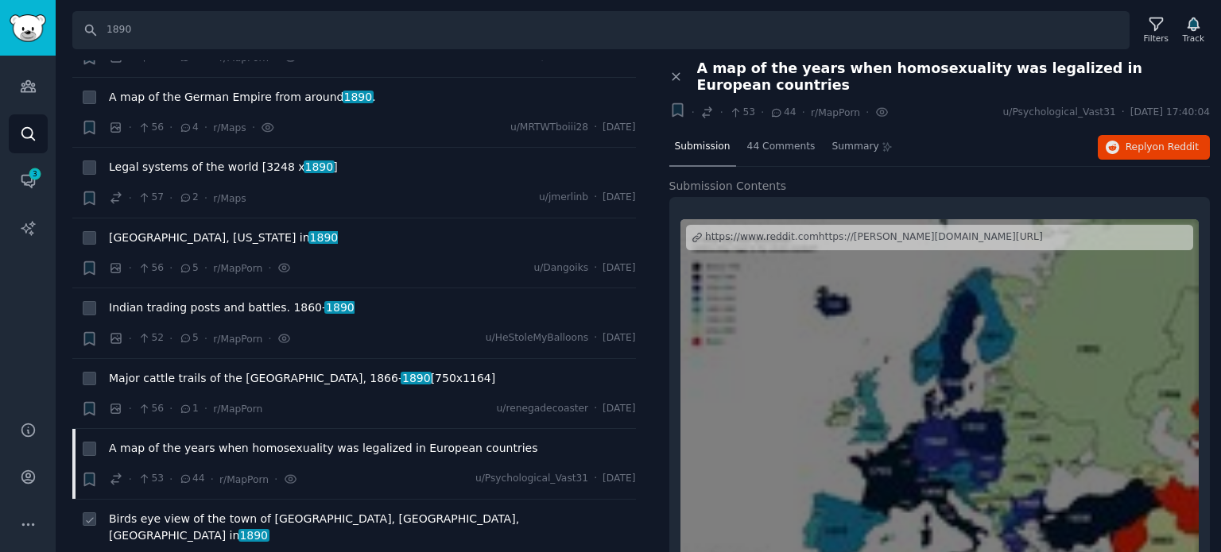
click at [184, 511] on span "Birds eye view of the town of [GEOGRAPHIC_DATA], [GEOGRAPHIC_DATA], [GEOGRAPHIC…" at bounding box center [372, 527] width 527 height 33
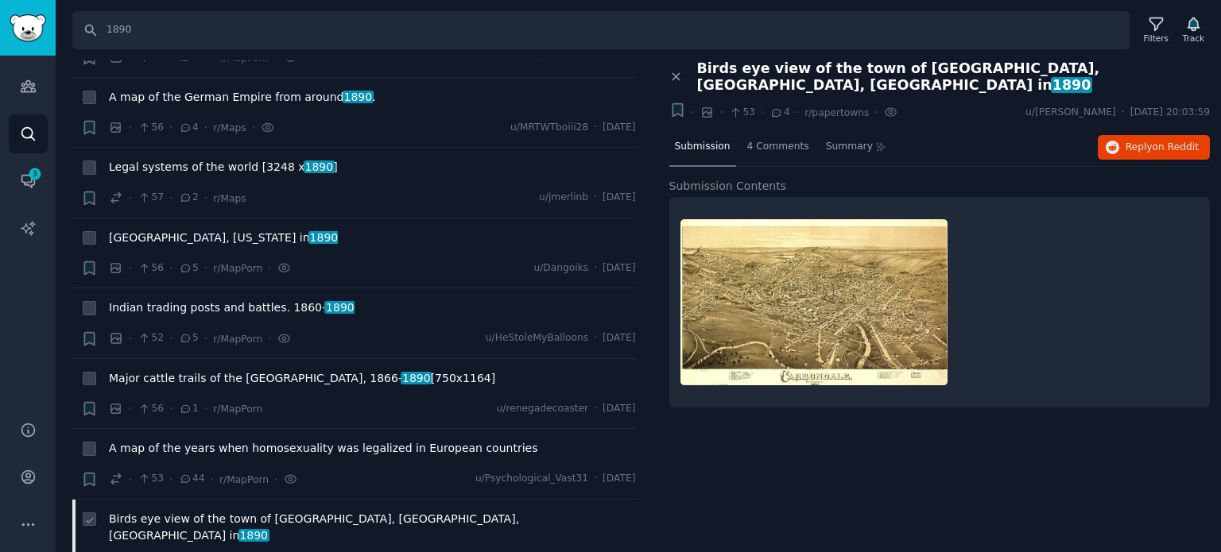
scroll to position [8106, 0]
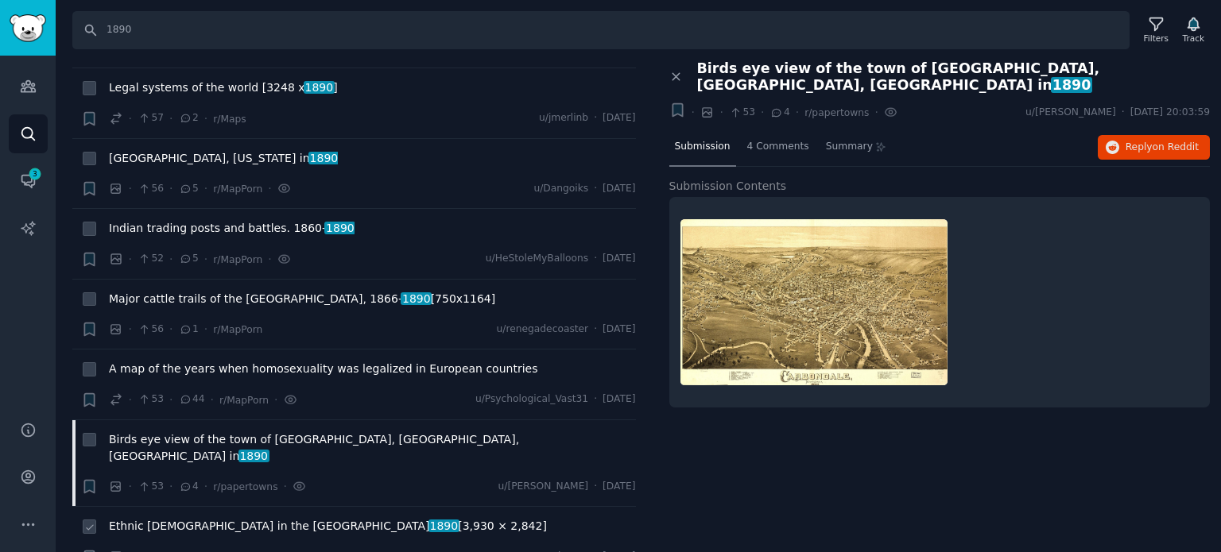
click at [223, 518] on span "Ethnic [DEMOGRAPHIC_DATA] in the [GEOGRAPHIC_DATA] 1890 [3,930 × 2,842]" at bounding box center [328, 526] width 438 height 17
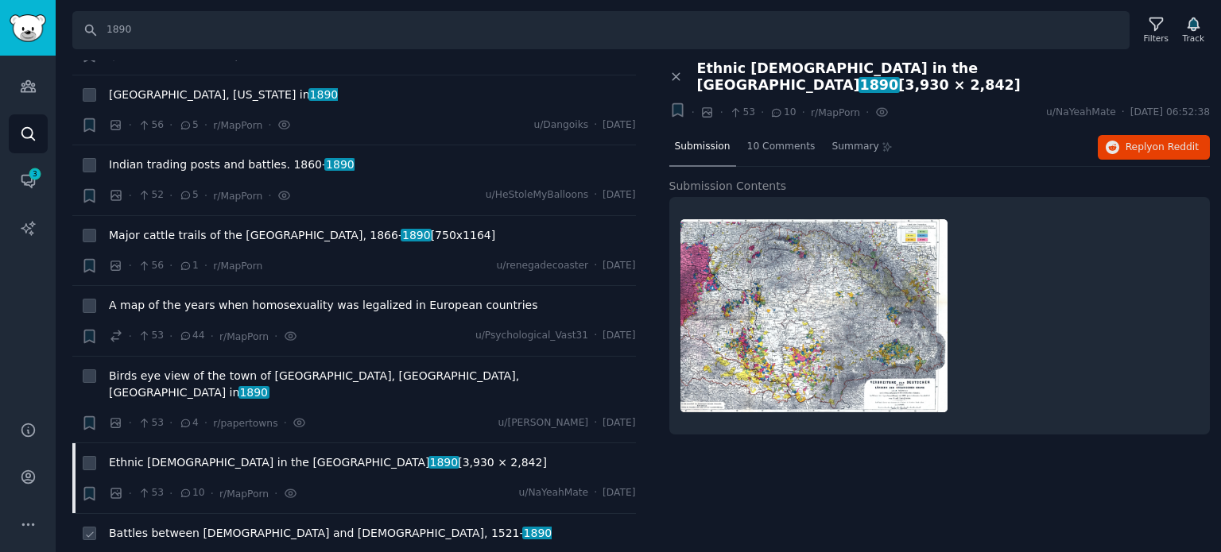
scroll to position [8265, 0]
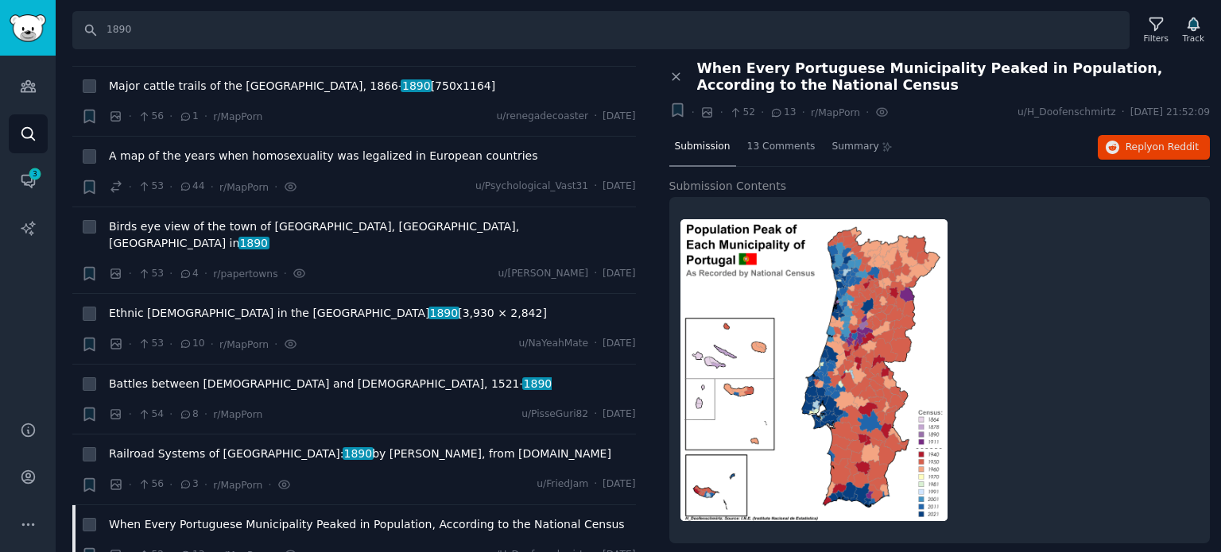
scroll to position [8344, 0]
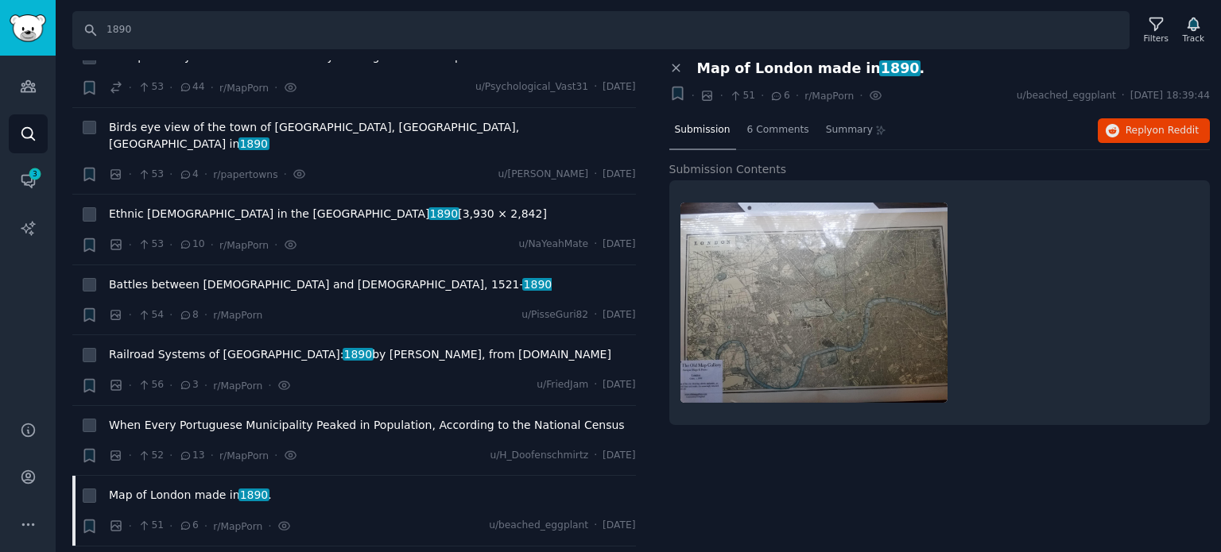
scroll to position [8662, 0]
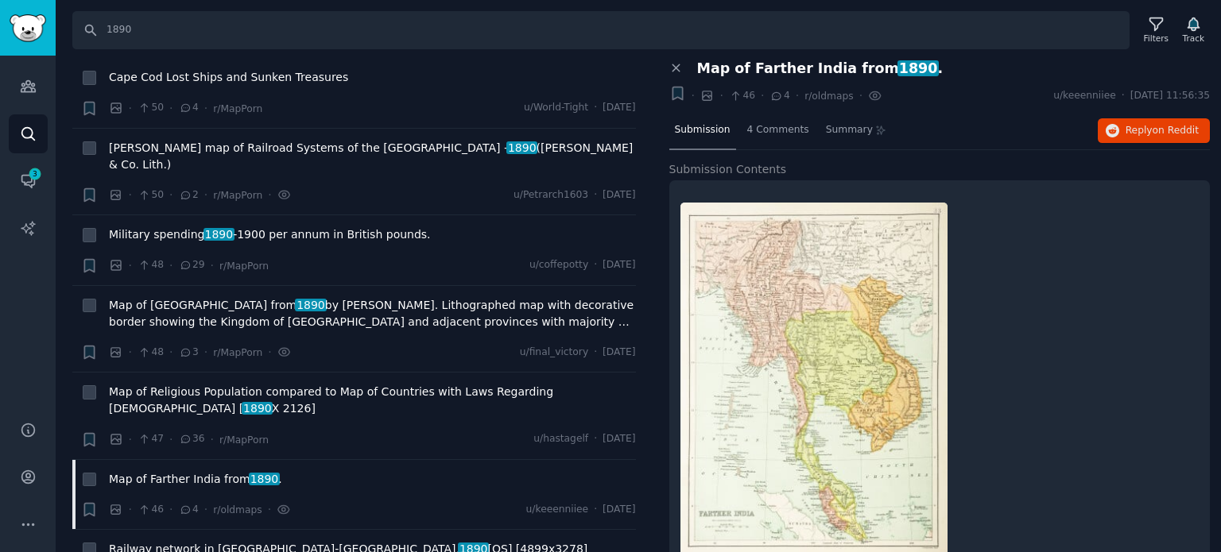
scroll to position [8980, 0]
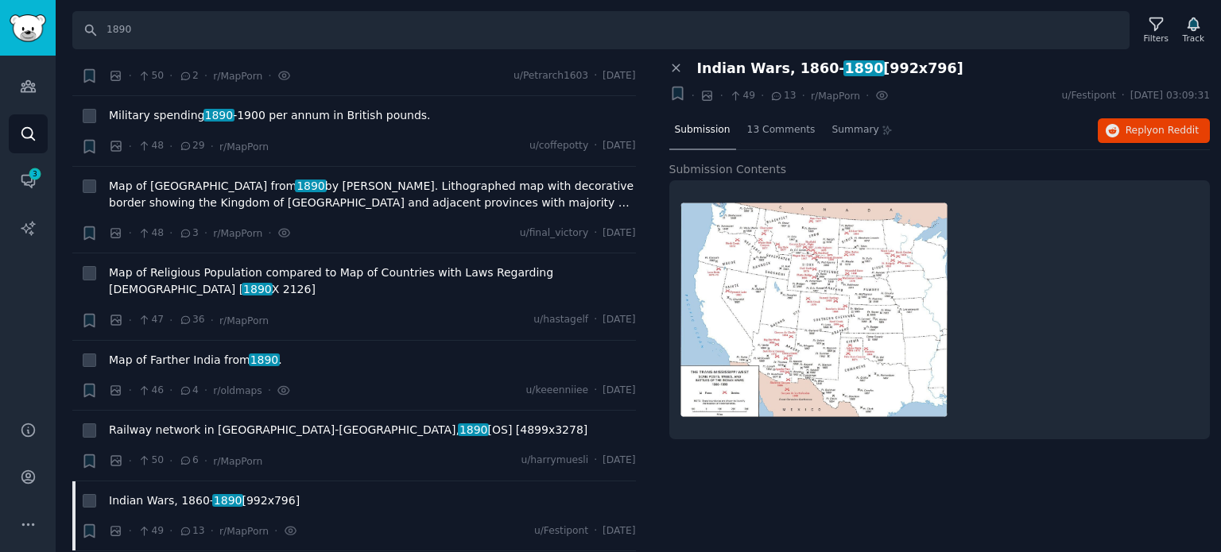
scroll to position [9377, 0]
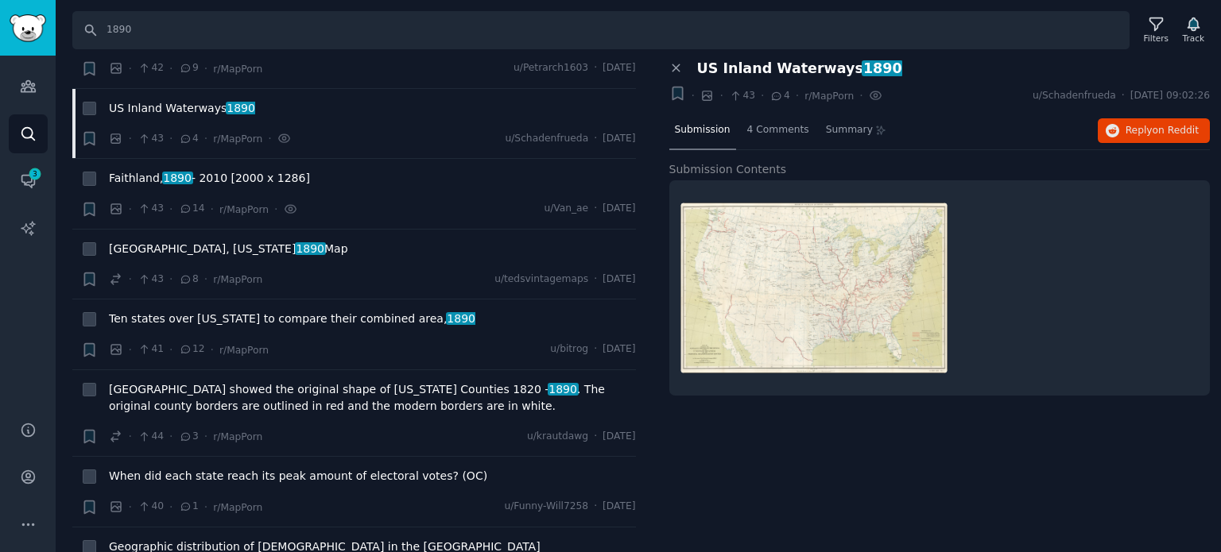
scroll to position [10331, 0]
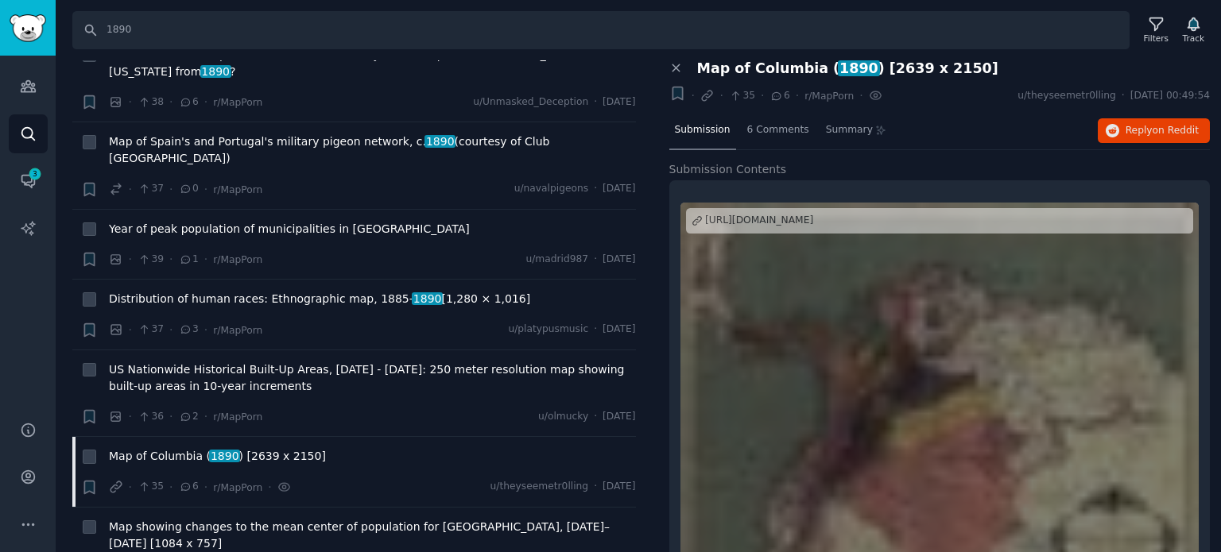
scroll to position [10808, 0]
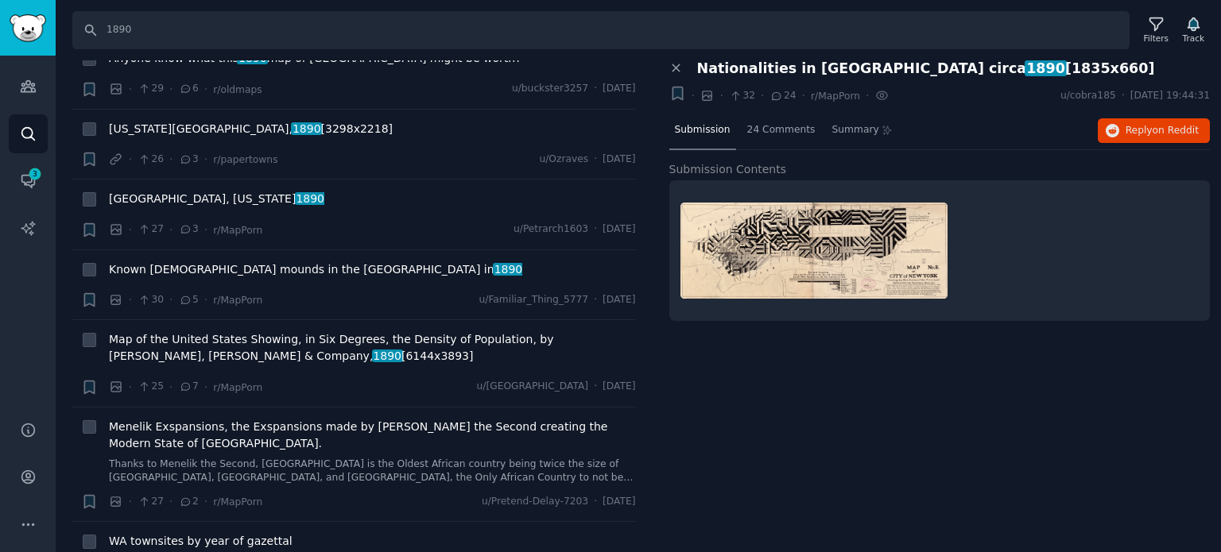
scroll to position [12318, 0]
